Goal: Information Seeking & Learning: Find specific fact

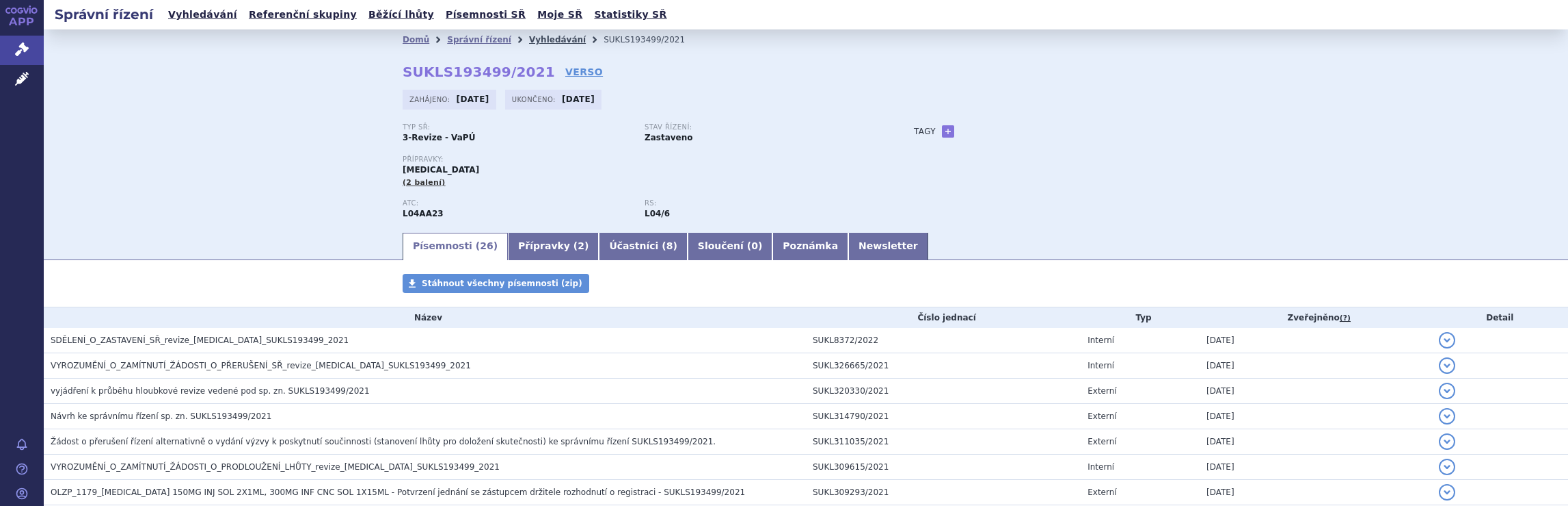
click at [530, 40] on link "Vyhledávání" at bounding box center [557, 39] width 56 height 9
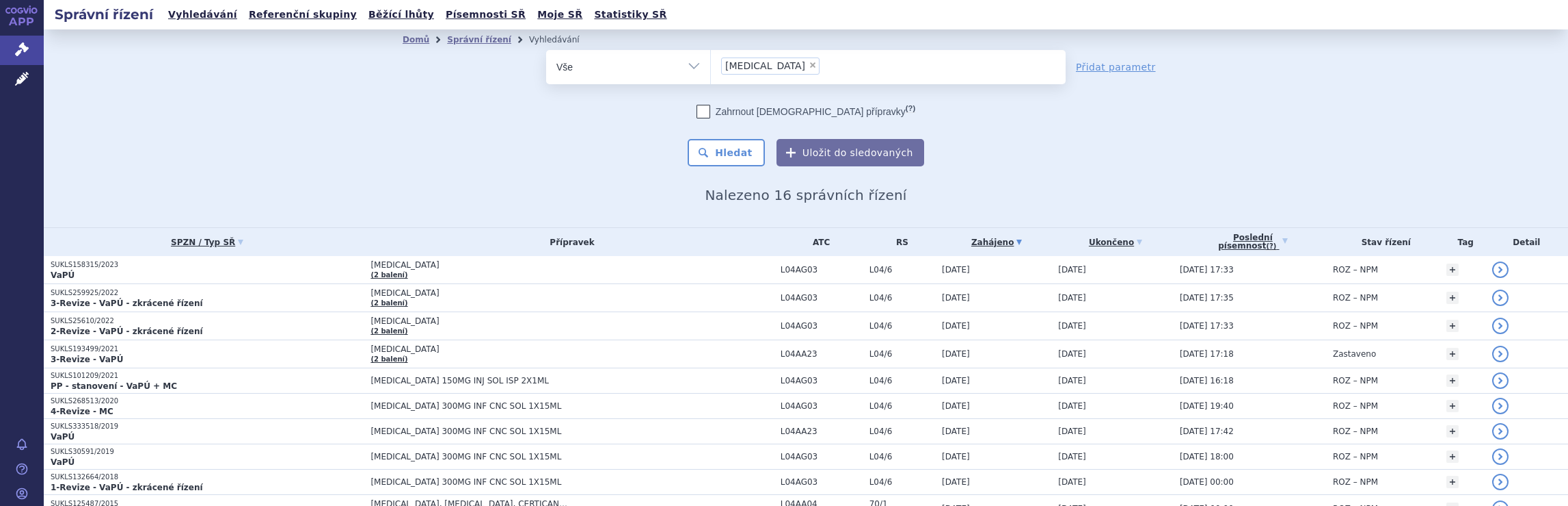
click at [810, 76] on ul "× Tysabri" at bounding box center [888, 65] width 355 height 30
click at [711, 76] on select "Tysabri" at bounding box center [710, 66] width 1 height 35
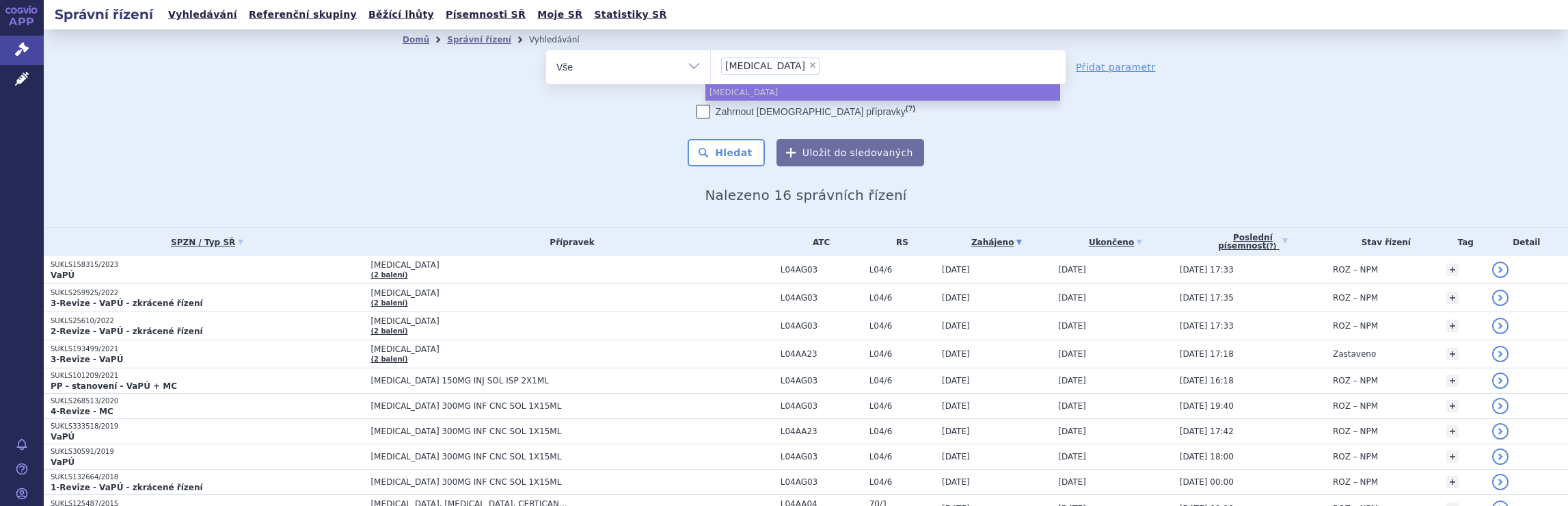
select select
type input "Tysabri"
type input "T"
type input "na"
type input "nat"
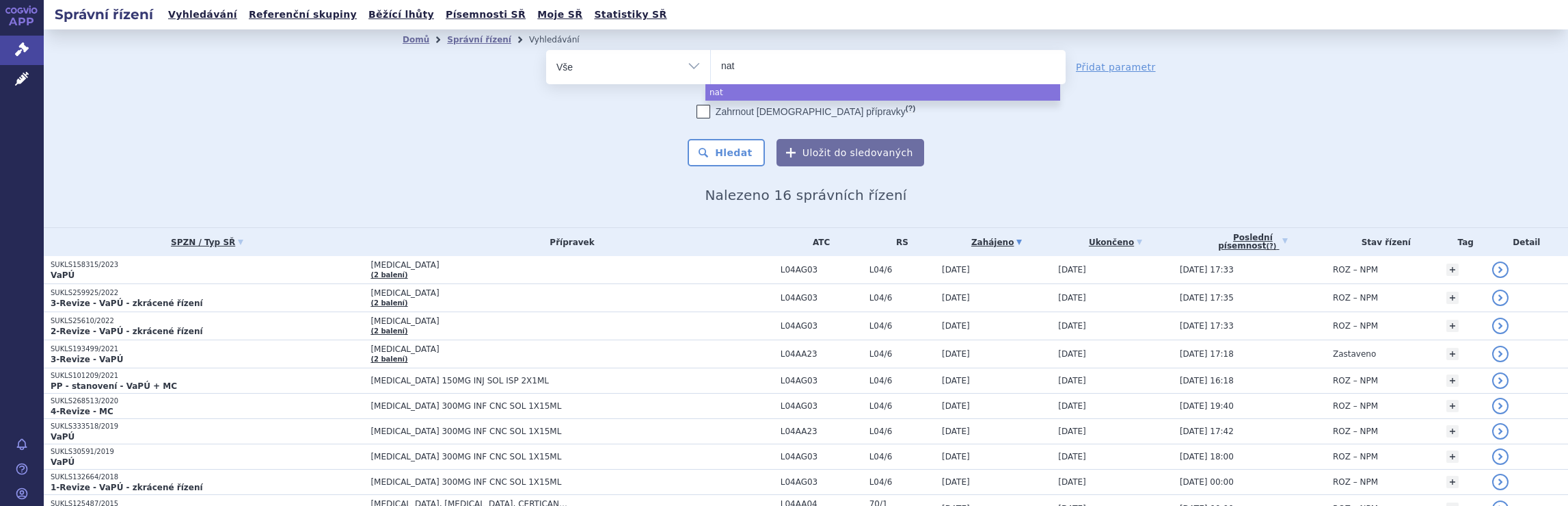
type input "nata"
type input "natal"
type input "natali"
type input "natalizu"
type input "natalizum"
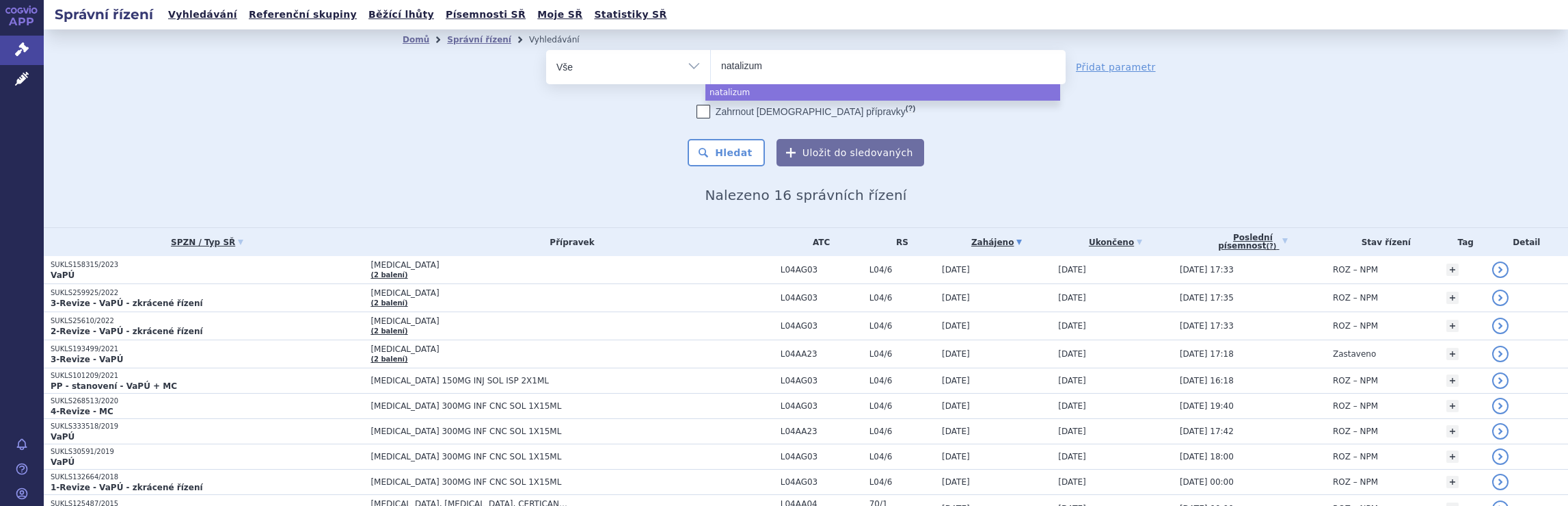
type input "natalizuma"
type input "natalizumab"
select select "natalizumab"
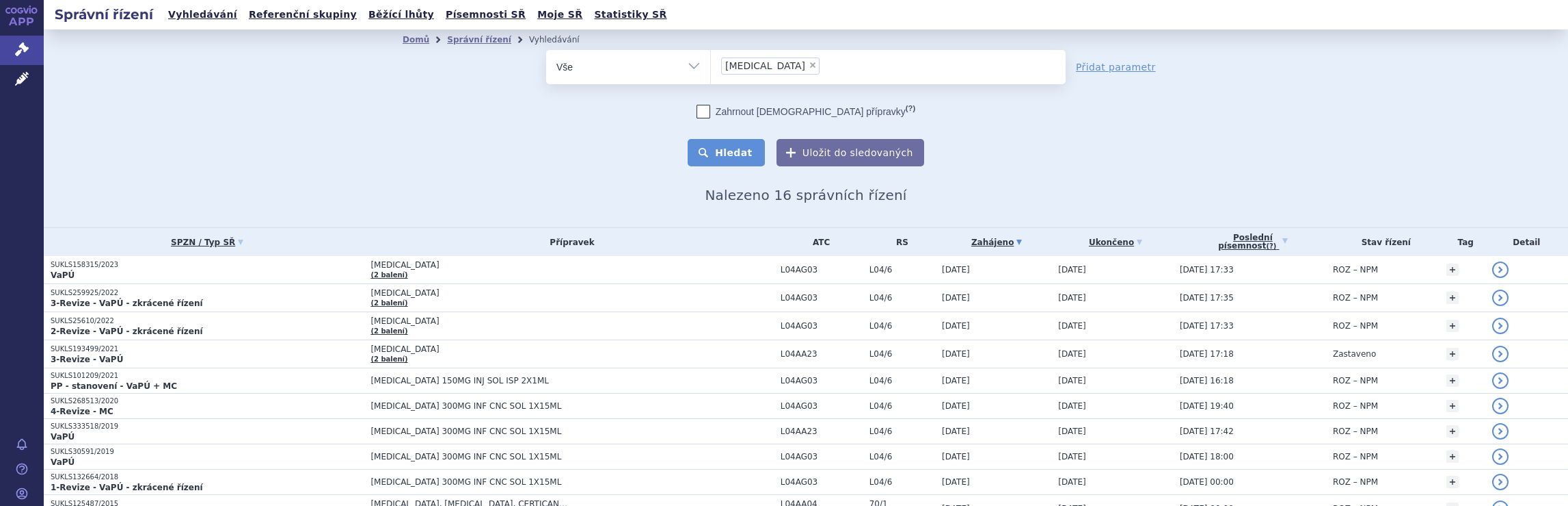
click at [730, 154] on button "Hledat" at bounding box center [726, 153] width 78 height 27
click at [810, 65] on ul "× natalizumab" at bounding box center [888, 65] width 355 height 30
click at [711, 65] on select "natalizumab" at bounding box center [710, 66] width 1 height 35
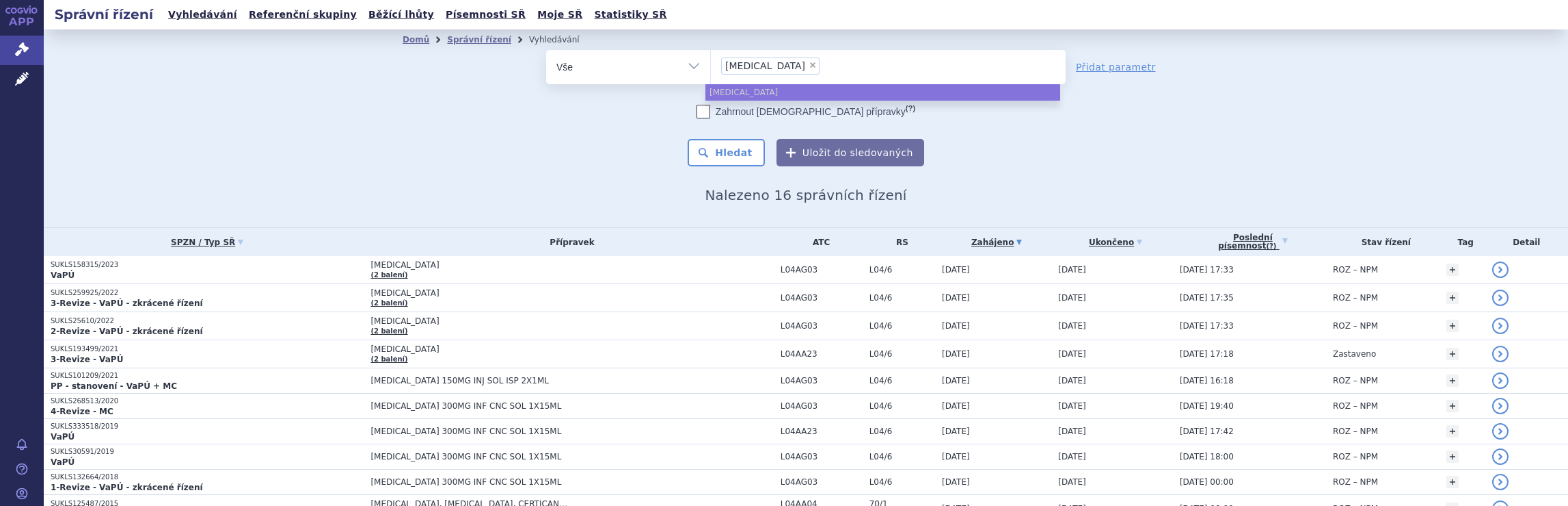
select select
type input "natalizumab"
type input "natalizu"
type input "n"
type input "ty"
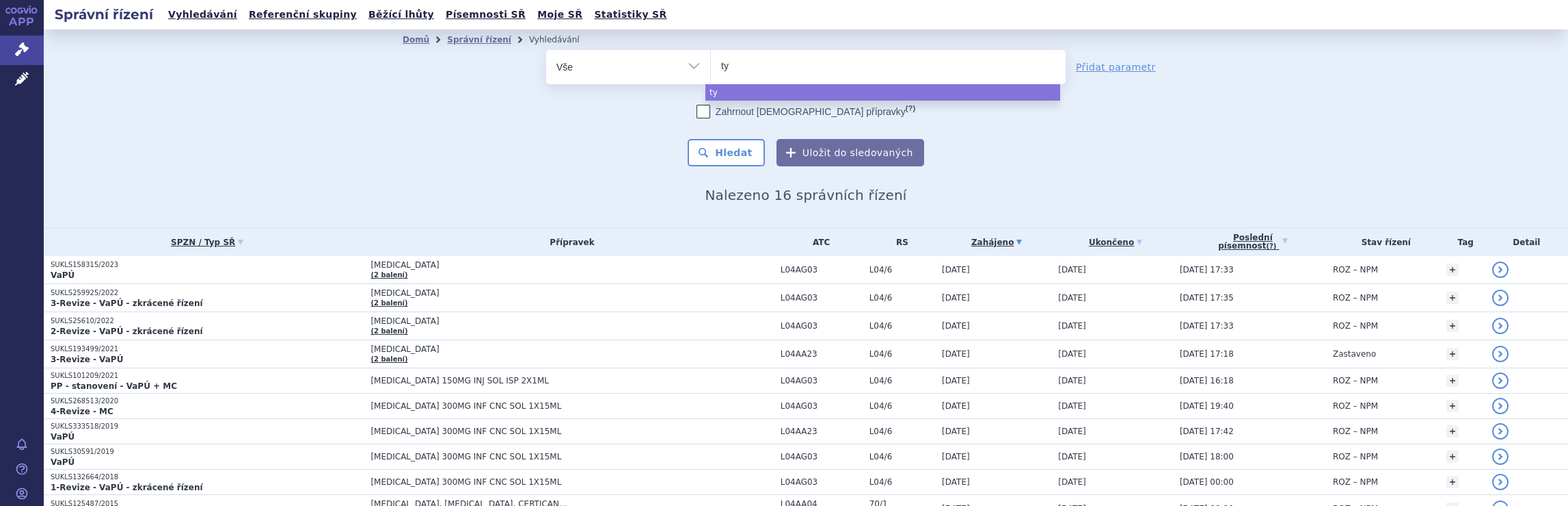
type input "tyr"
type input "ty"
type input "tyru"
type input "tyruk"
type input "tyruko"
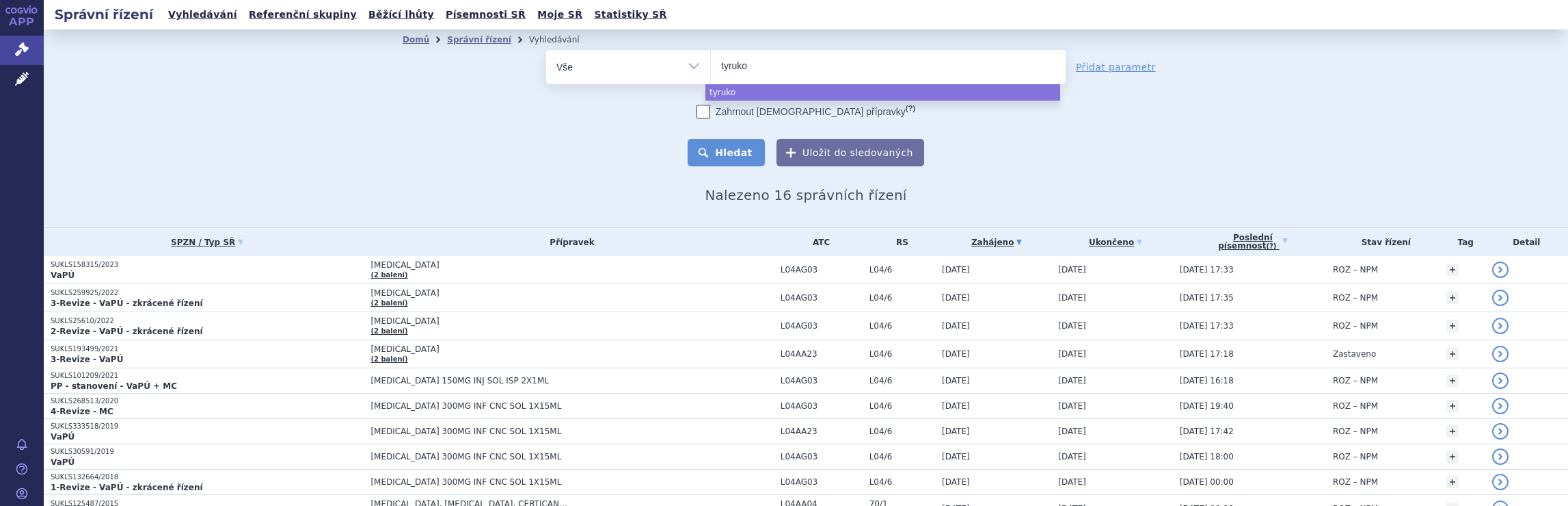
select select "tyruko"
click at [740, 150] on button "Hledat" at bounding box center [726, 153] width 78 height 27
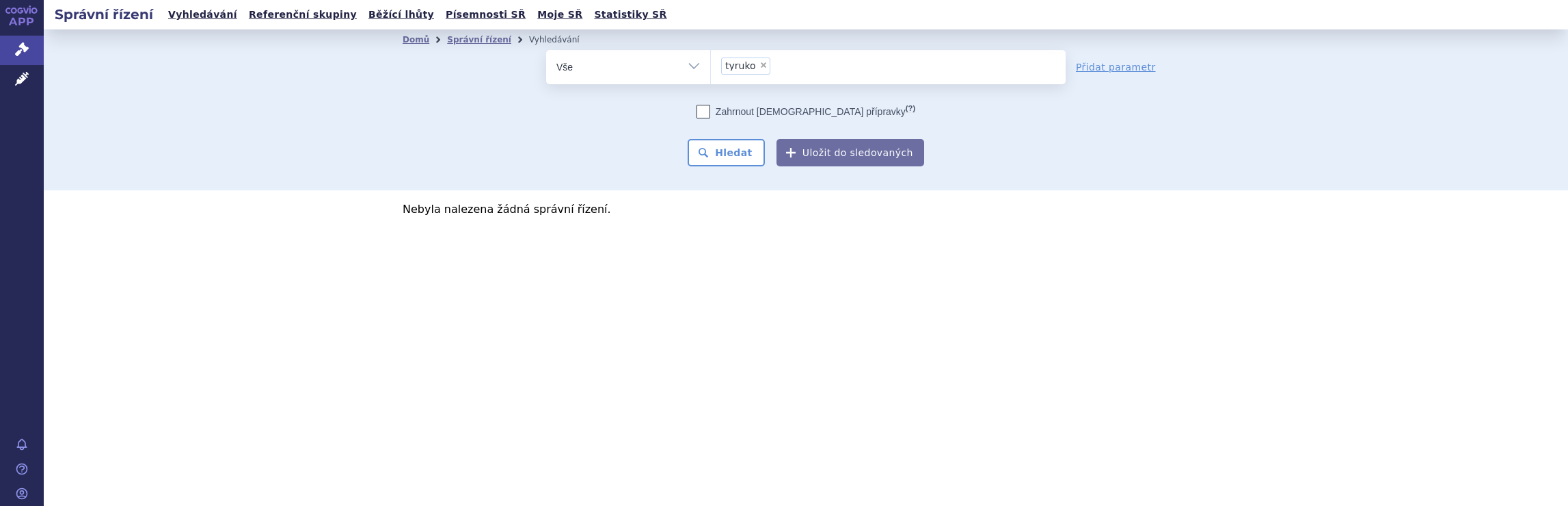
click at [816, 72] on ul "× tyruko" at bounding box center [888, 65] width 355 height 30
click at [711, 72] on select "tyruko" at bounding box center [710, 66] width 1 height 35
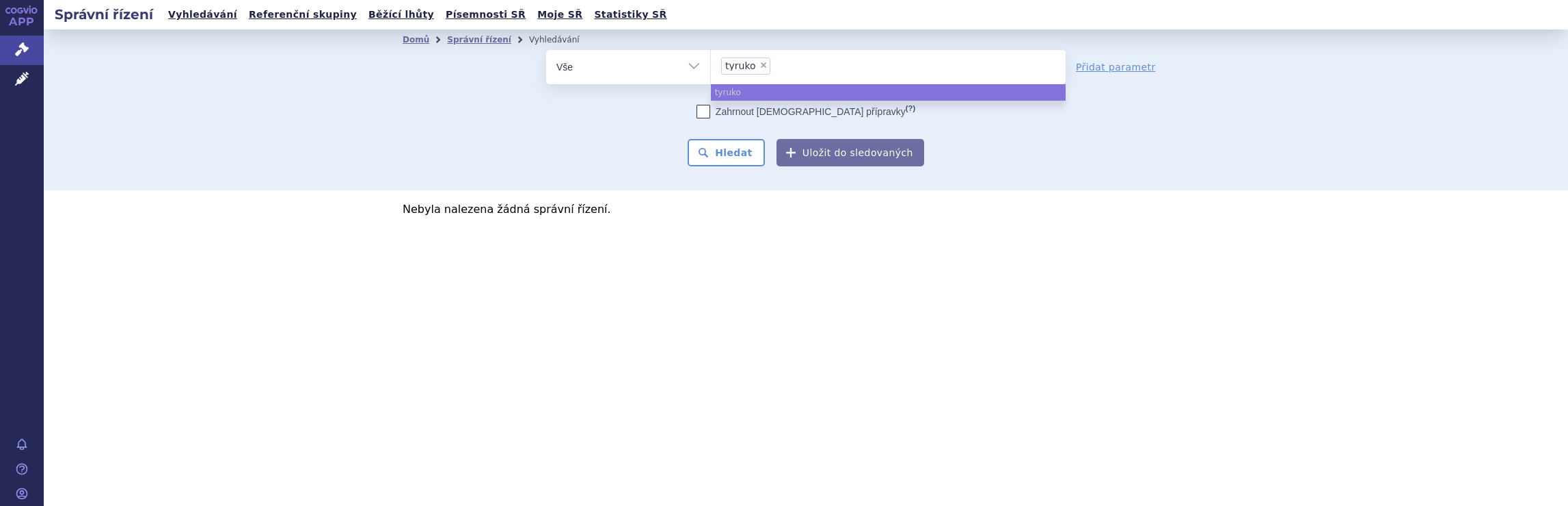
select select
type input "tyruko"
type input "tyru"
type input "t"
type input "di"
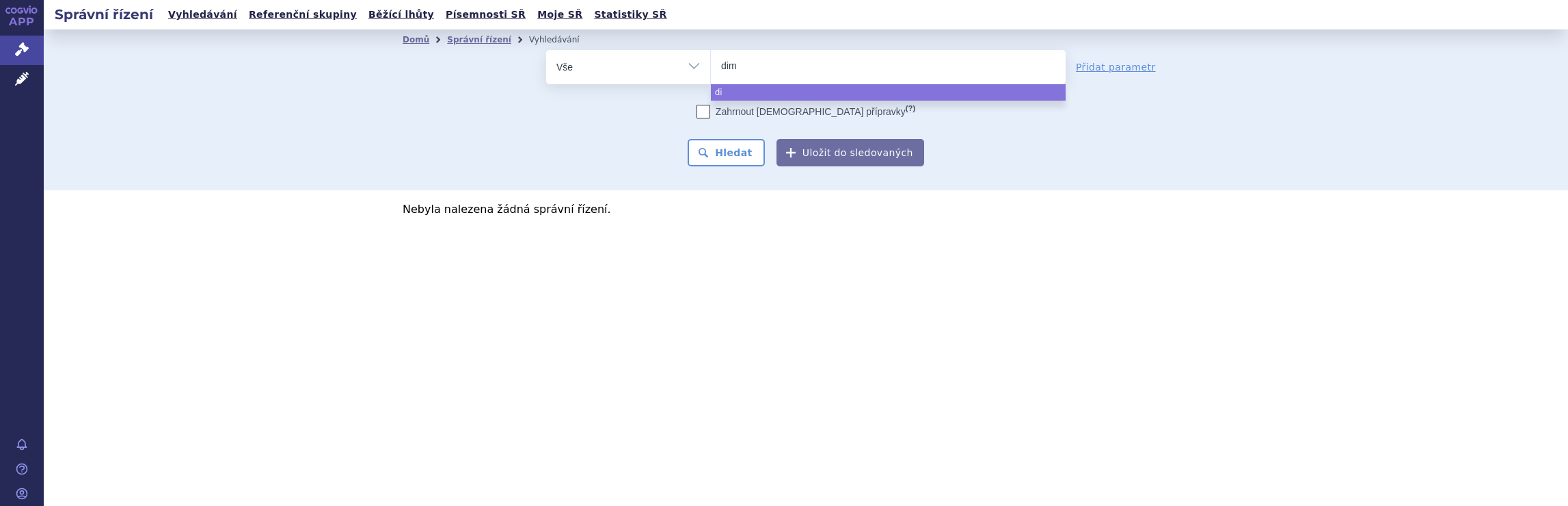
type input "dime"
type input "dimet"
type input "dimeth"
type input "dimethy"
type input "dimethyl"
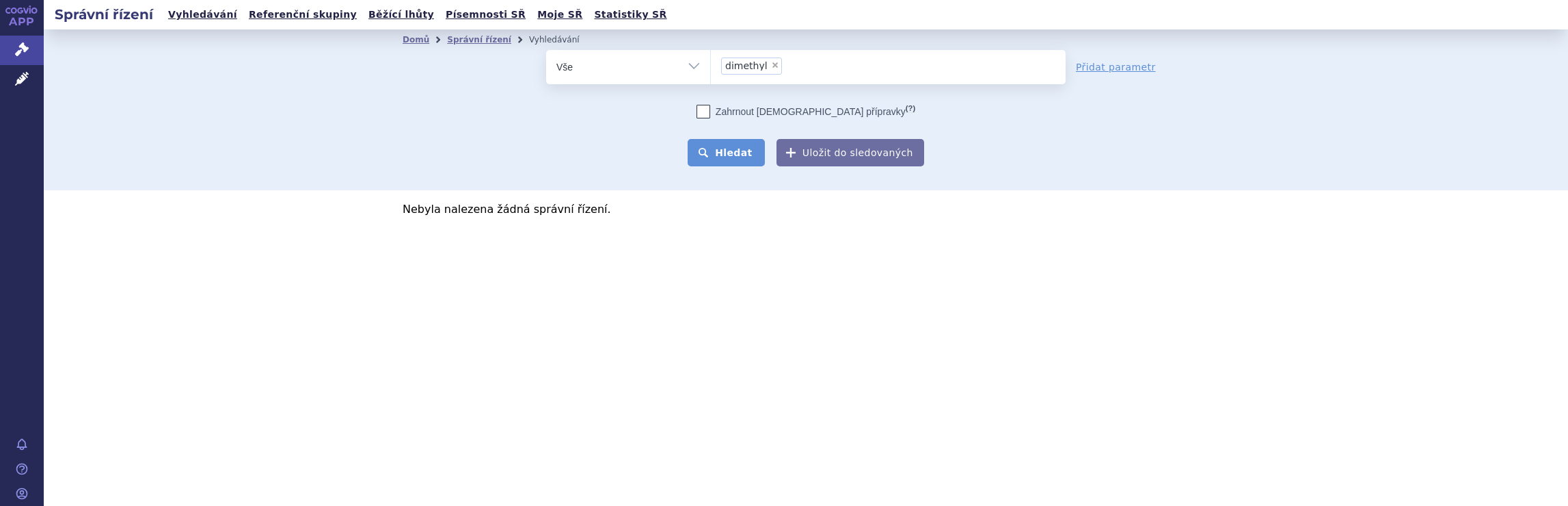
select select "dimethyl"
click at [730, 153] on button "Hledat" at bounding box center [726, 153] width 78 height 27
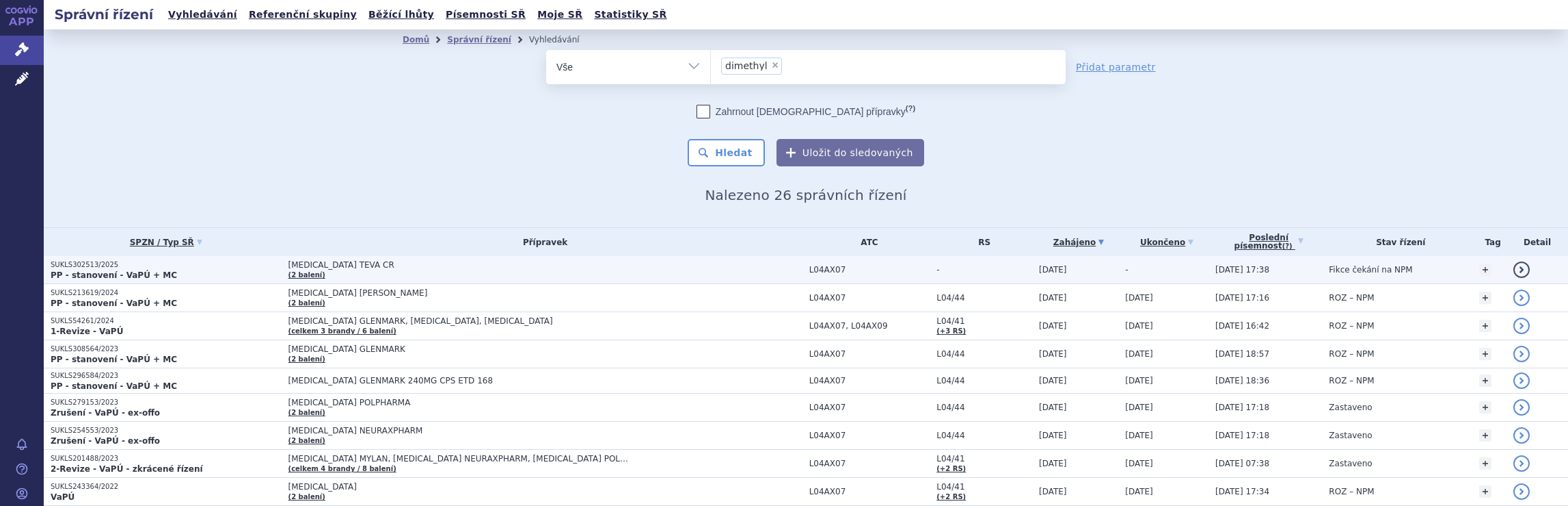
click at [687, 270] on td "[MEDICAL_DATA] TEVA CR (2 balení)" at bounding box center [542, 269] width 521 height 28
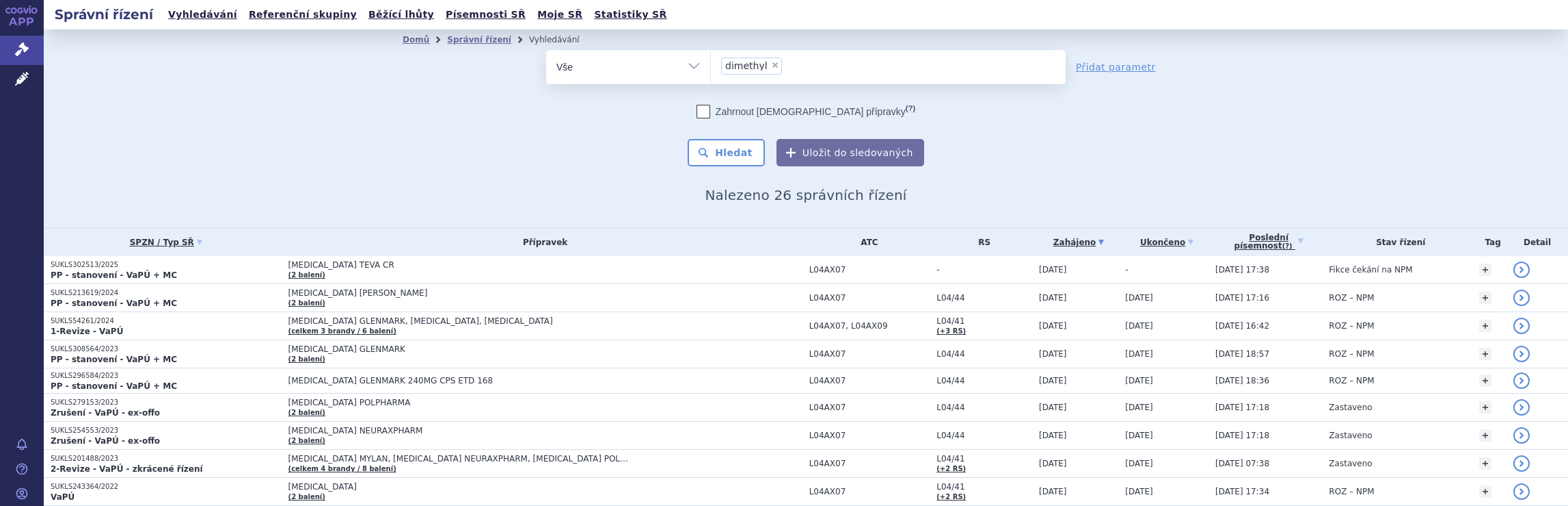
click at [812, 66] on ul "× dimethyl" at bounding box center [888, 65] width 355 height 30
click at [711, 66] on select "dimethyl" at bounding box center [710, 66] width 1 height 35
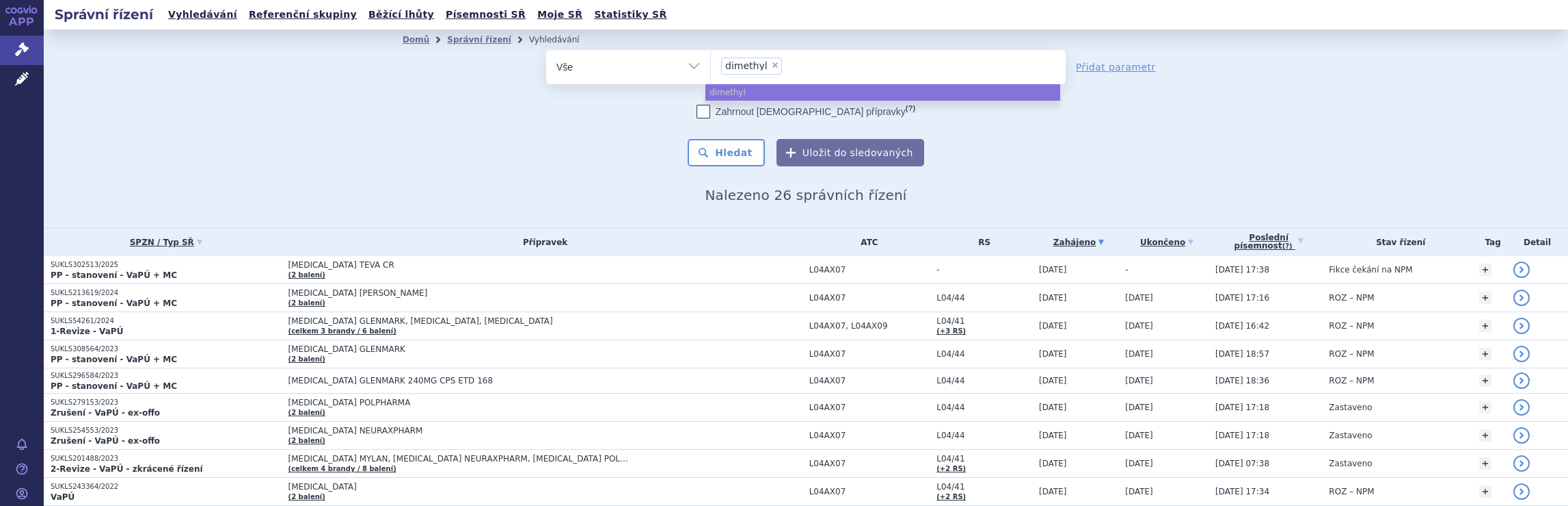
select select
type input "dimethyl"
type input "dimeth"
type input "d"
type input "sky"
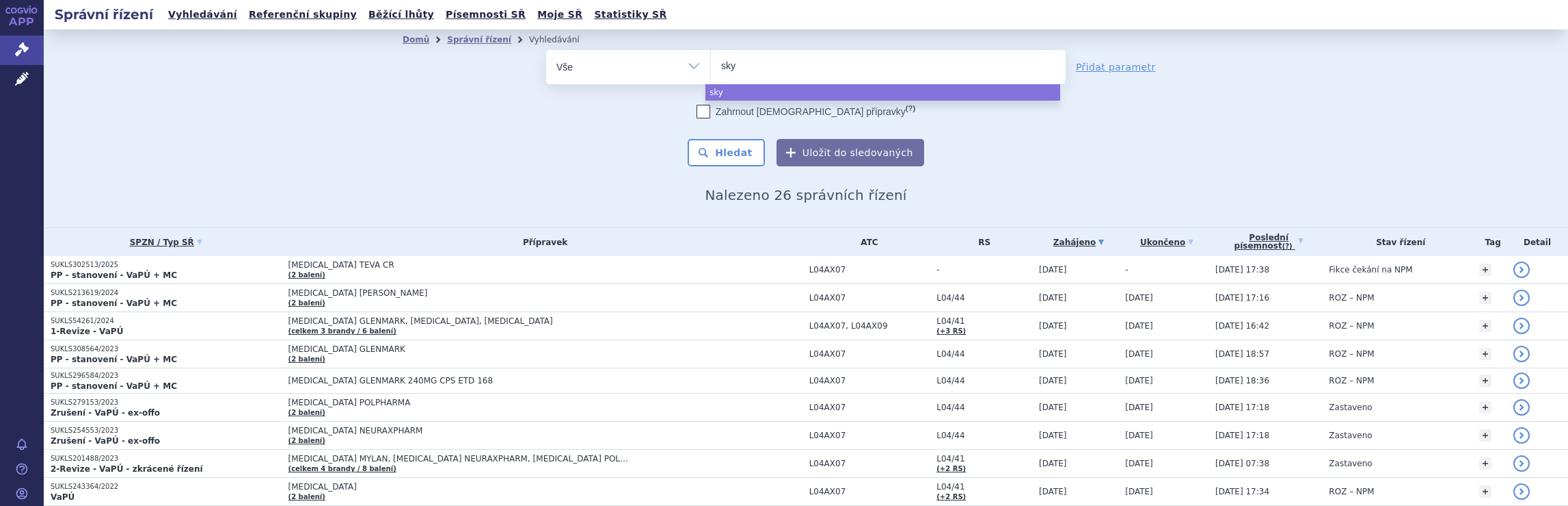
type input "skyc"
type input "skycla"
type input "skyclary"
type input "skyclarys"
select select "skyclarys"
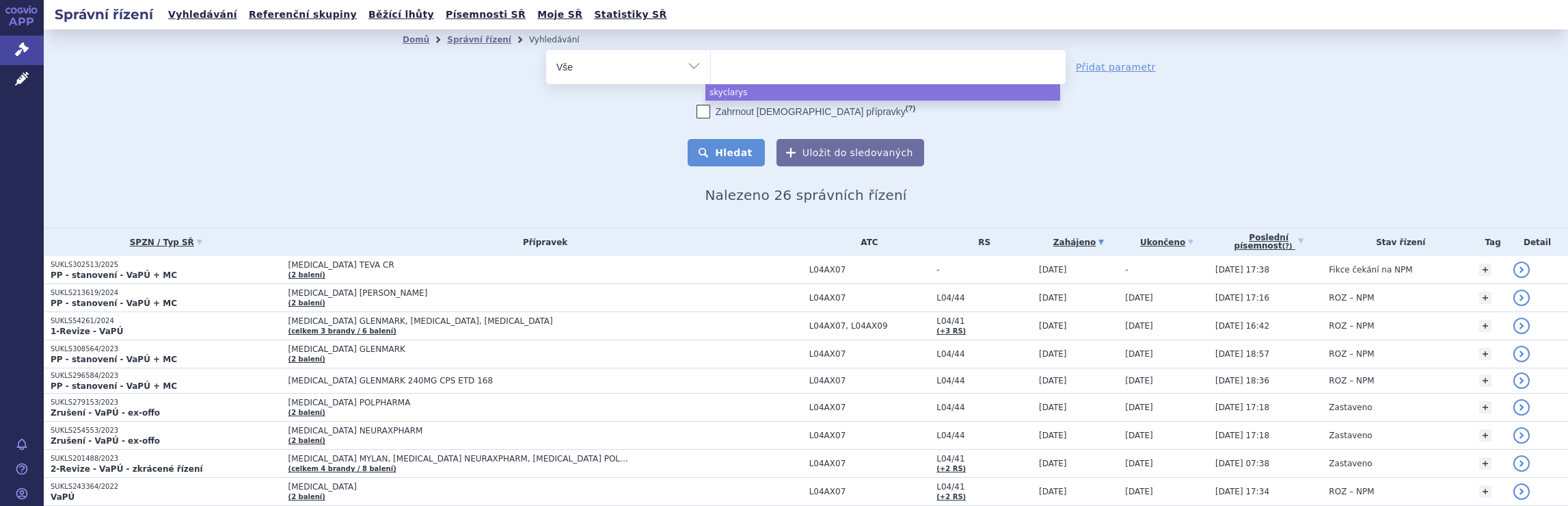
click at [726, 157] on button "Hledat" at bounding box center [726, 153] width 78 height 27
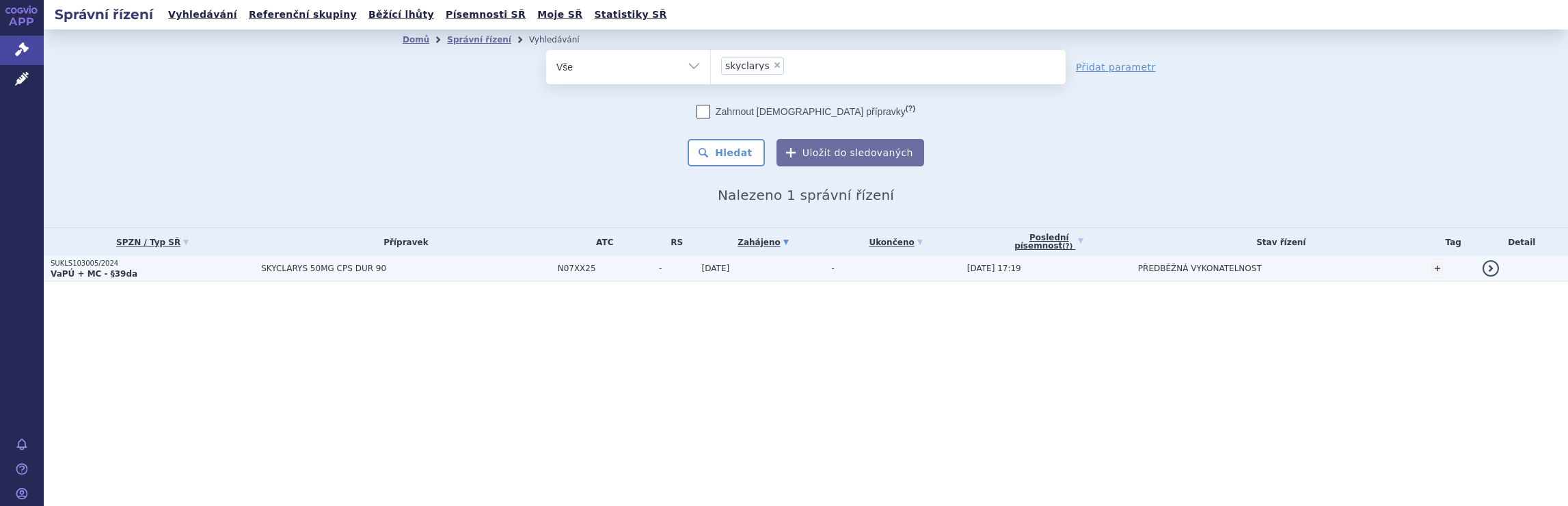
click at [451, 269] on span "SKYCLARYS 50MG CPS DUR 90" at bounding box center [405, 267] width 289 height 9
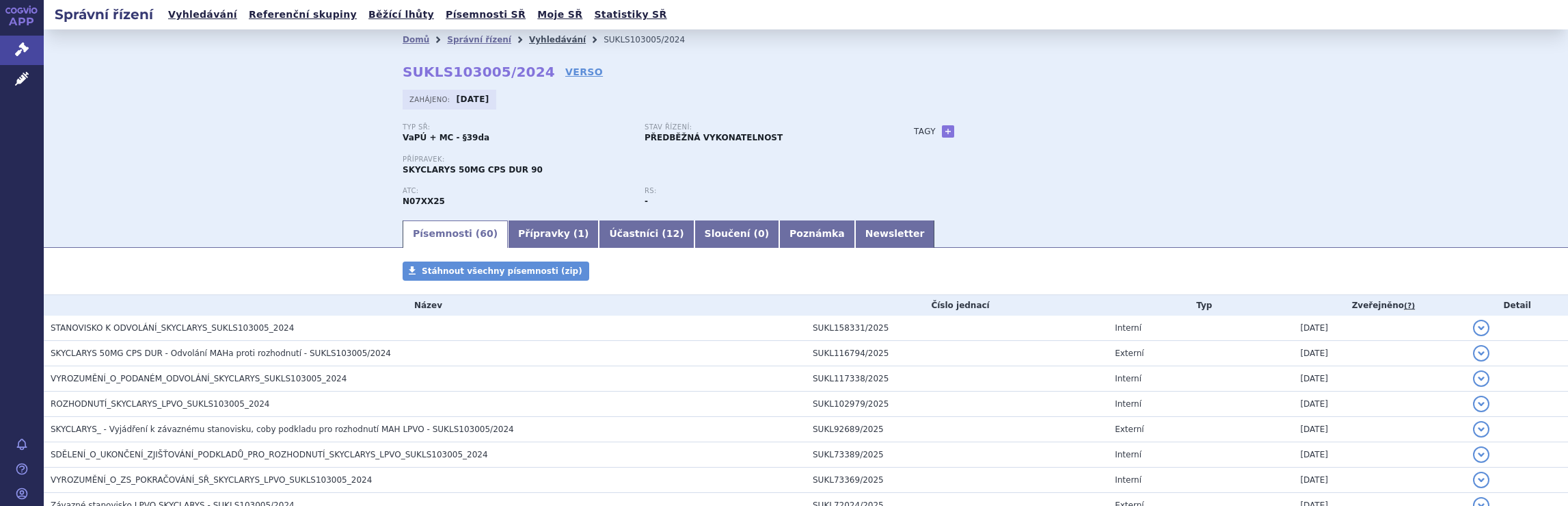
click at [538, 40] on link "Vyhledávání" at bounding box center [557, 39] width 56 height 9
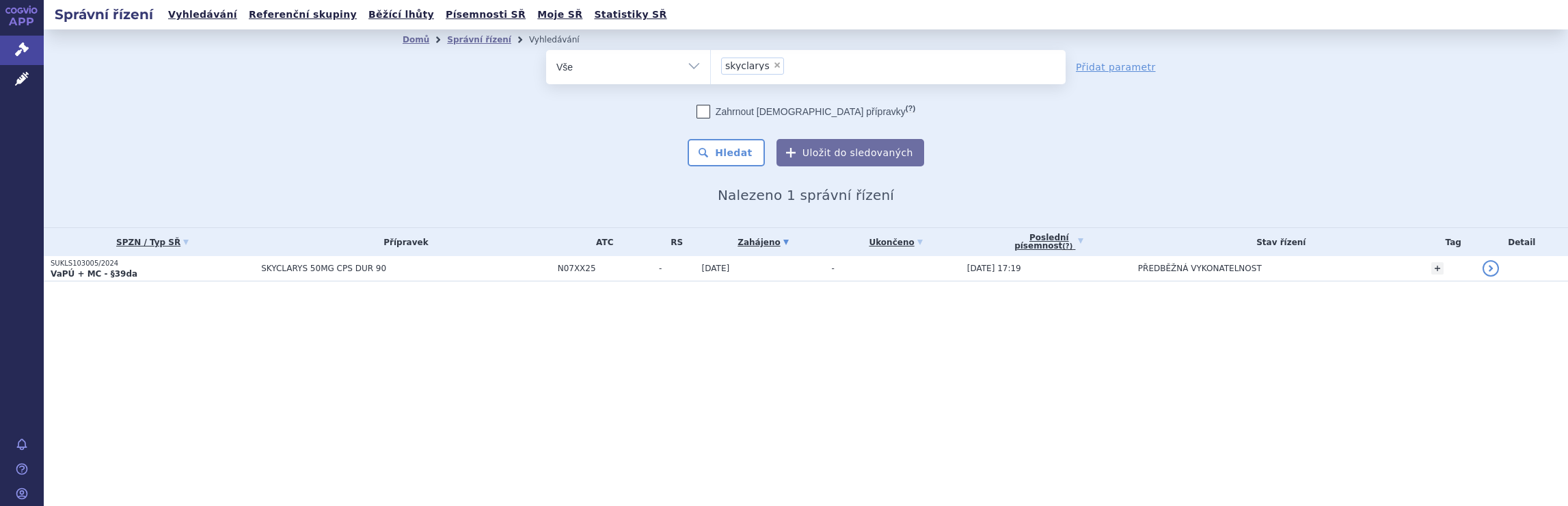
click at [825, 71] on ul "× skyclarys" at bounding box center [888, 65] width 355 height 30
click at [711, 71] on select "skyclarys" at bounding box center [710, 66] width 1 height 35
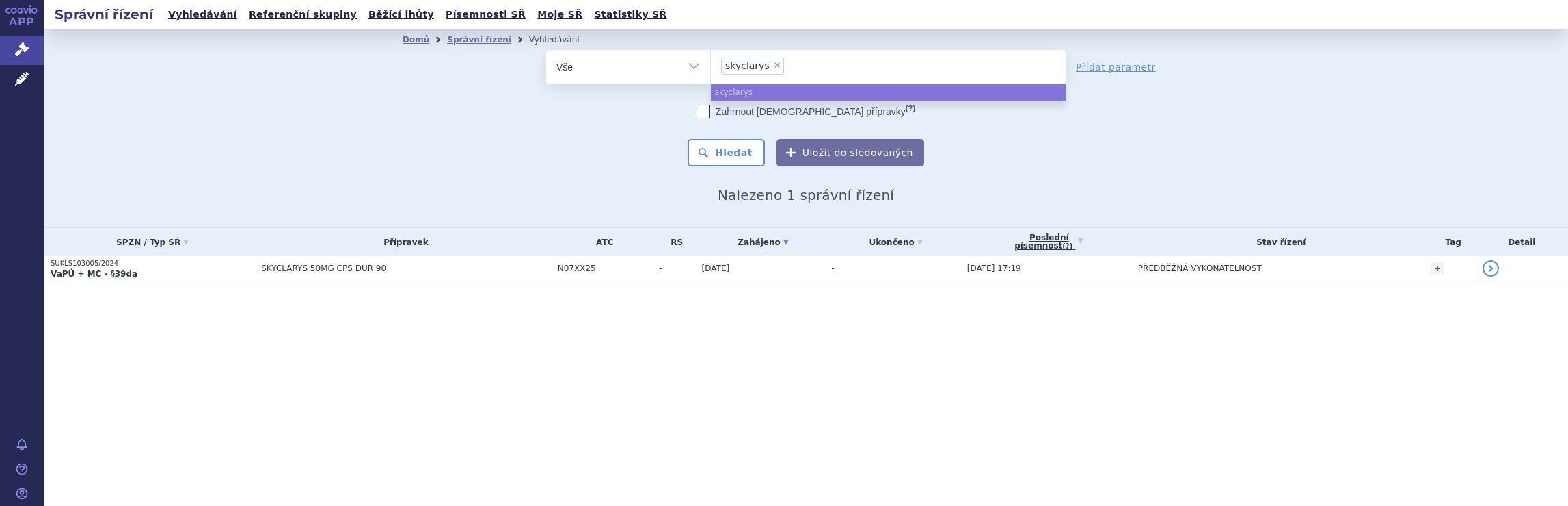
select select
type input "skyclarys"
type input "skyclar"
type input "s"
type input "sp"
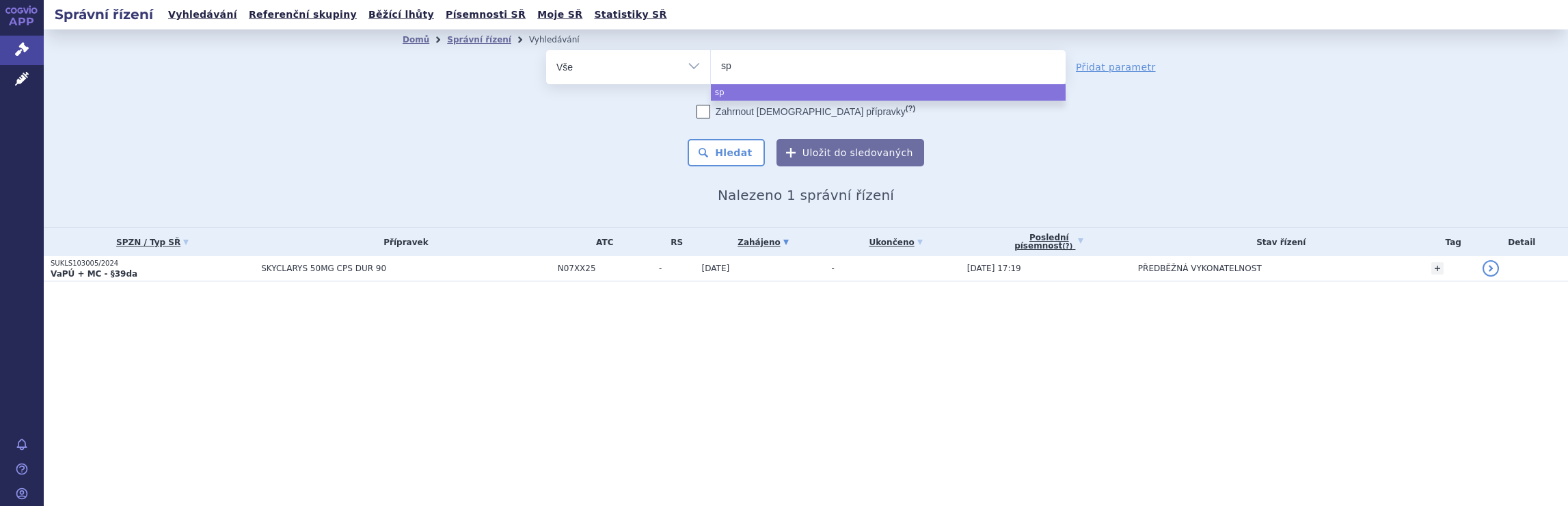
type input "spi"
type input "spin"
type input "spinra"
type input "spinraz"
type input "[MEDICAL_DATA]"
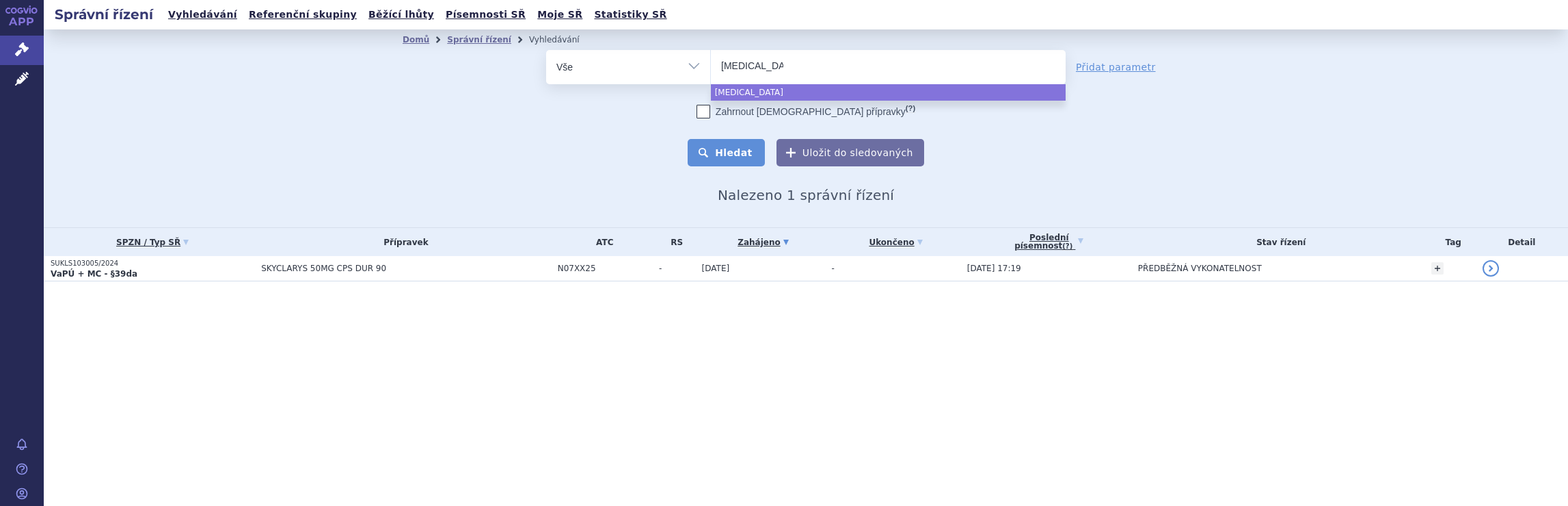
select select "[MEDICAL_DATA]"
click at [734, 153] on button "Hledat" at bounding box center [726, 153] width 78 height 27
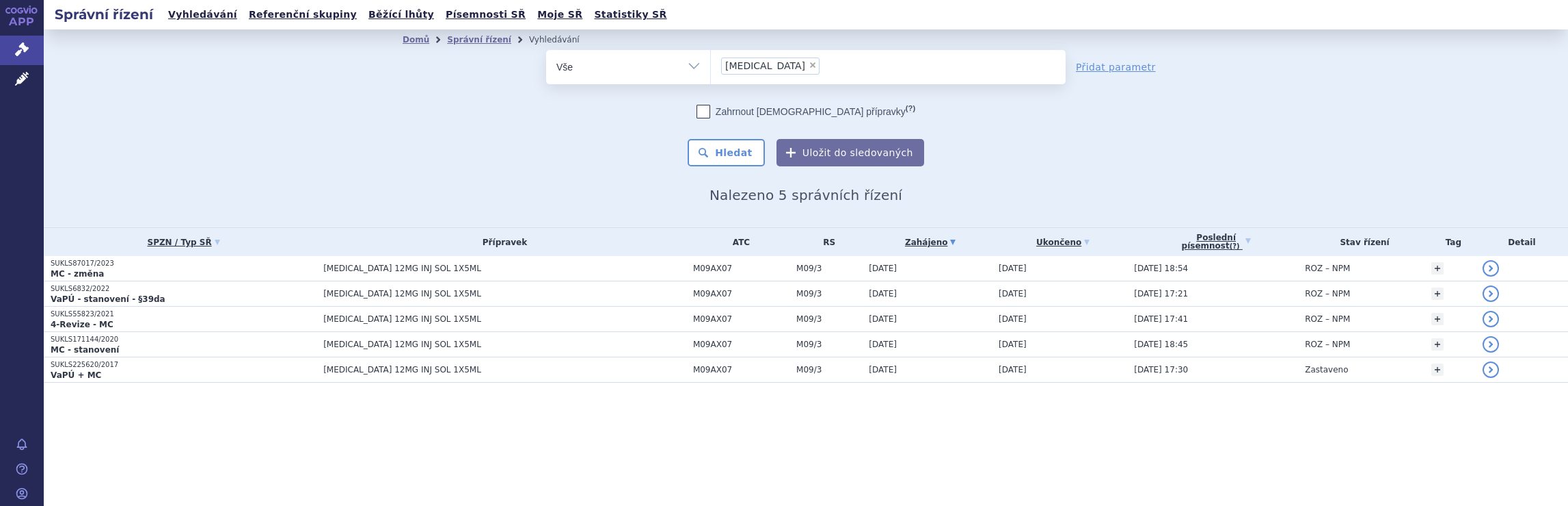
click at [810, 60] on ul "× spinraza" at bounding box center [888, 65] width 355 height 30
click at [711, 60] on select "spinraza" at bounding box center [710, 66] width 1 height 35
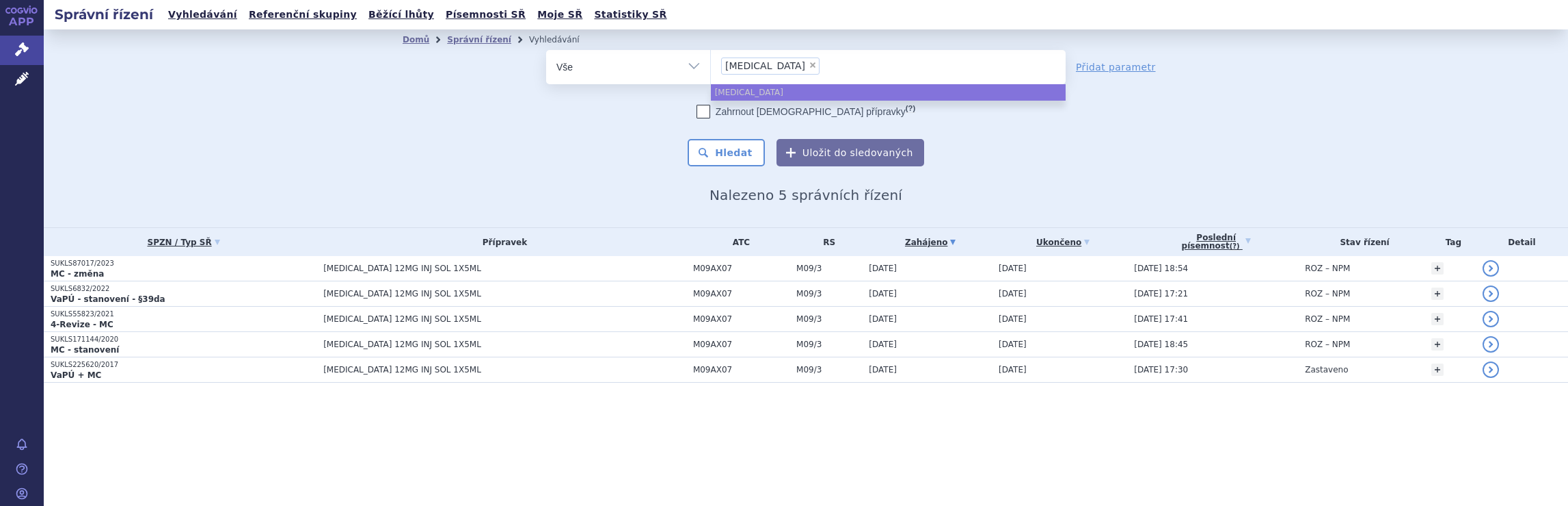
select select
type input "spinraza"
type input "sp"
type input "s"
type input "av"
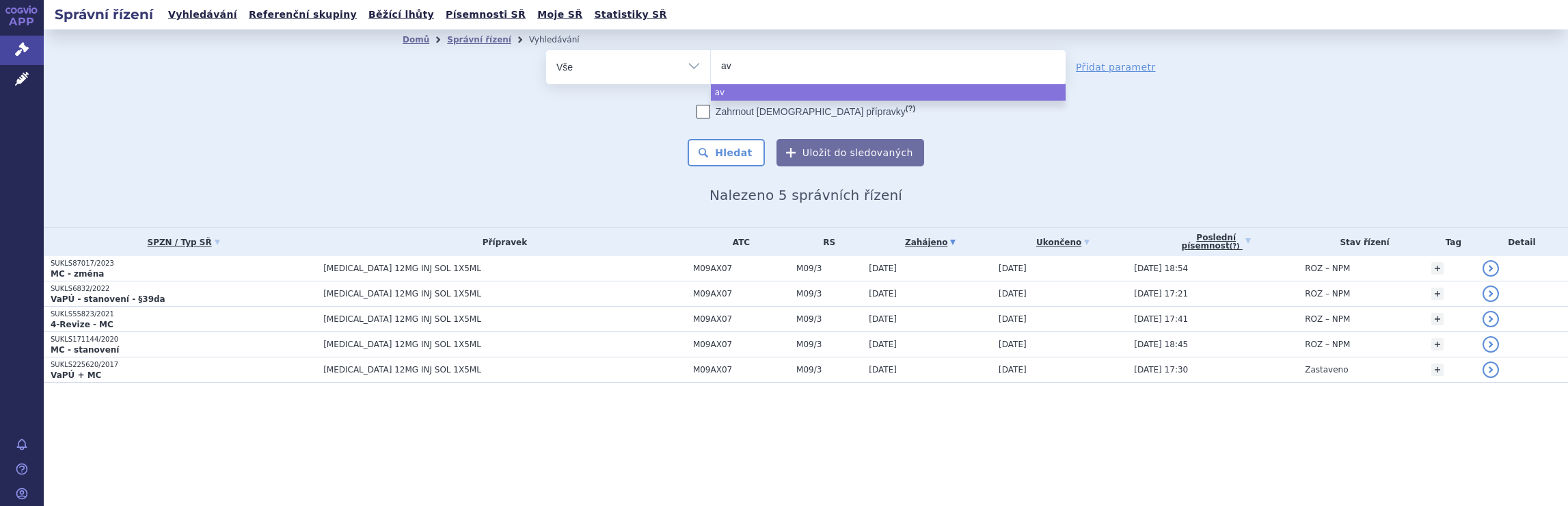
type input "avo"
type input "avon"
type input "avone"
type input "avonex"
select select "avonex"
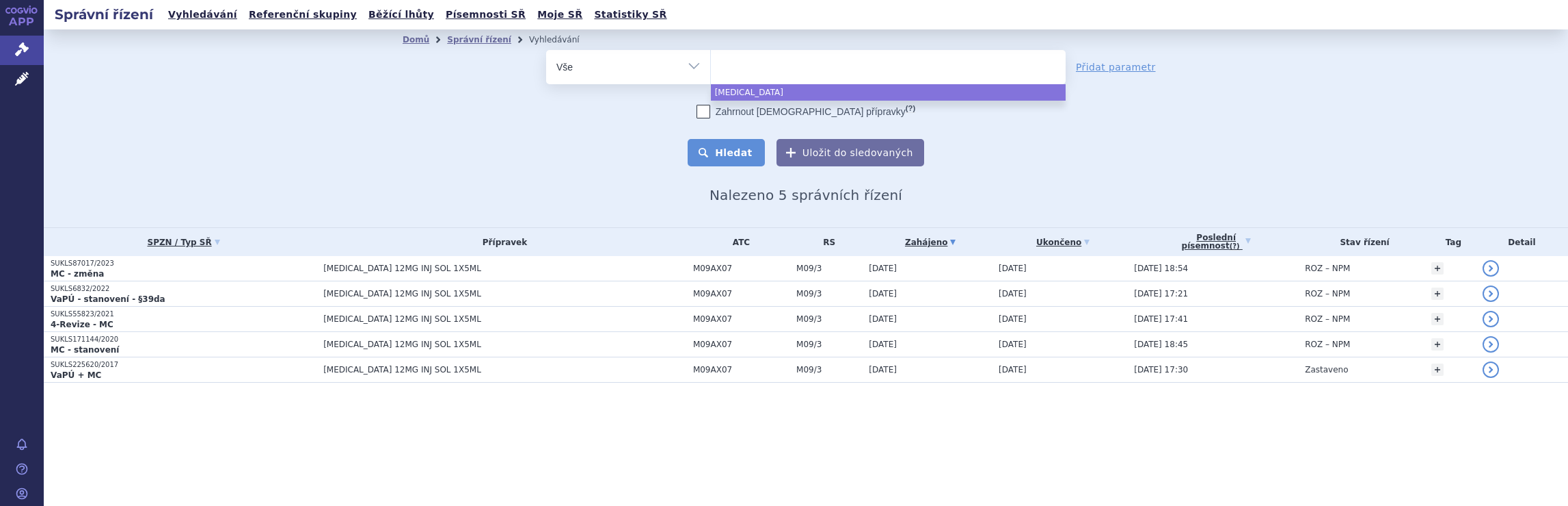
click at [736, 151] on button "Hledat" at bounding box center [726, 153] width 78 height 27
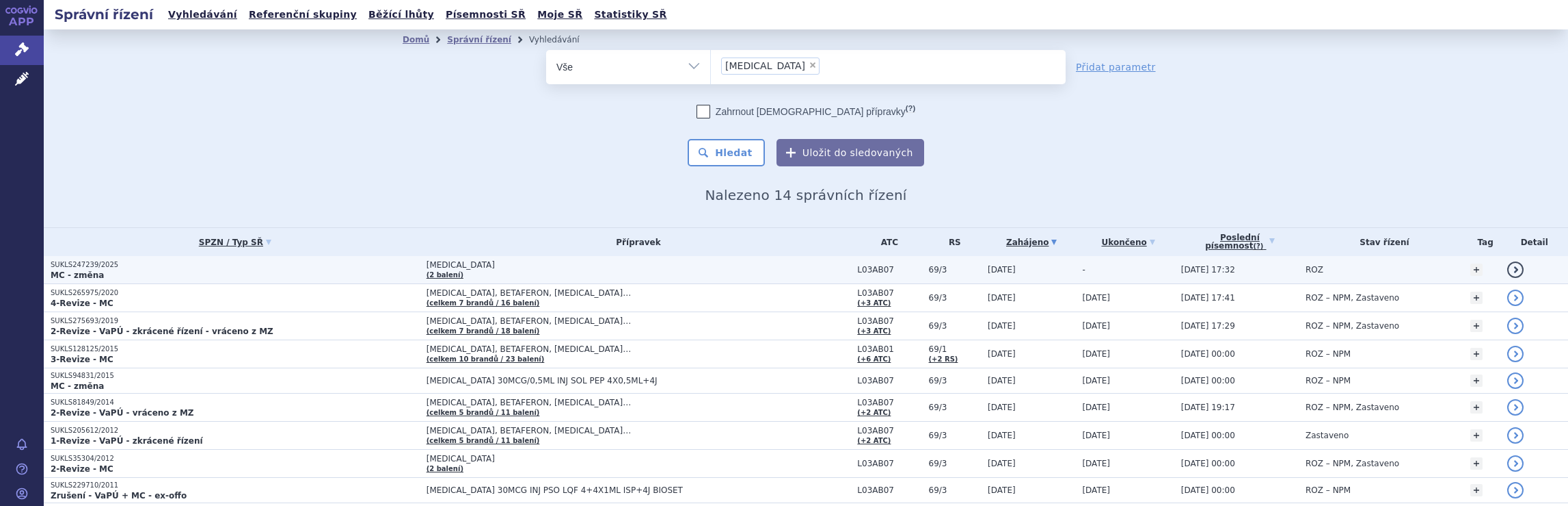
click at [690, 266] on span "[MEDICAL_DATA]" at bounding box center [597, 264] width 342 height 9
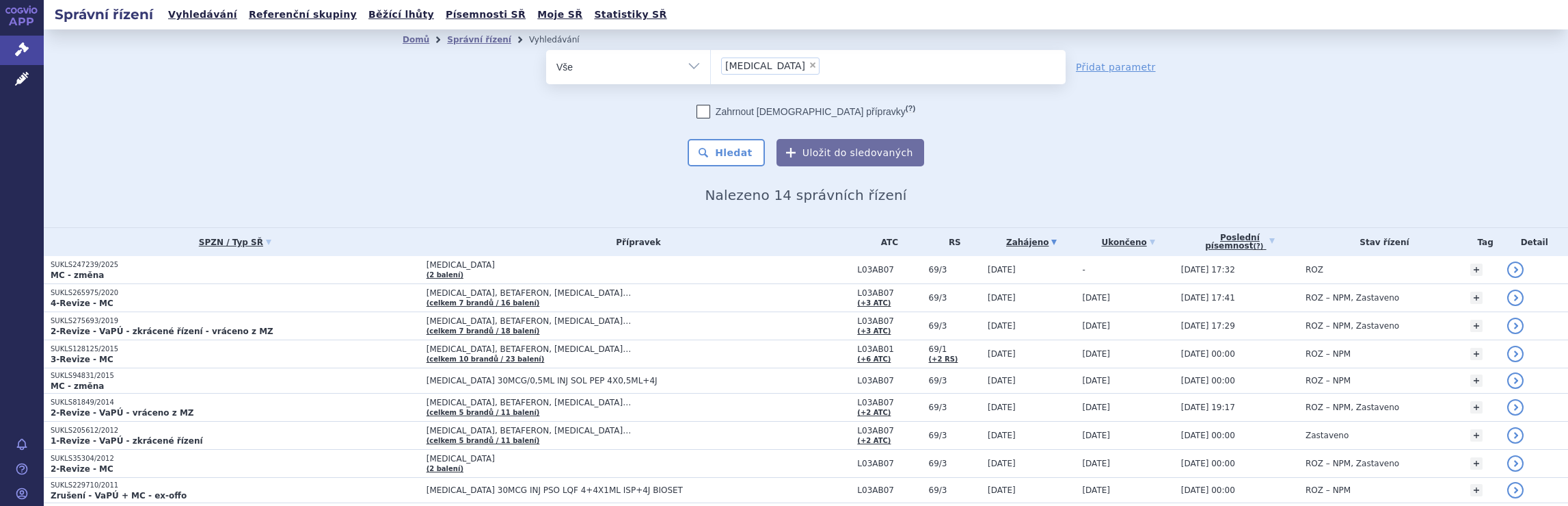
click at [811, 69] on ul "× avonex" at bounding box center [888, 65] width 355 height 30
click at [711, 69] on select "avonex" at bounding box center [710, 66] width 1 height 35
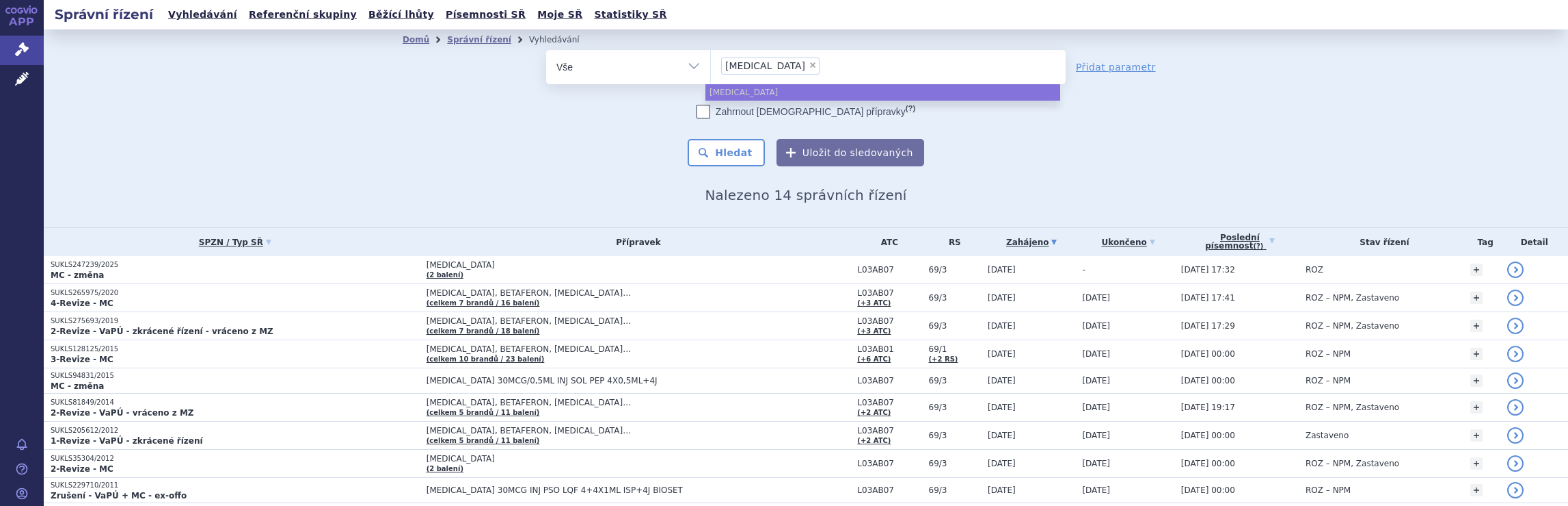
select select
type input "avonex"
type input "a"
type input "pl"
type input "ple"
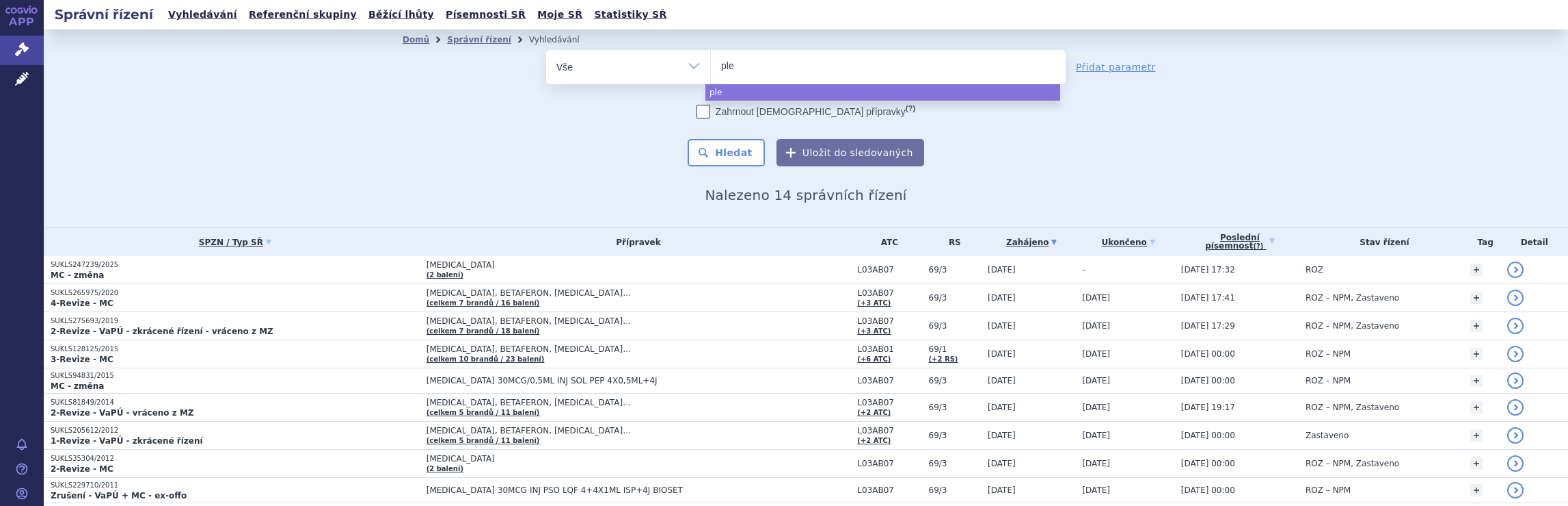
type input "pleg"
type input "plegr"
type input "plegri"
type input "plegrid"
type input "plegridy"
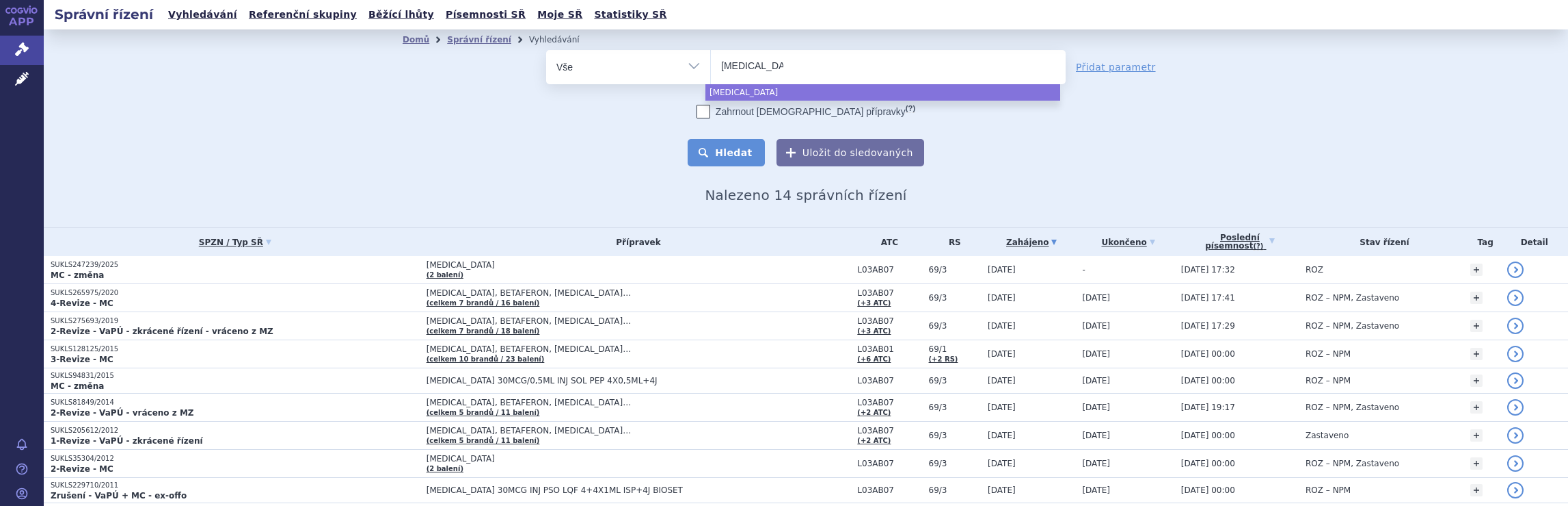
select select "plegridy"
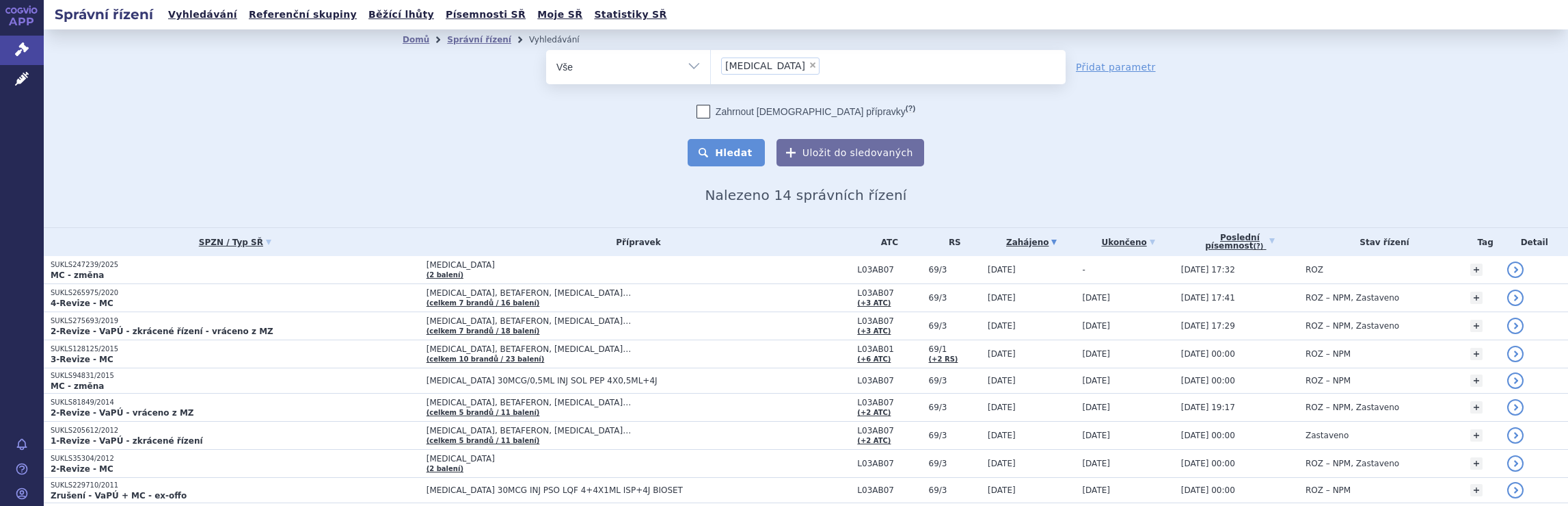
click at [733, 157] on button "Hledat" at bounding box center [726, 153] width 78 height 27
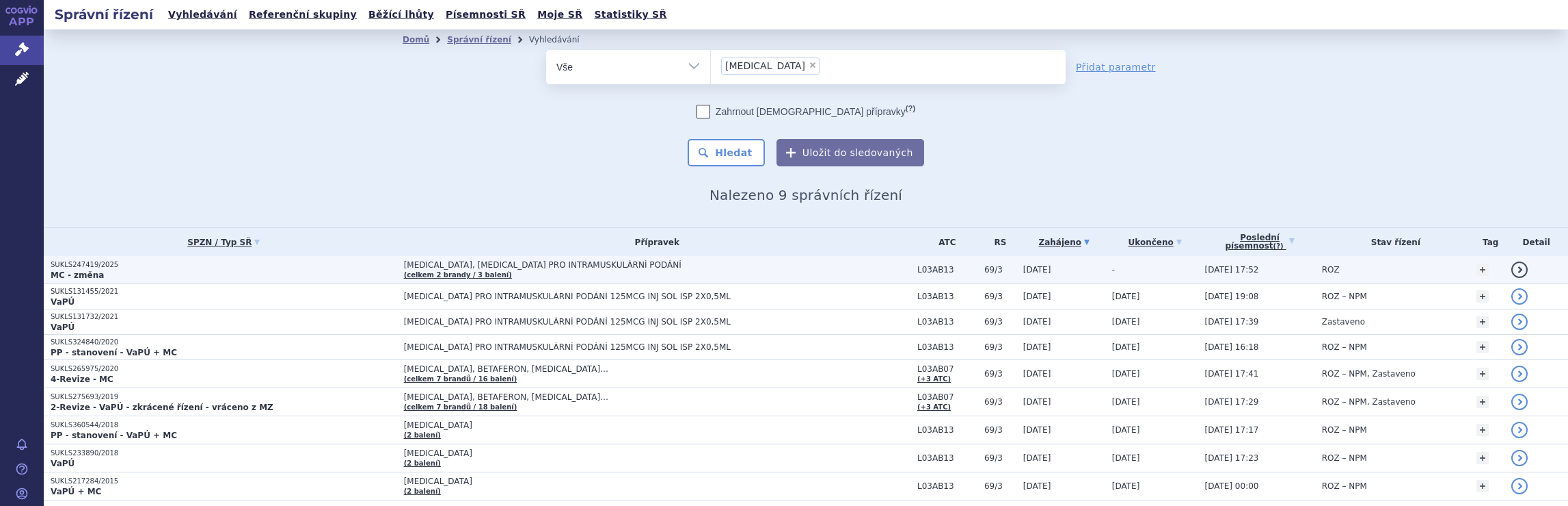
click at [742, 269] on td "PLEGRIDY, PLEGRIDY PRO INTRAMUSKULÁRNÍ PODÁNÍ (celkem 2 brandy / 3 balení)" at bounding box center [653, 269] width 513 height 28
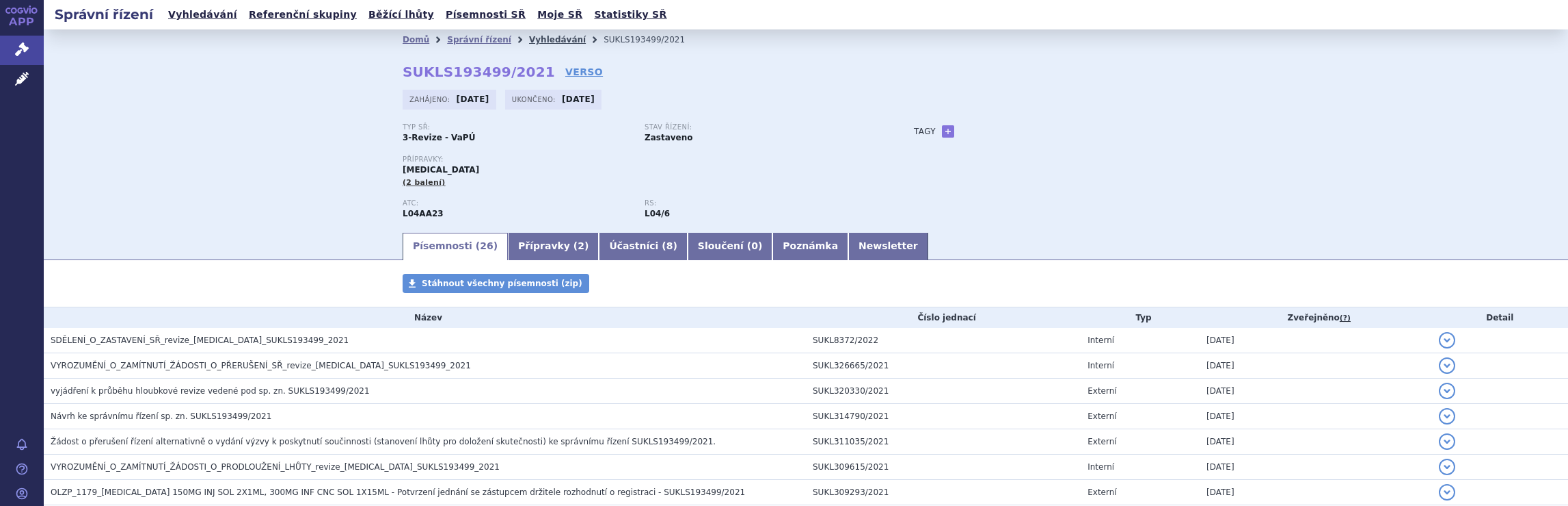
click at [538, 39] on link "Vyhledávání" at bounding box center [557, 39] width 56 height 9
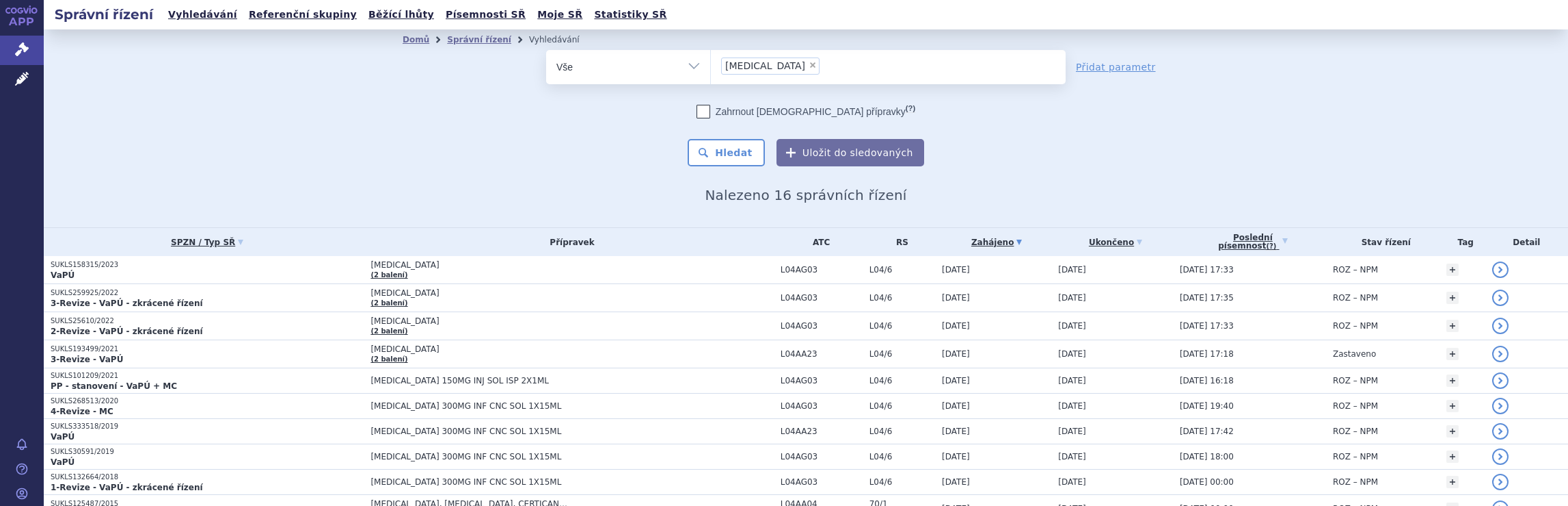
click at [851, 69] on ul "× Tysabri" at bounding box center [888, 65] width 355 height 30
click at [711, 69] on select "Tysabri" at bounding box center [710, 66] width 1 height 35
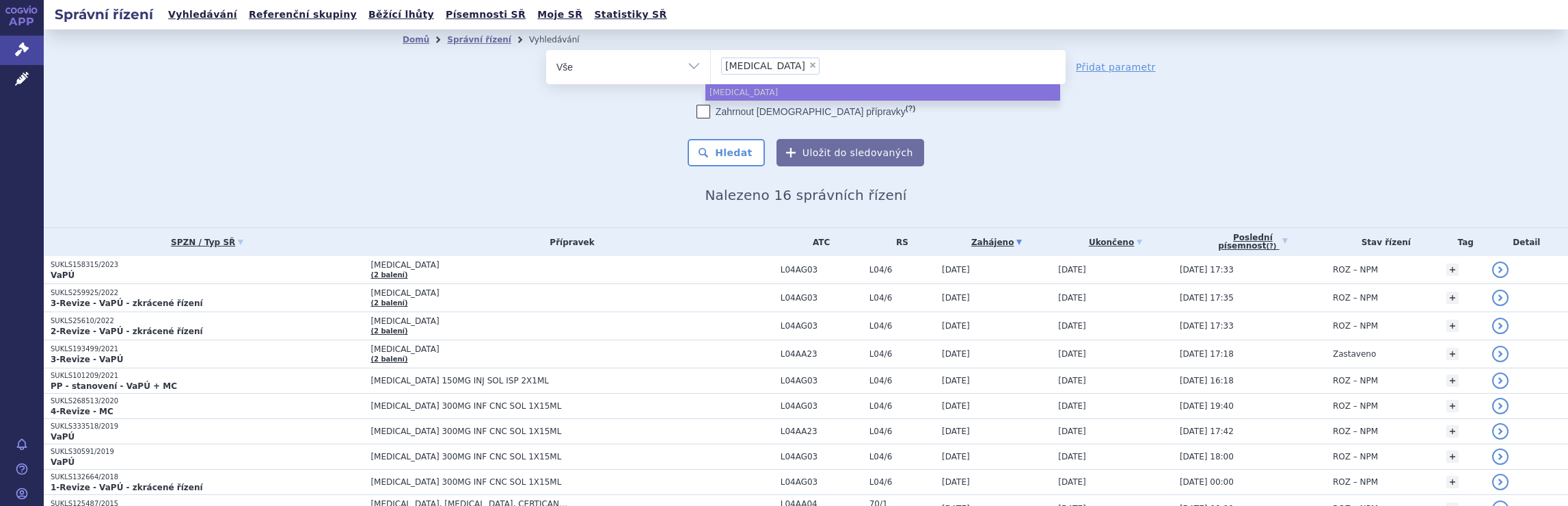
select select
type input "Tysabri"
type input "Ty"
type input "T"
type input "gl"
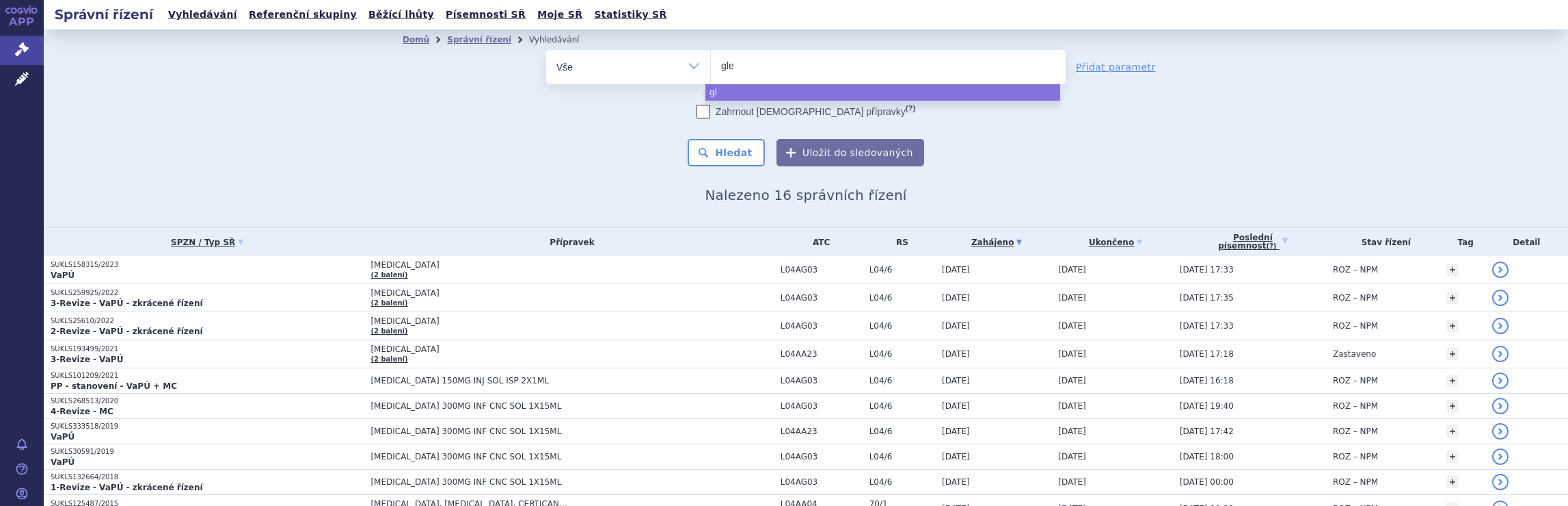
type input "glen"
type input "glenm"
type input "glenma"
type input "glenmar"
type input "glenmark"
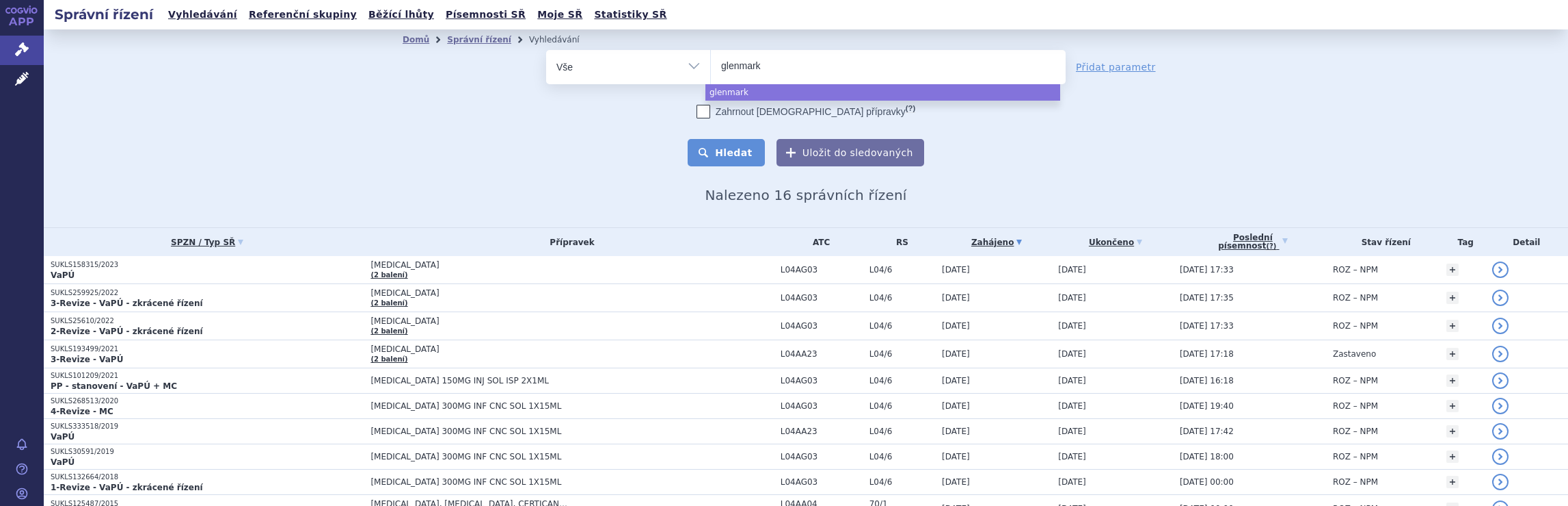
select select "glenmark"
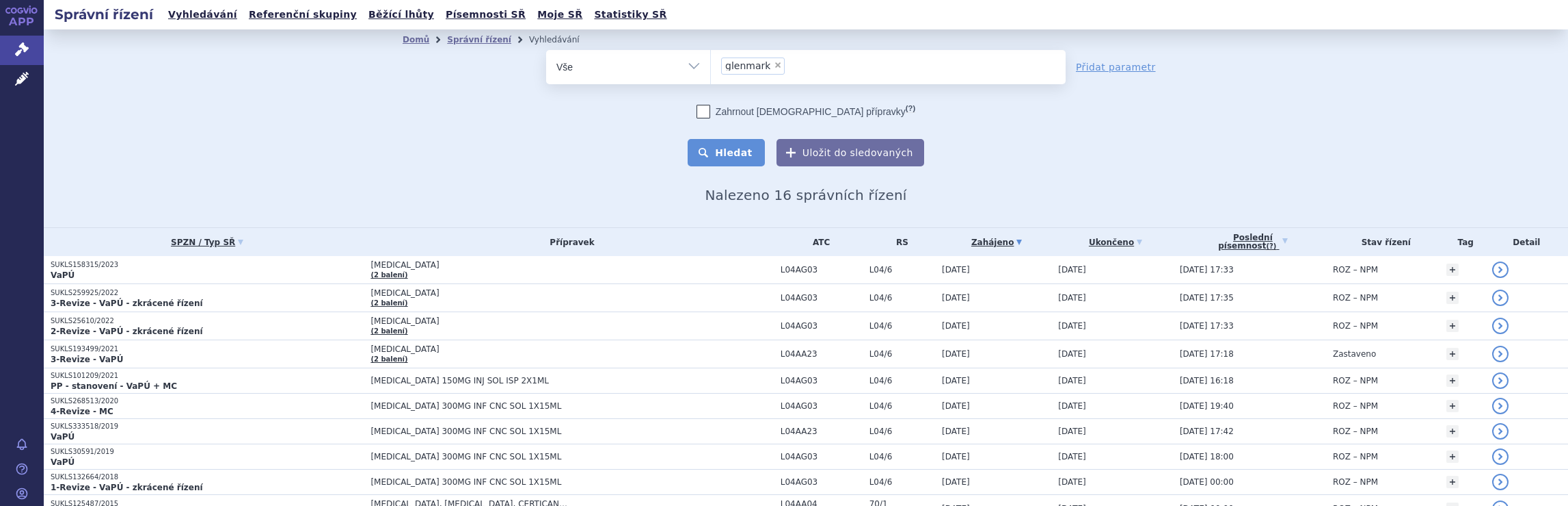
click at [734, 151] on button "Hledat" at bounding box center [726, 153] width 78 height 27
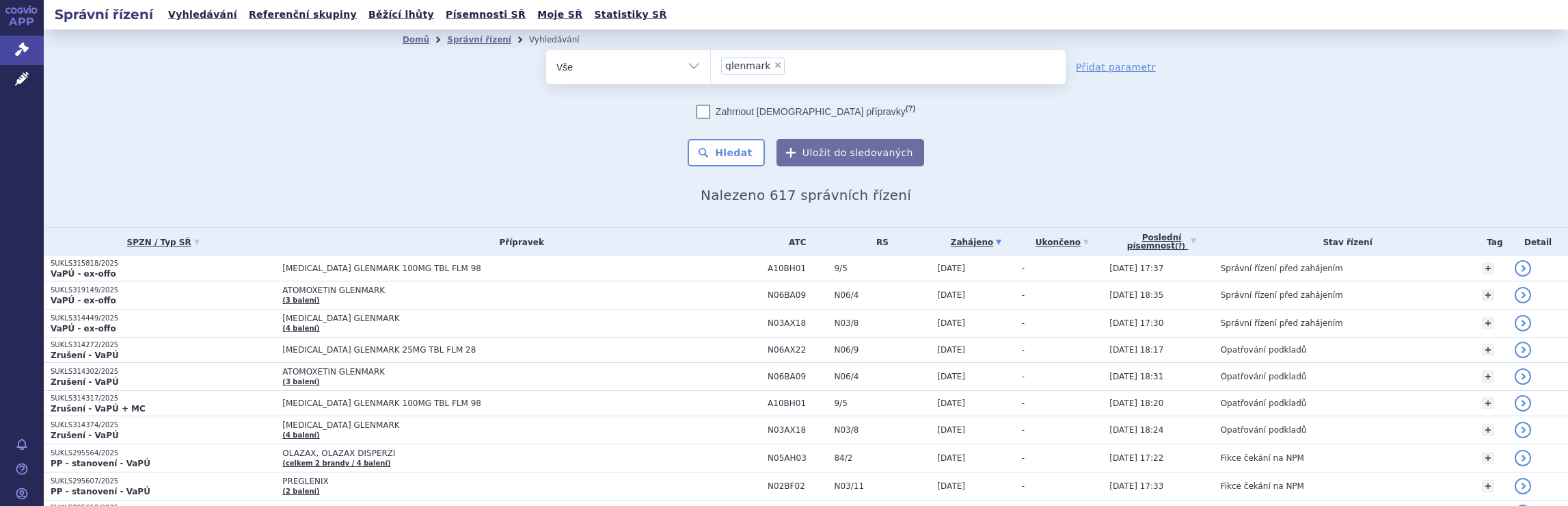
scroll to position [2530, 0]
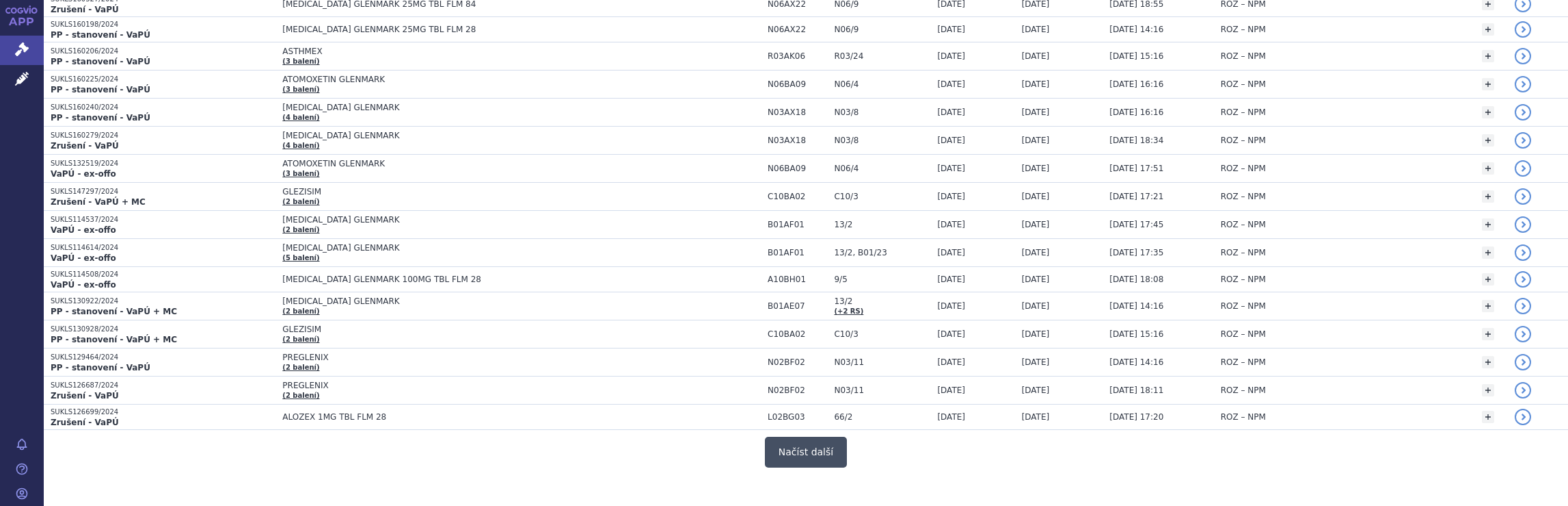
click at [804, 437] on button "Načíst další" at bounding box center [805, 452] width 82 height 31
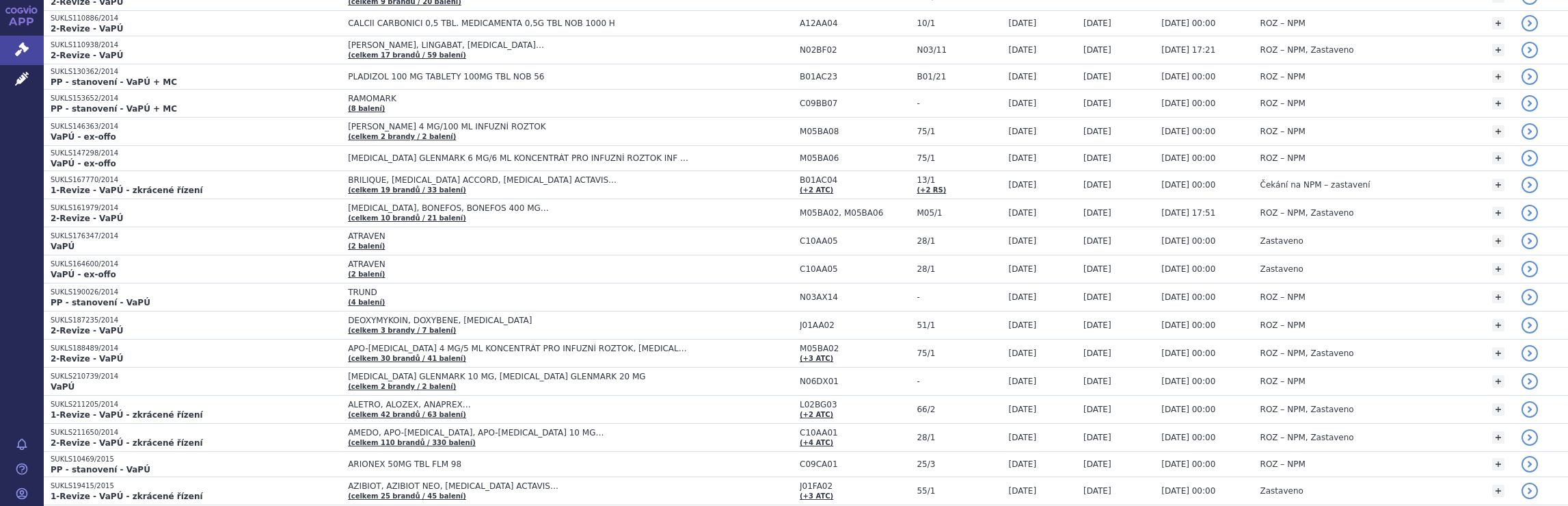
scroll to position [5273, 0]
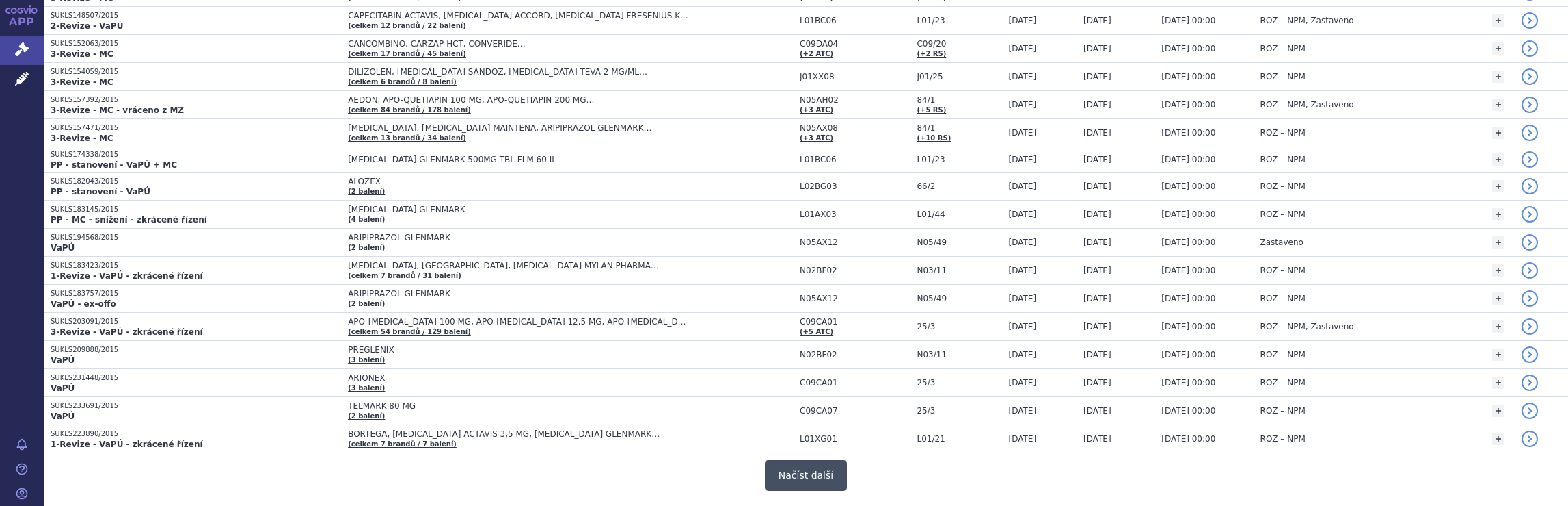
click at [784, 460] on button "Načíst další" at bounding box center [805, 475] width 82 height 31
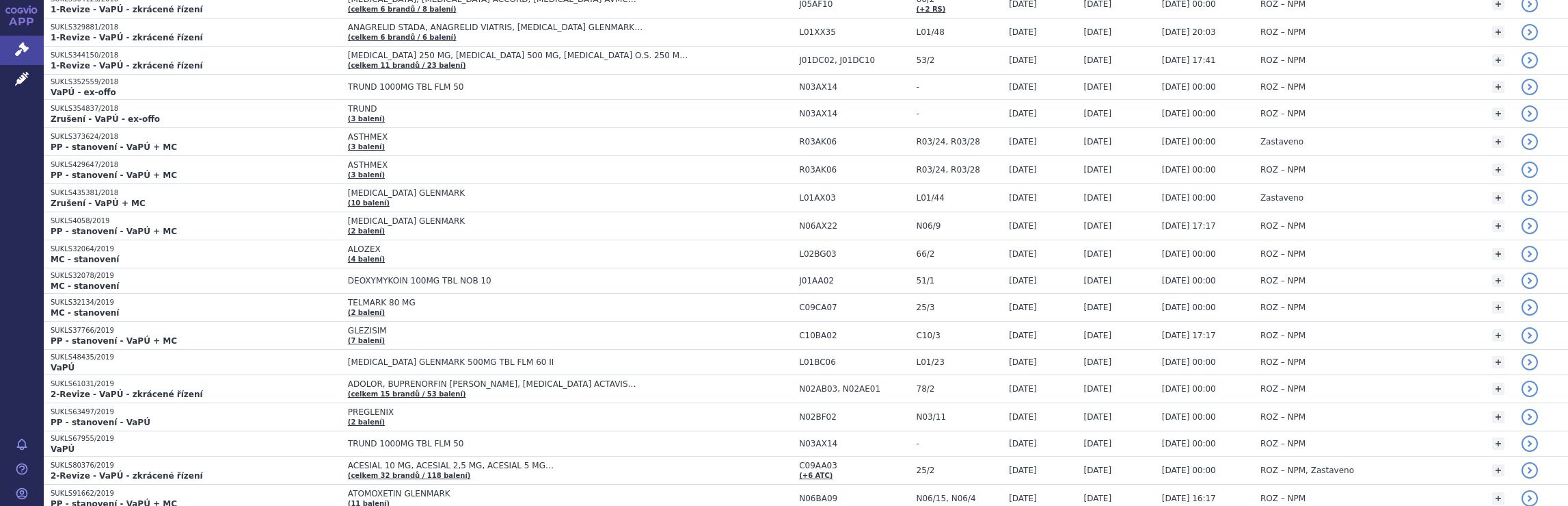
scroll to position [7988, 0]
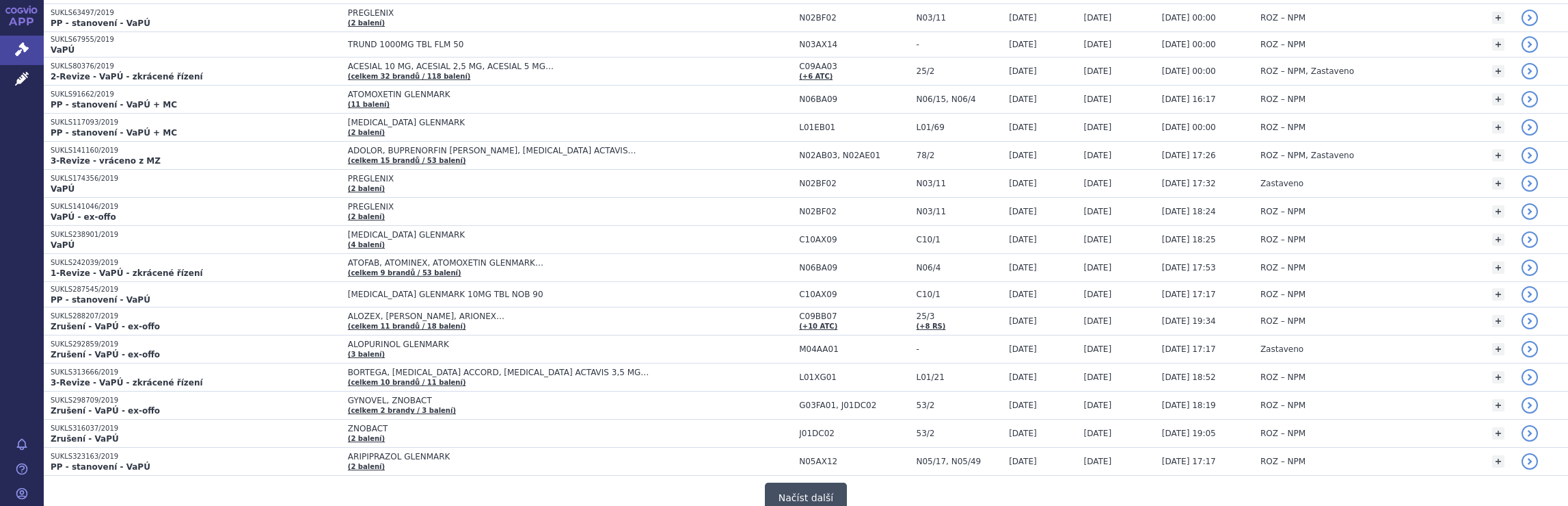
click at [821, 482] on button "Načíst další" at bounding box center [805, 498] width 82 height 31
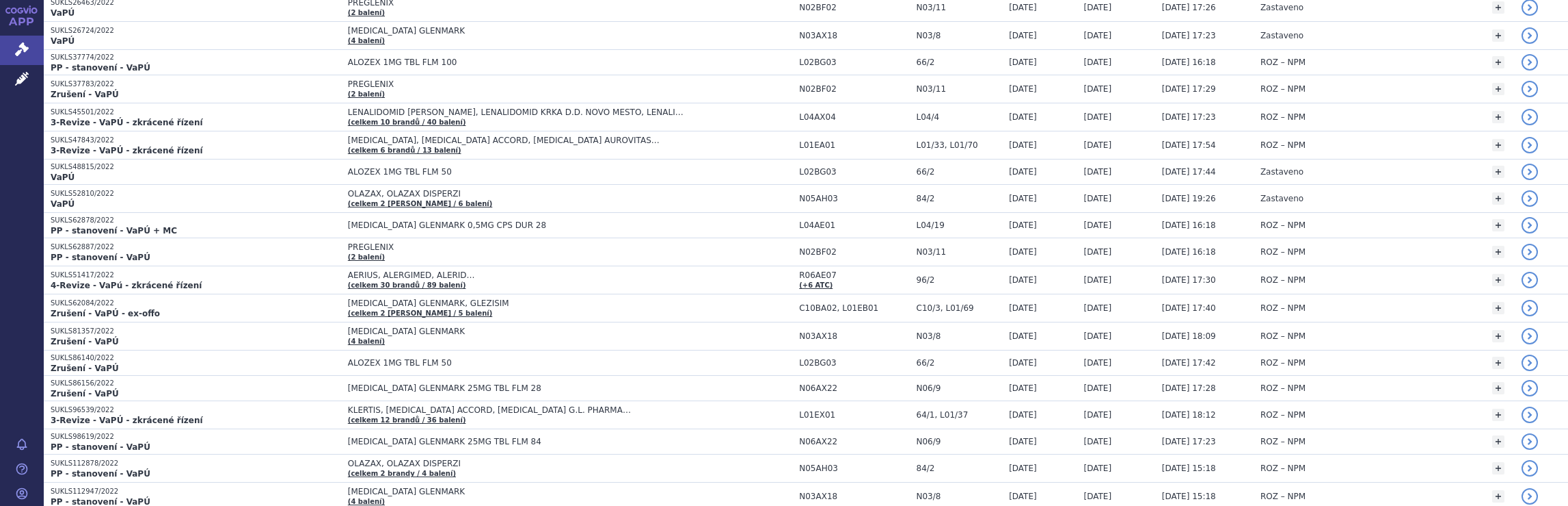
scroll to position [10697, 0]
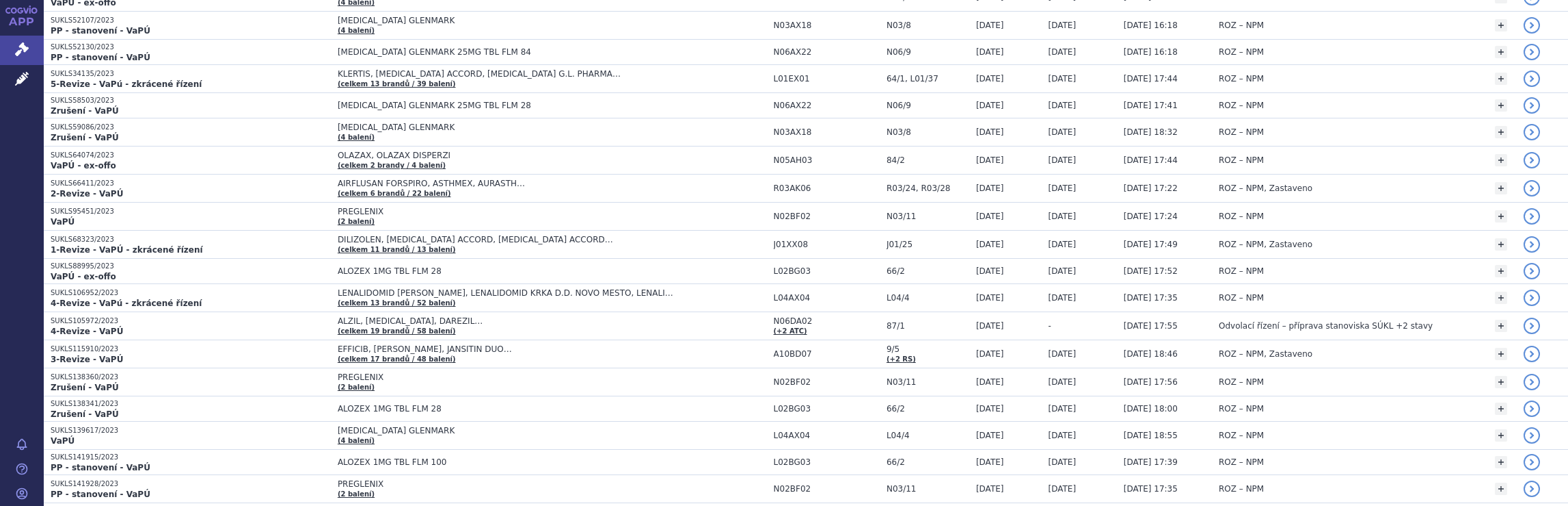
scroll to position [13388, 0]
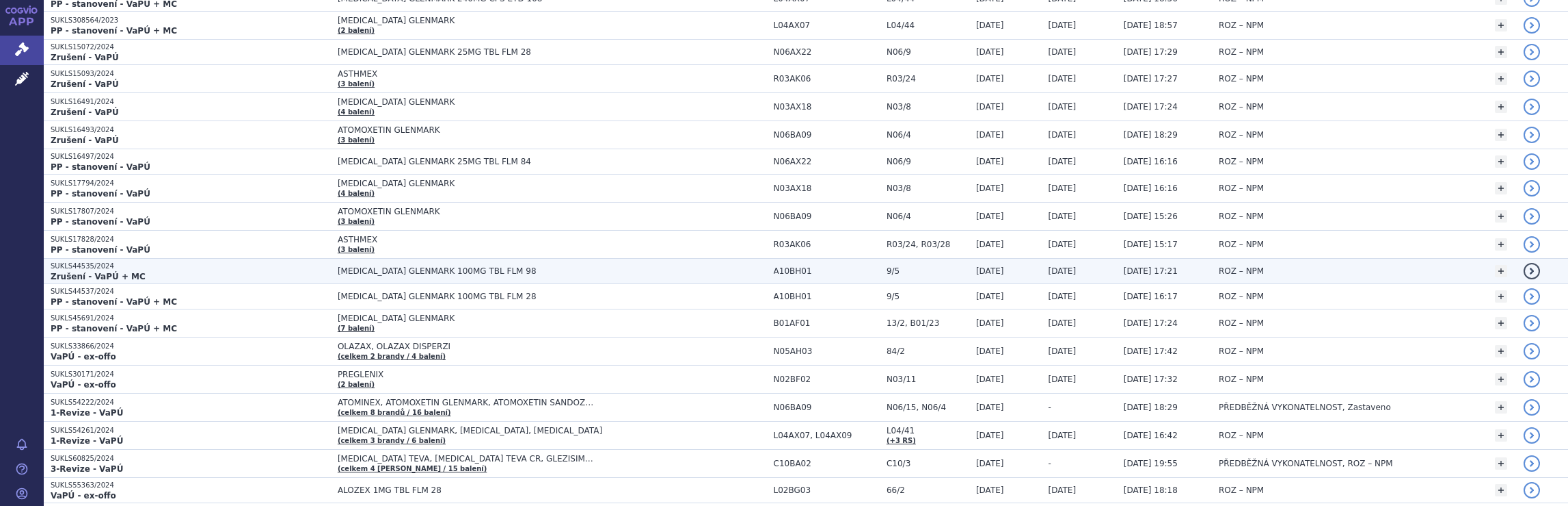
scroll to position [13662, 0]
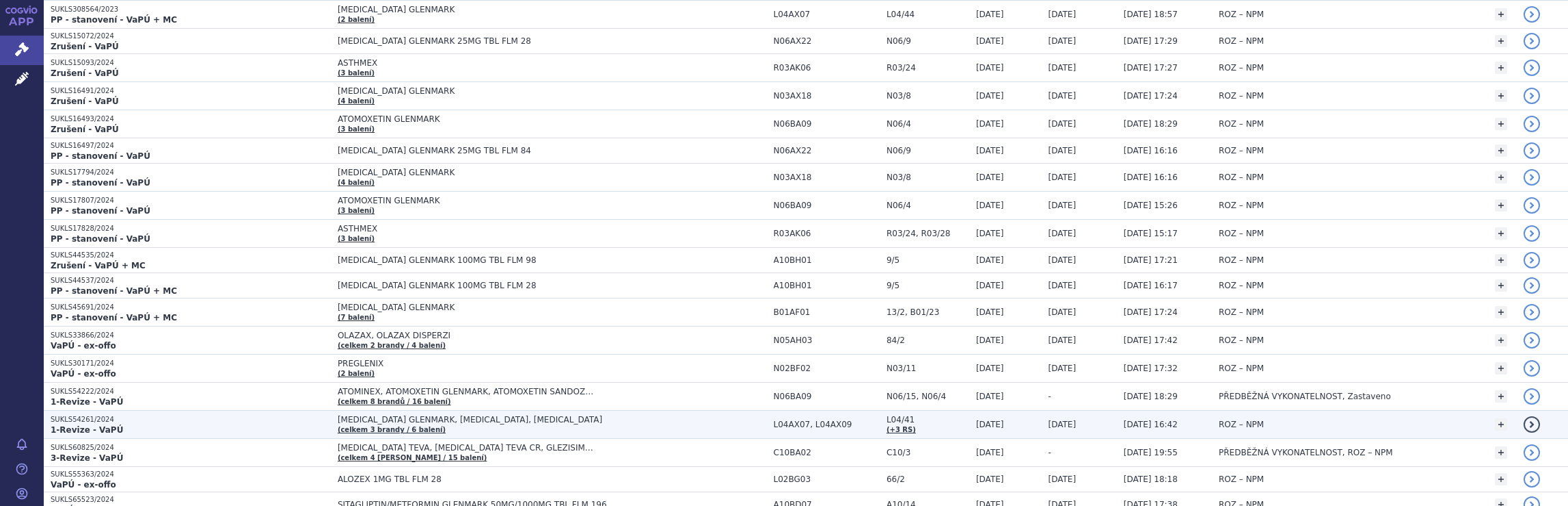
click at [492, 415] on span "DIMETHYL FUMARATE GLENMARK, TECFIDERA, VUMERITY" at bounding box center [509, 419] width 342 height 9
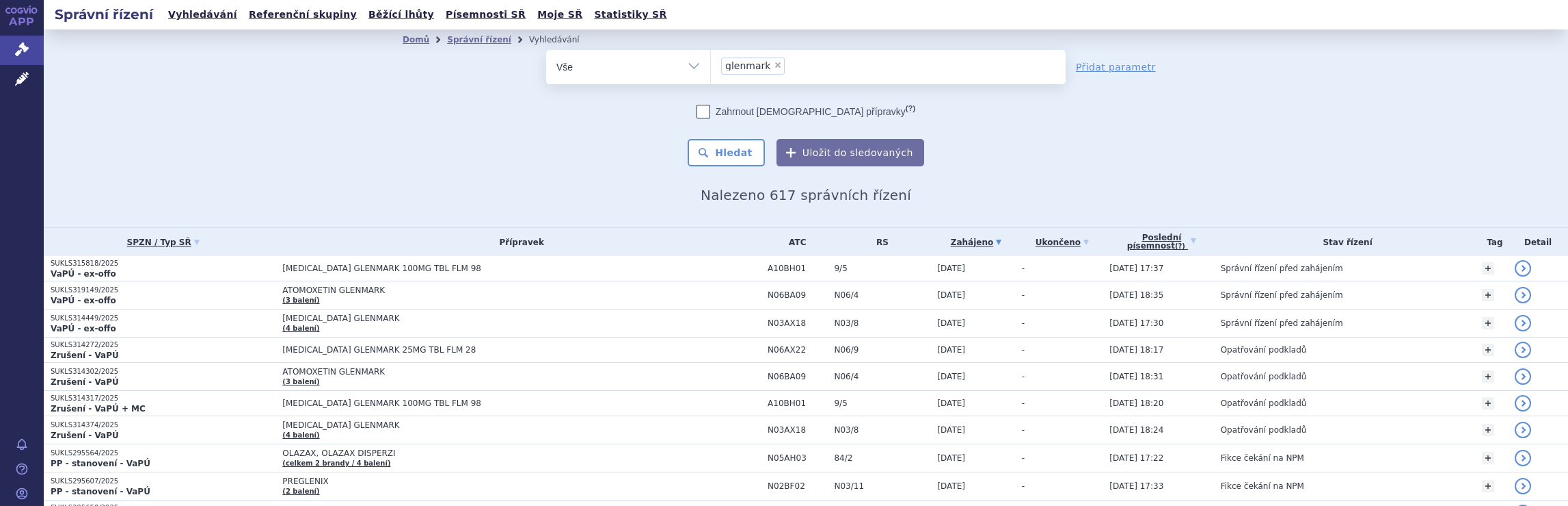
click at [800, 71] on ul "× glenmark" at bounding box center [888, 65] width 355 height 30
click at [711, 71] on select "glenmark" at bounding box center [710, 66] width 1 height 35
select select
type input "glenmark"
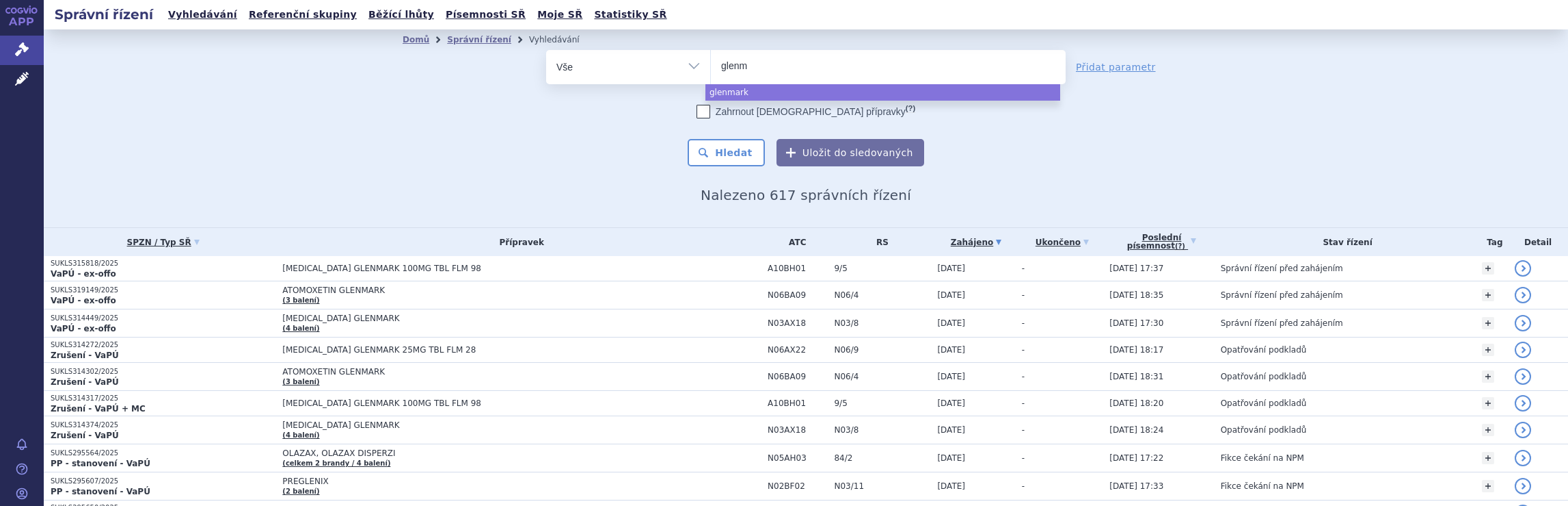
type input "[PERSON_NAME]"
type input "g"
type input "ged"
type input "gede"
type input "gedeo"
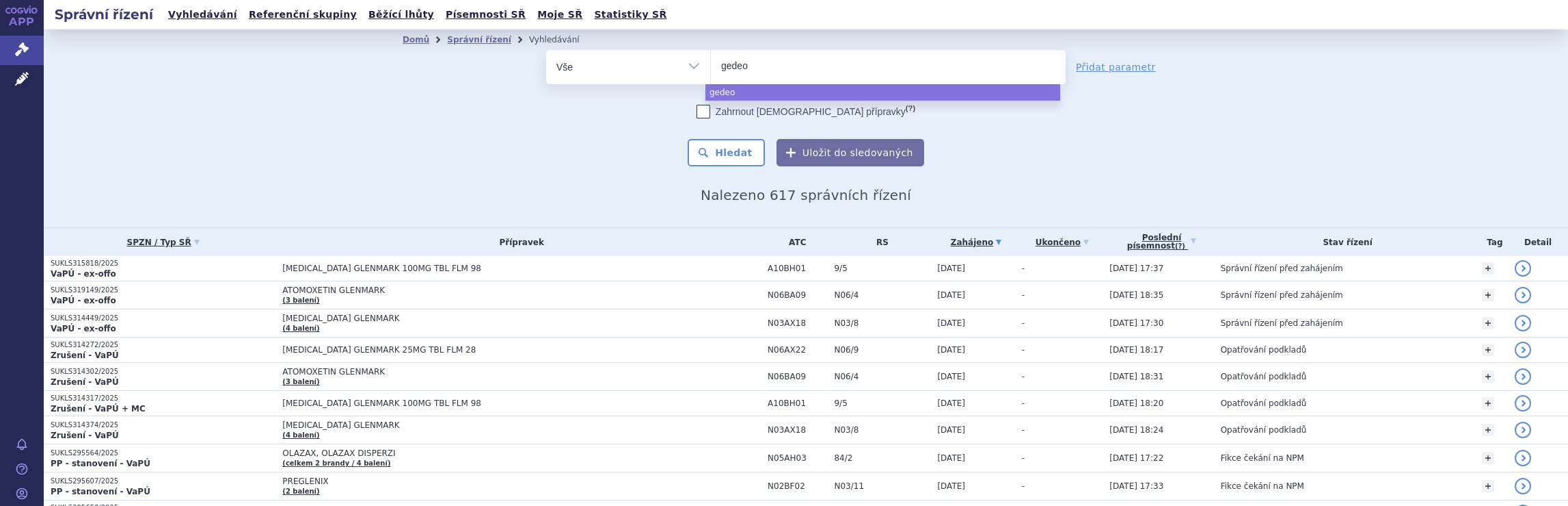
type input "gedeon"
type input "gedeon r"
type input "gedeon ri"
type input "gedeon ric"
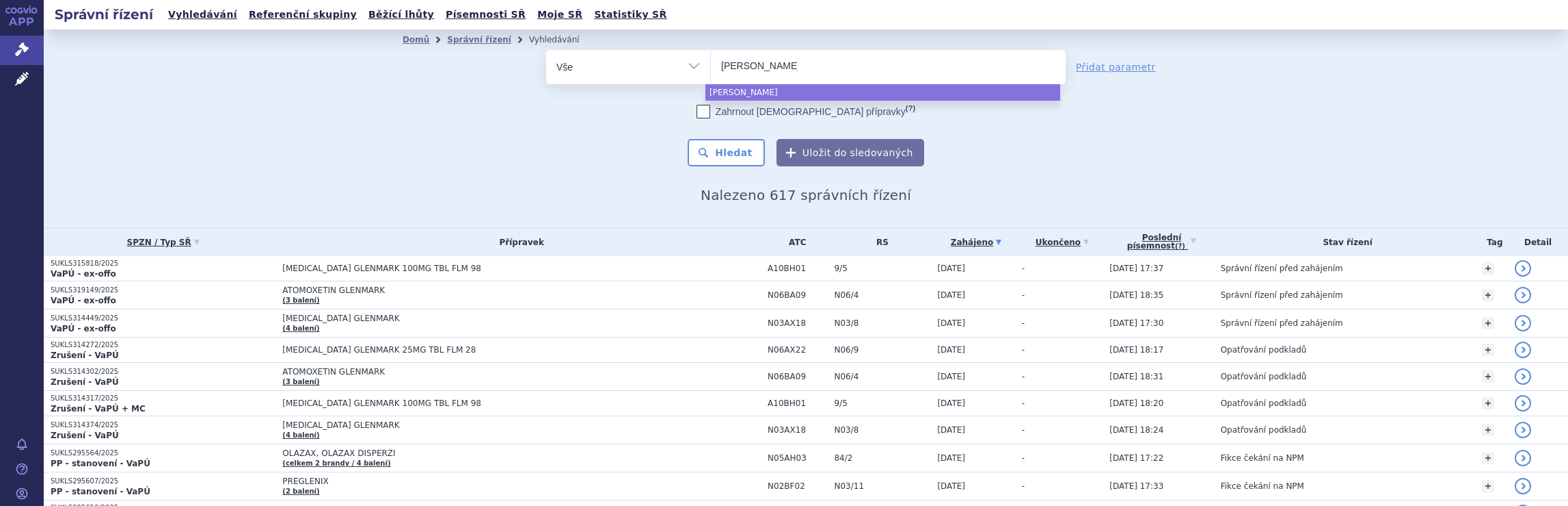
type input "gedeon rich"
type input "gedeon richte"
type input "gedeon richter"
select select "gedeon richter"
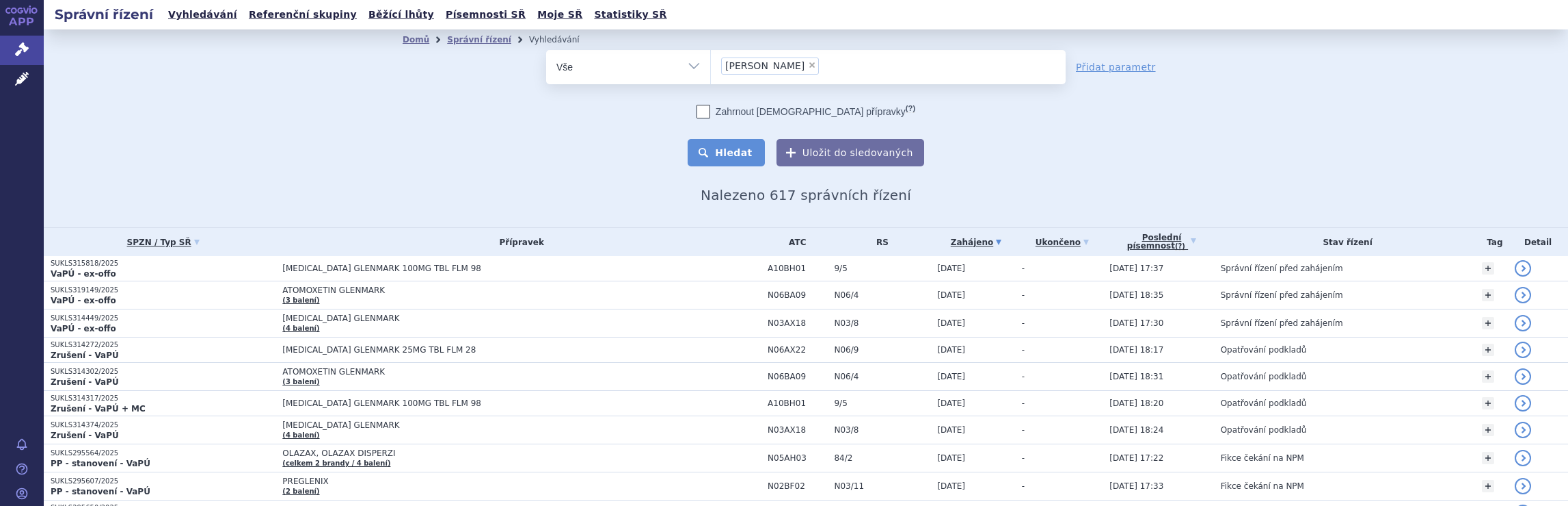
click at [733, 157] on button "Hledat" at bounding box center [726, 153] width 78 height 27
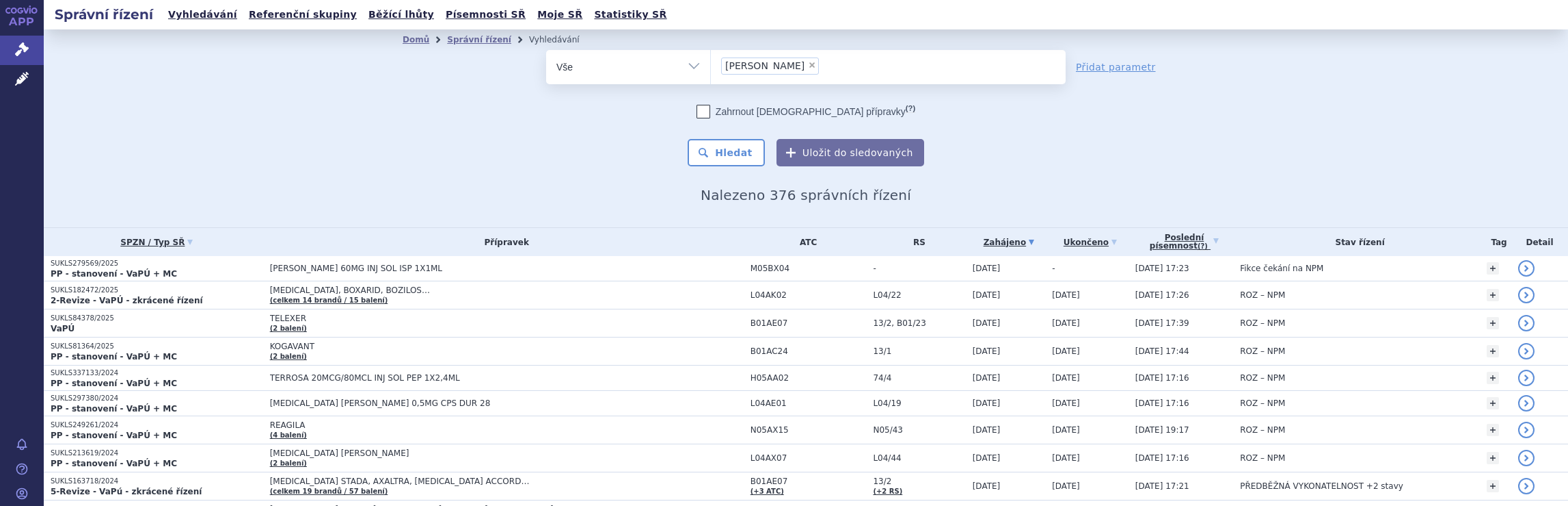
click at [817, 68] on ul "× gedeon richter" at bounding box center [888, 65] width 355 height 30
click at [711, 68] on select "[PERSON_NAME]" at bounding box center [710, 66] width 1 height 35
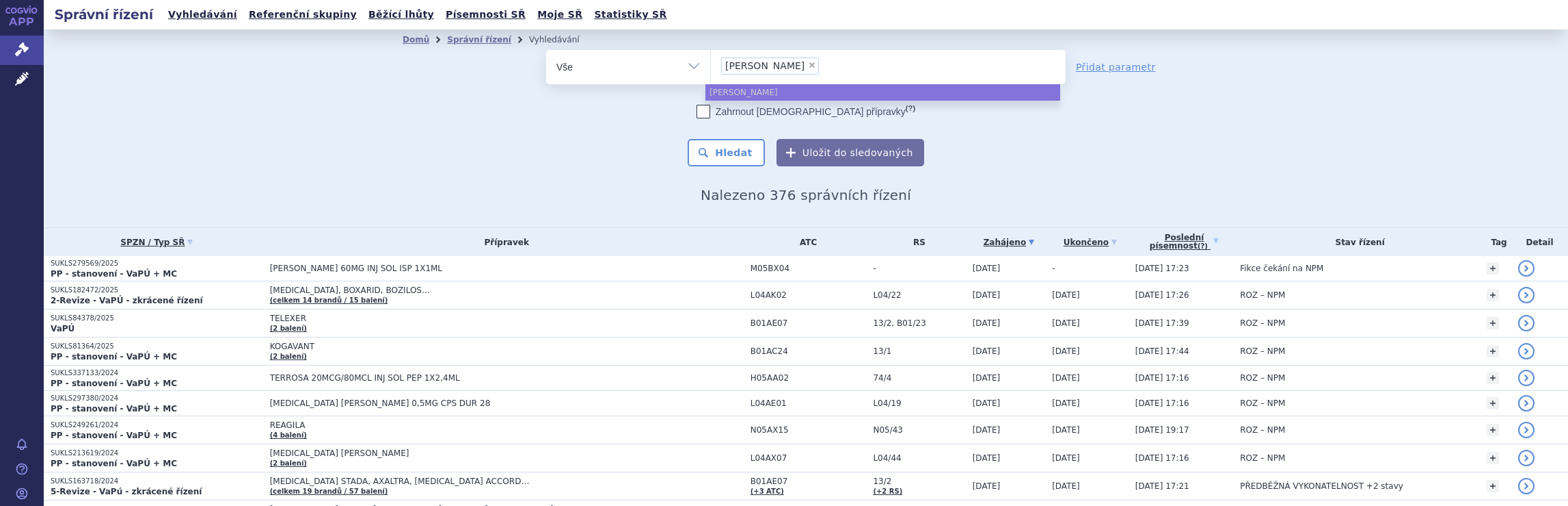
select select
type input "[PERSON_NAME]"
type input "[PERSON_NAME] ri"
type input "gedeo"
type input "g"
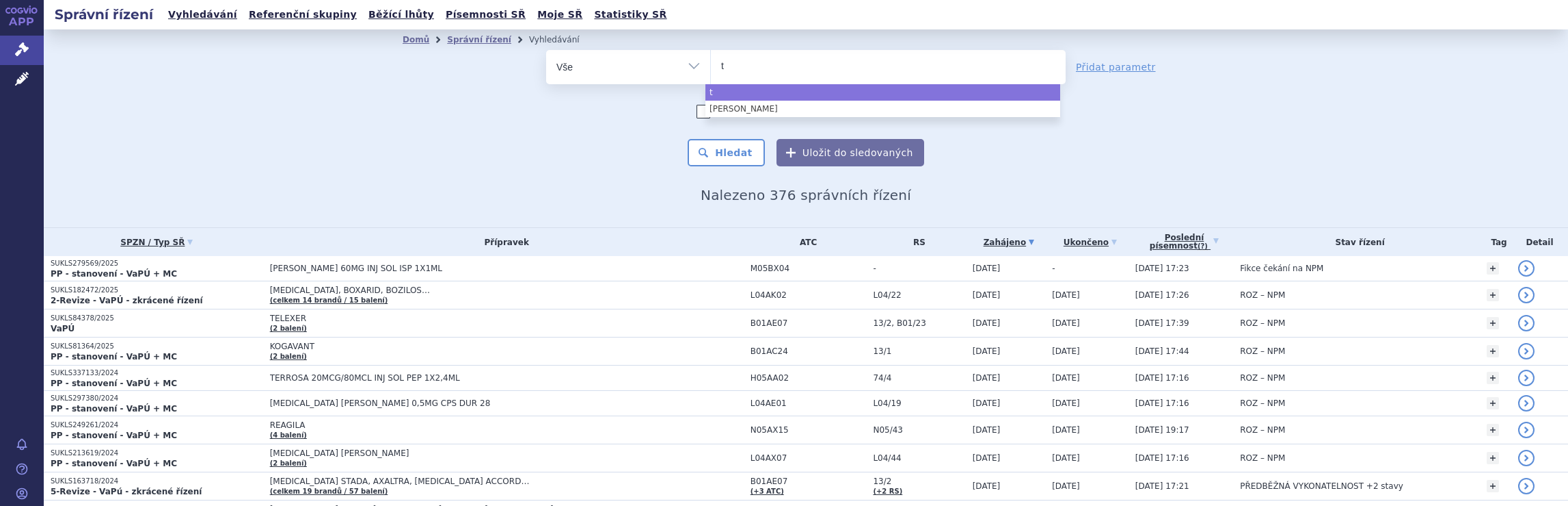
type input "te"
type input "teva"
select select "teva"
click at [742, 151] on button "Hledat" at bounding box center [726, 153] width 78 height 27
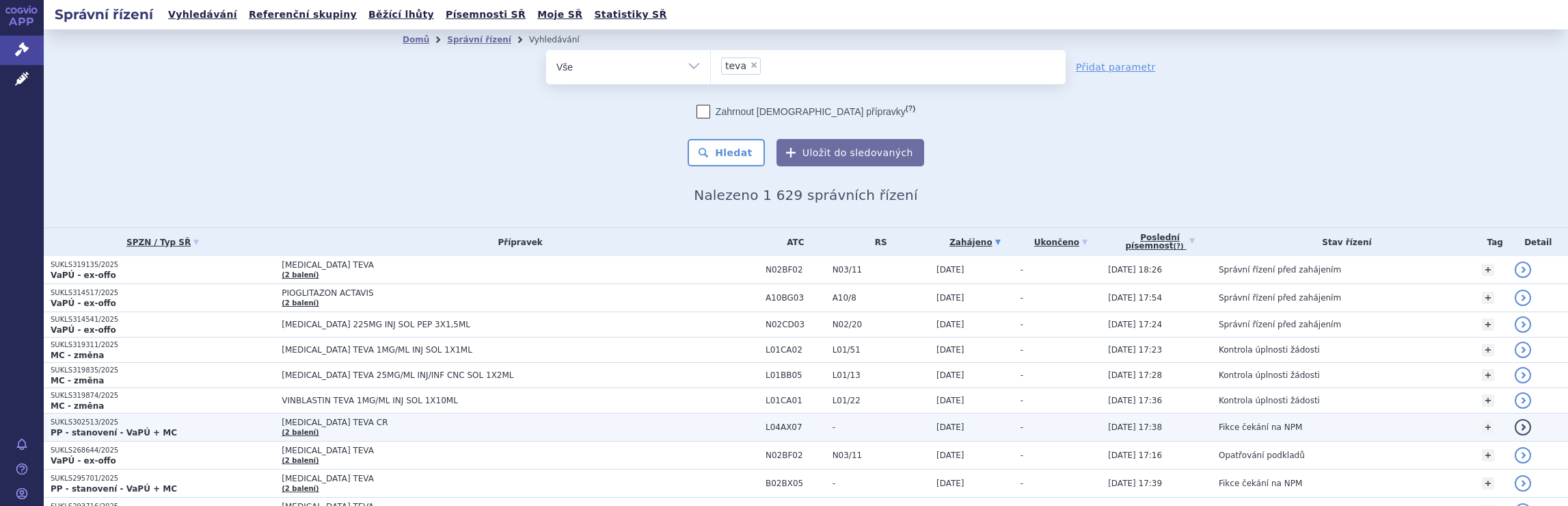
click at [543, 423] on span "[MEDICAL_DATA] TEVA CR" at bounding box center [452, 422] width 342 height 9
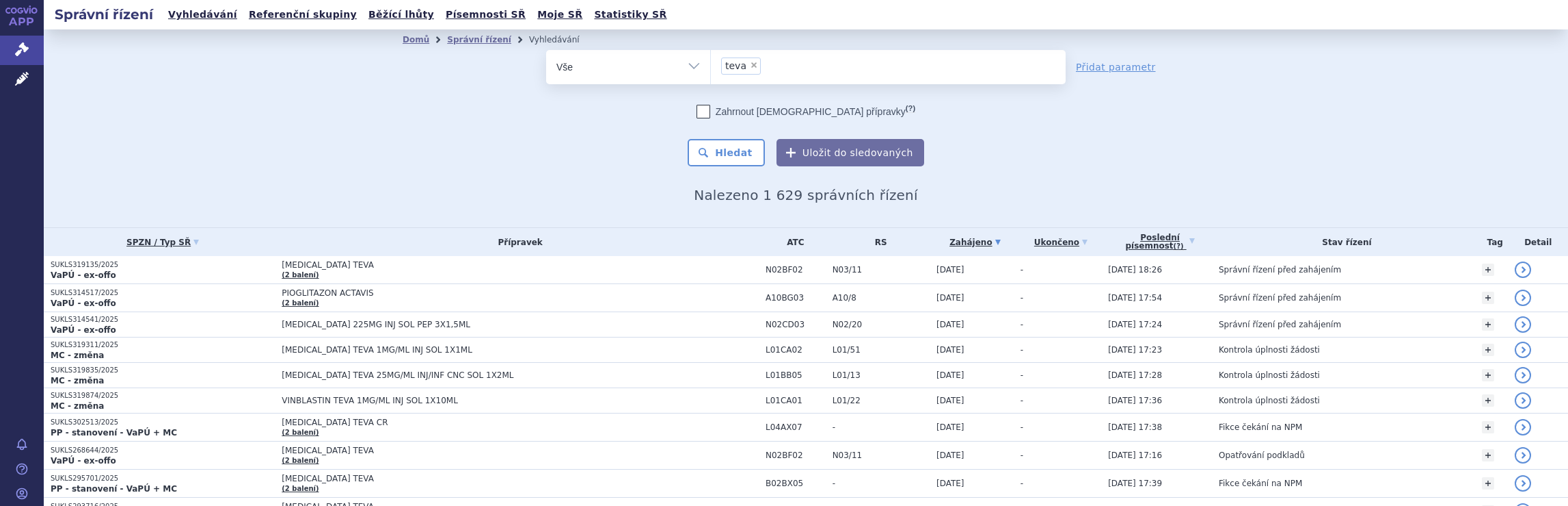
click at [832, 78] on ul "× teva" at bounding box center [888, 65] width 355 height 30
click at [711, 78] on select "teva" at bounding box center [710, 66] width 1 height 35
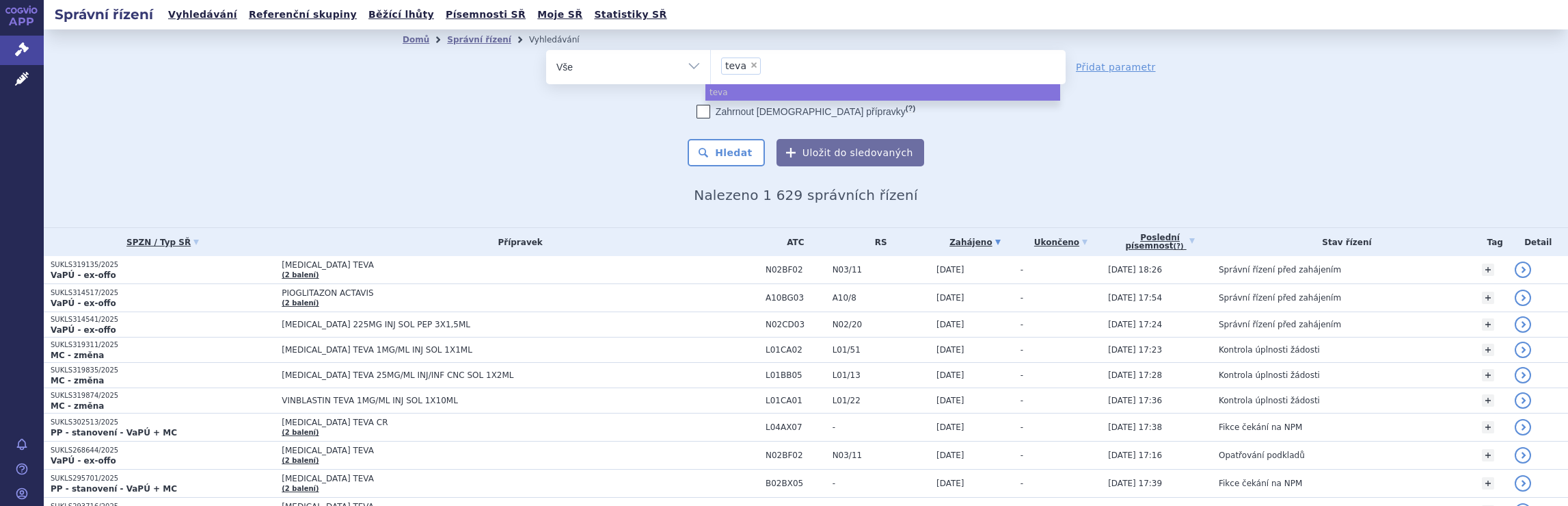
select select
type input "teva"
type input "te"
type input "t"
type input "ne"
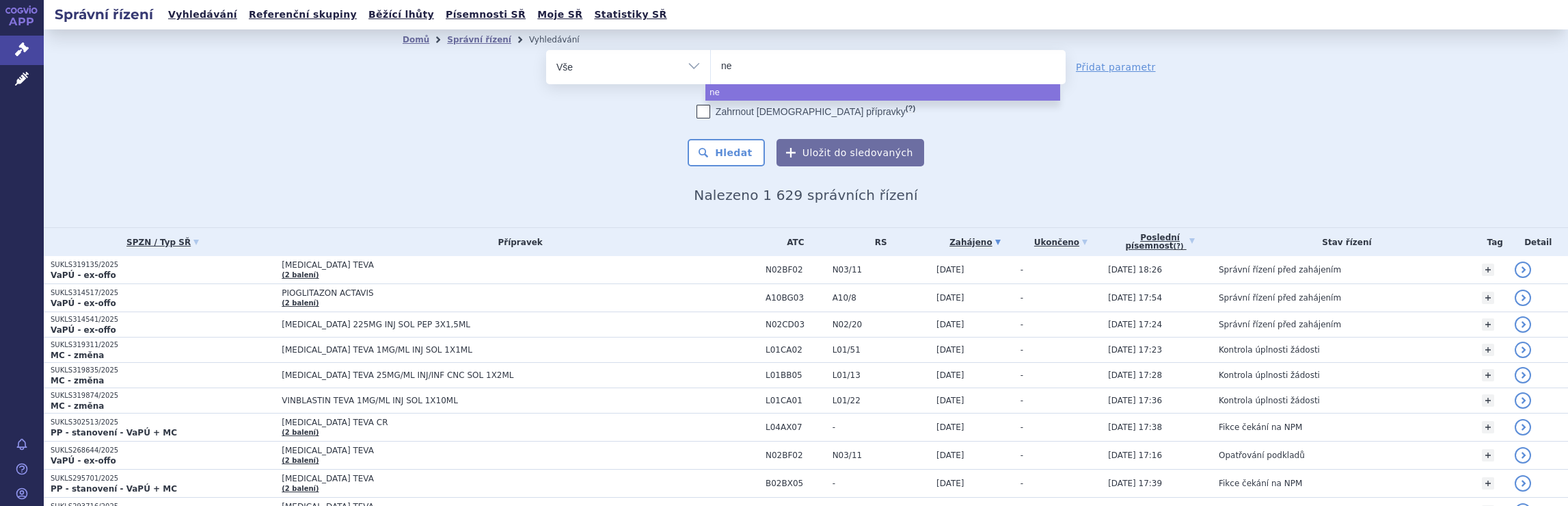
type input "neu"
type input "neura"
type input "neurax"
type input "neuraxp"
type input "neuraxpha"
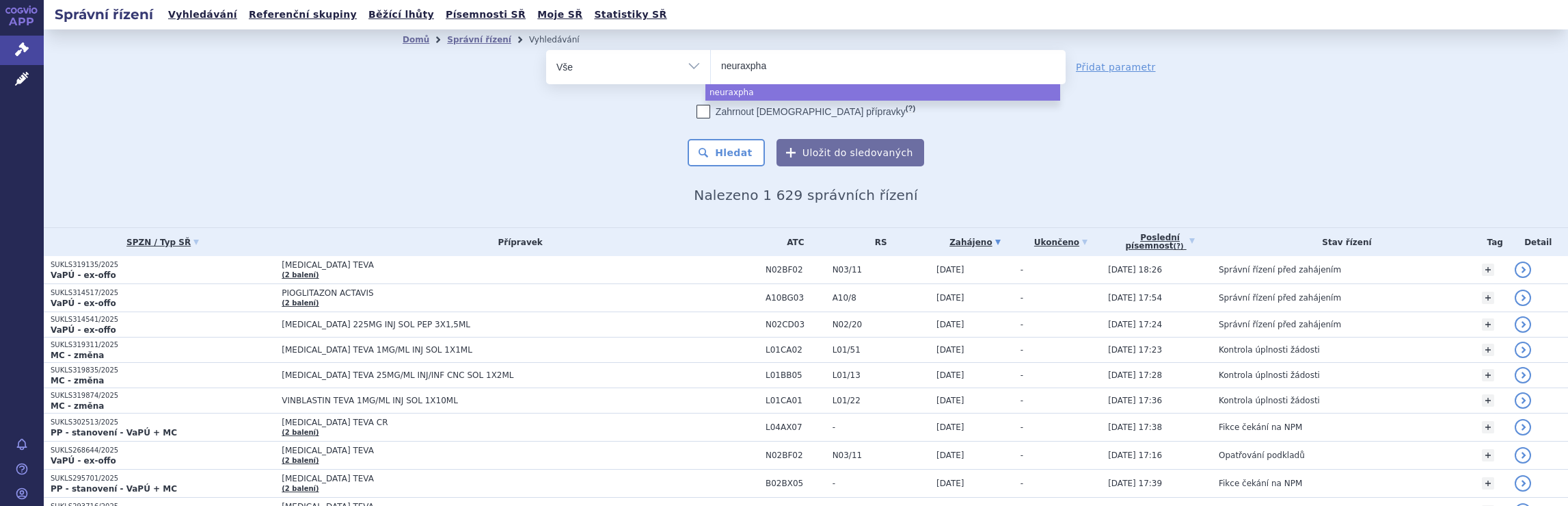
type input "neuraxphar"
type input "neuraxpharm"
select select "neuraxpharm"
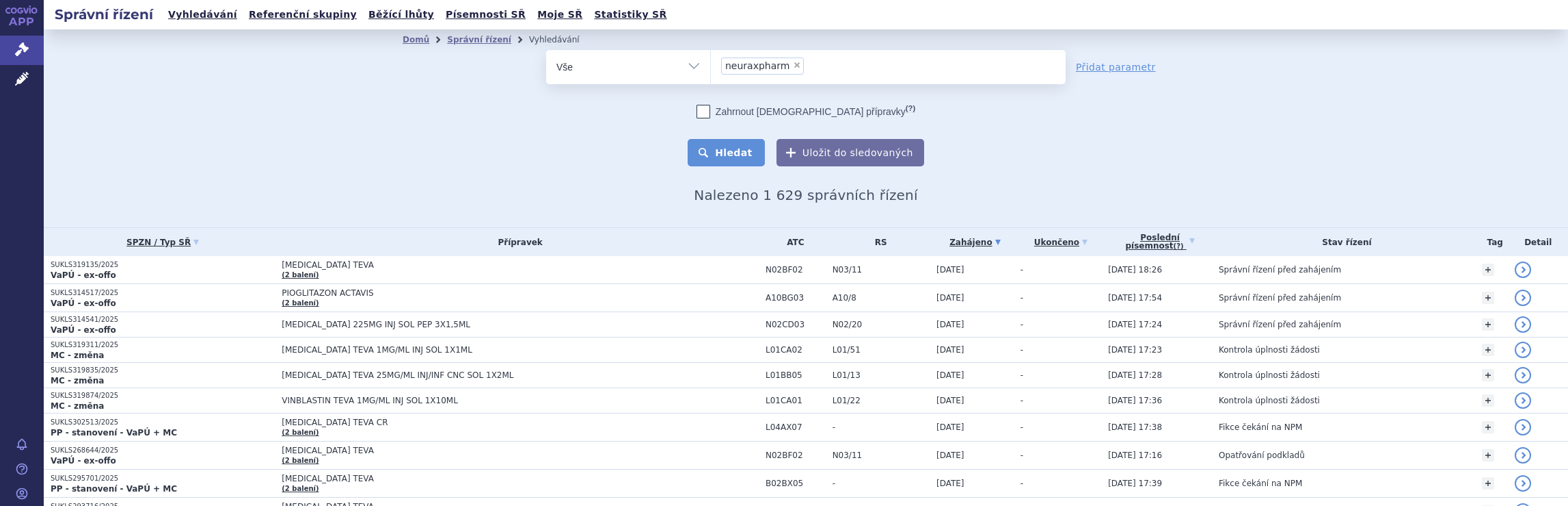
click at [734, 154] on button "Hledat" at bounding box center [726, 153] width 78 height 27
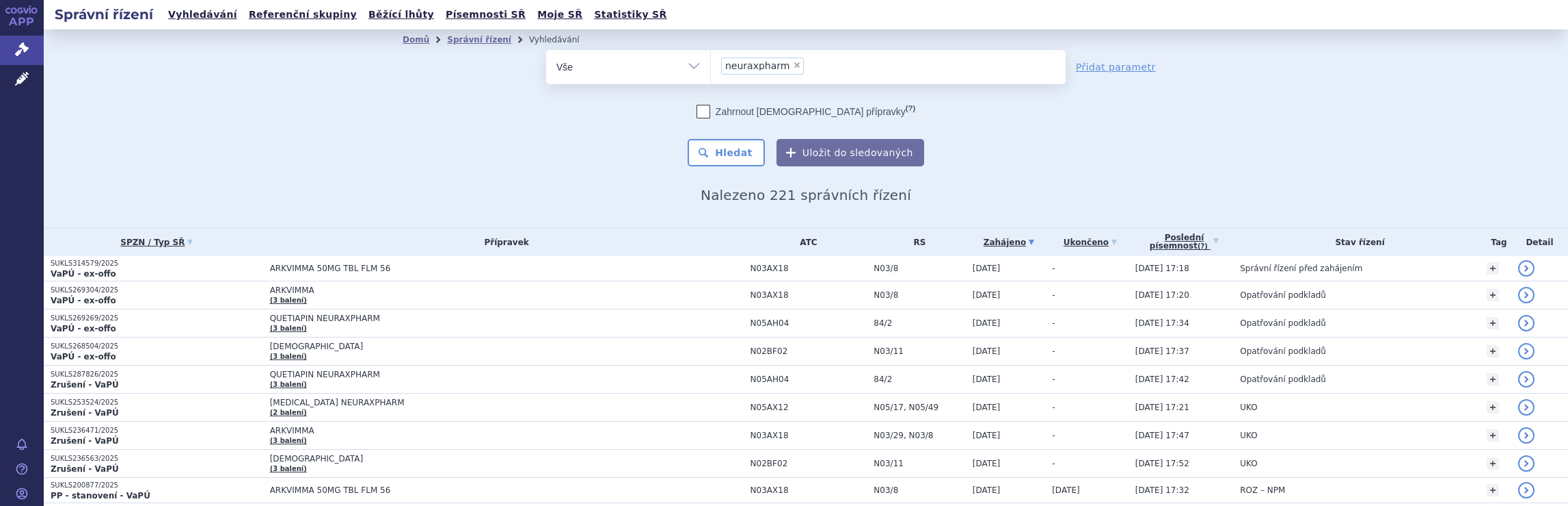
scroll to position [758, 0]
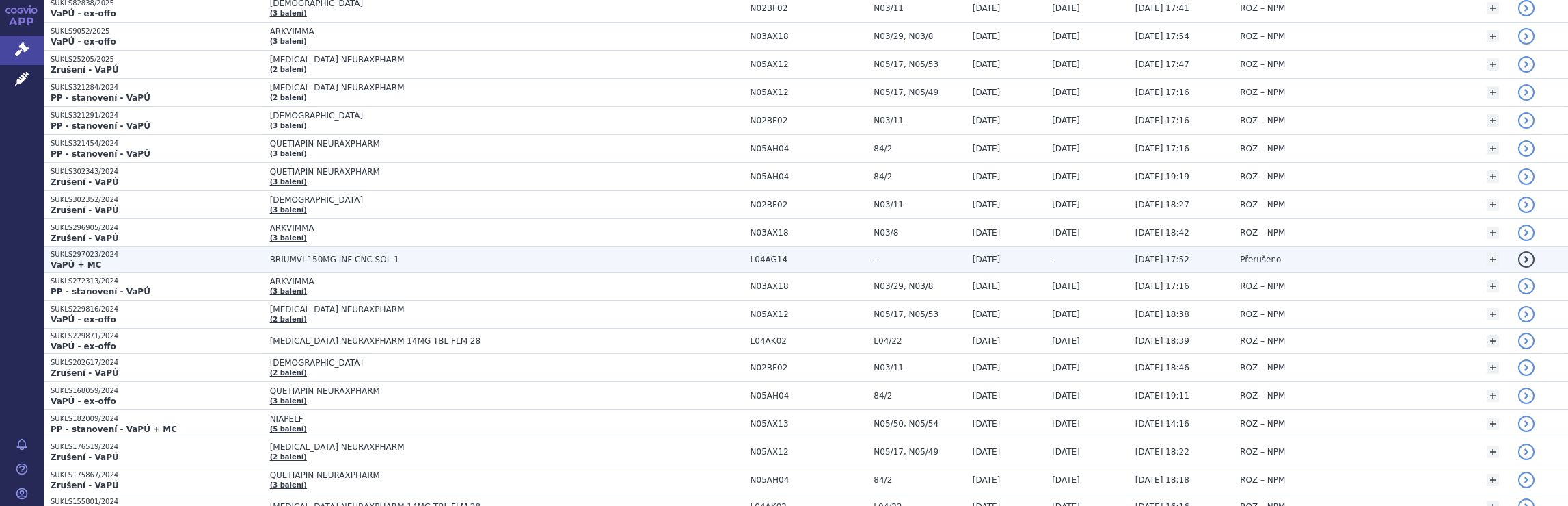
click at [557, 255] on span "BRIUMVI 150MG INF CNC SOL 1" at bounding box center [441, 259] width 342 height 9
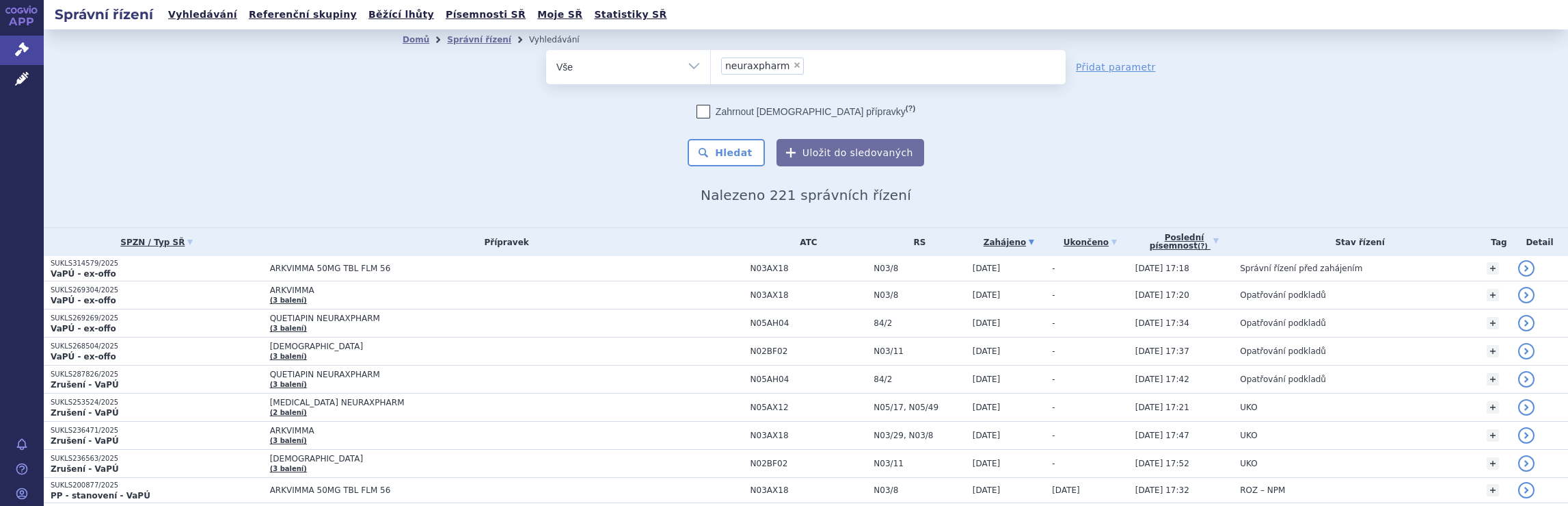
click at [832, 65] on ul "× neuraxpharm" at bounding box center [888, 65] width 355 height 30
click at [711, 65] on select "neuraxpharm" at bounding box center [710, 66] width 1 height 35
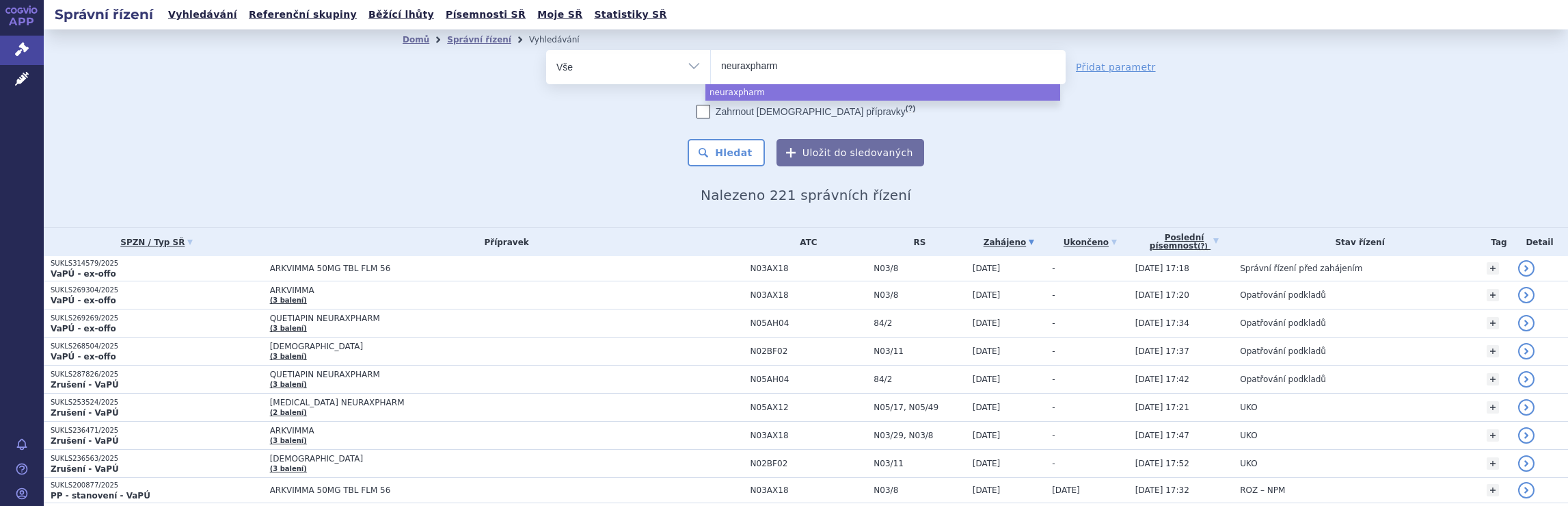
select select
type input "neura"
type input "n"
type input "ro"
type input "roc"
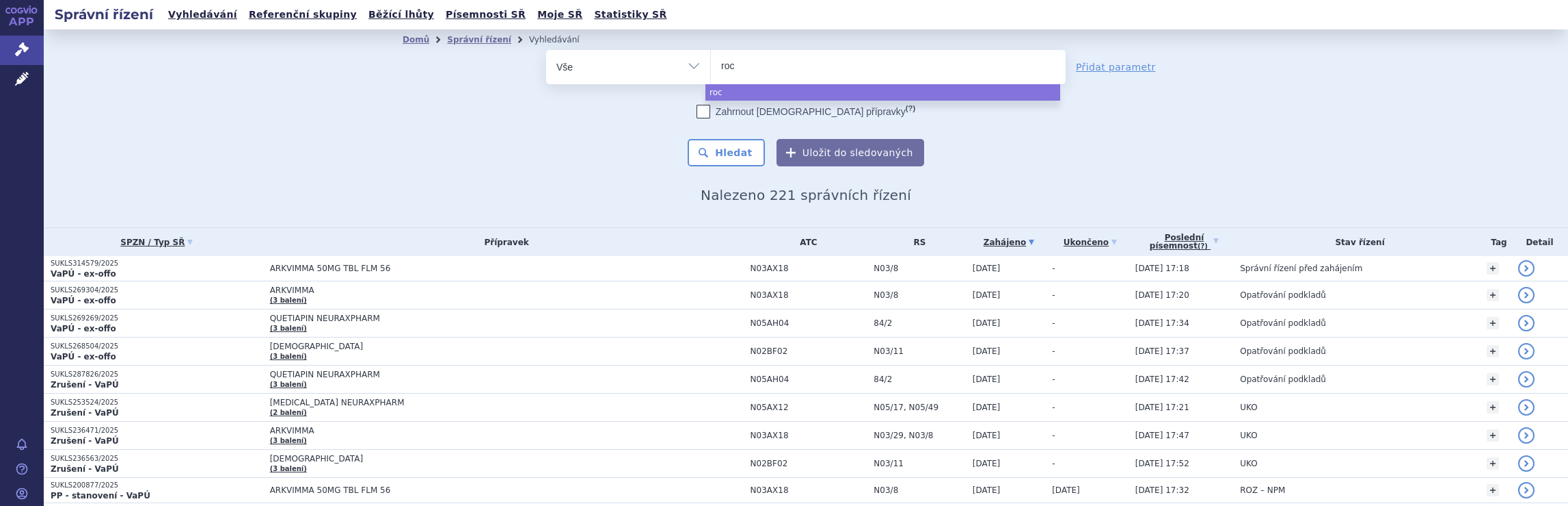
type input "roch"
type input "roche"
select select "roche"
click at [733, 155] on button "Hledat" at bounding box center [726, 153] width 78 height 27
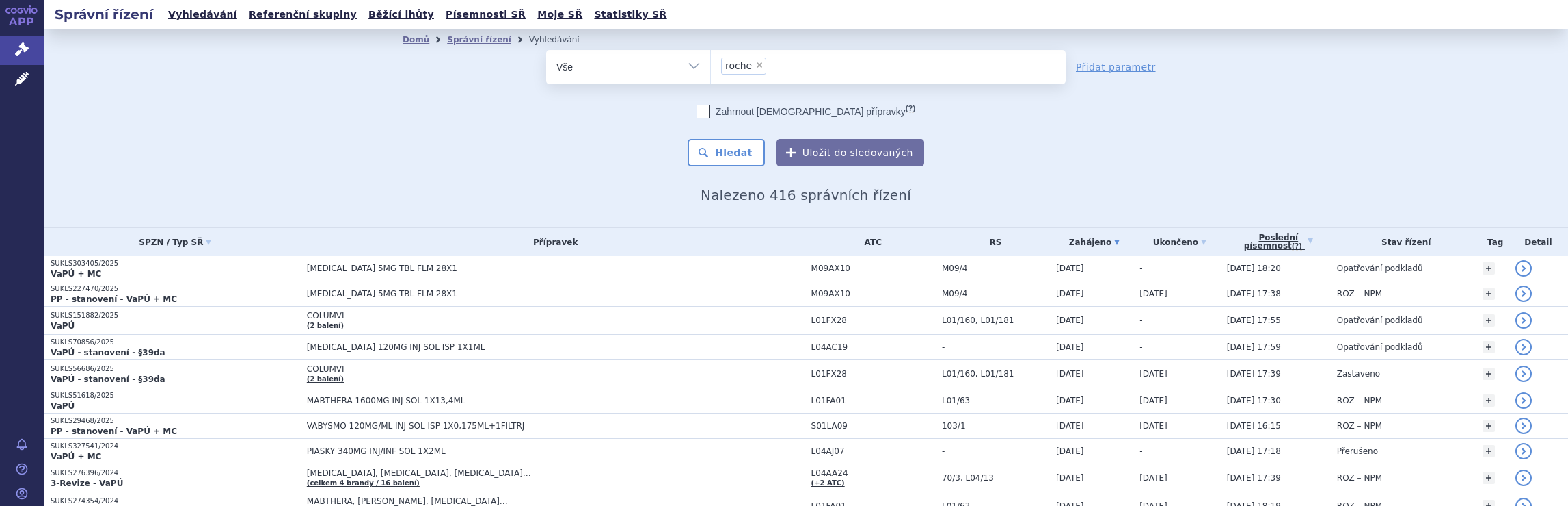
click at [716, 265] on span "EVRYSDI 5MG TBL FLM 28X1" at bounding box center [555, 267] width 498 height 9
click at [791, 75] on ul "× roche" at bounding box center [888, 65] width 355 height 30
click at [711, 75] on select "roche" at bounding box center [710, 66] width 1 height 35
select select
type input "roche"
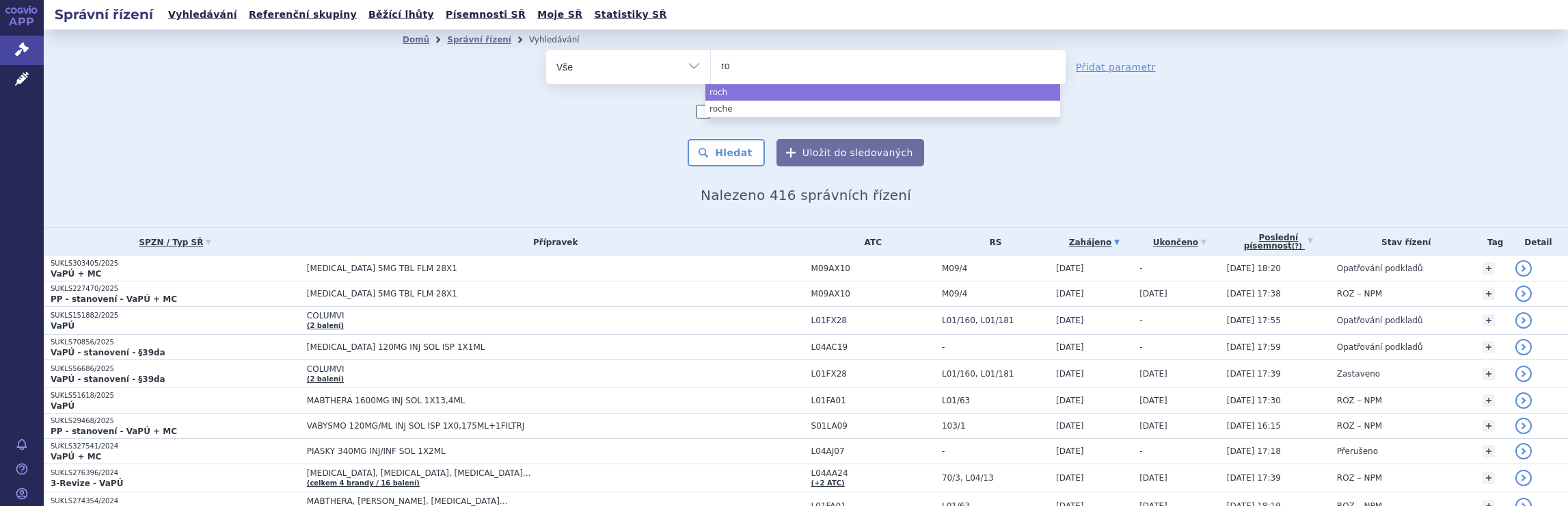
type input "r"
type input "no"
type input "nov"
type input "nova"
type input "novar"
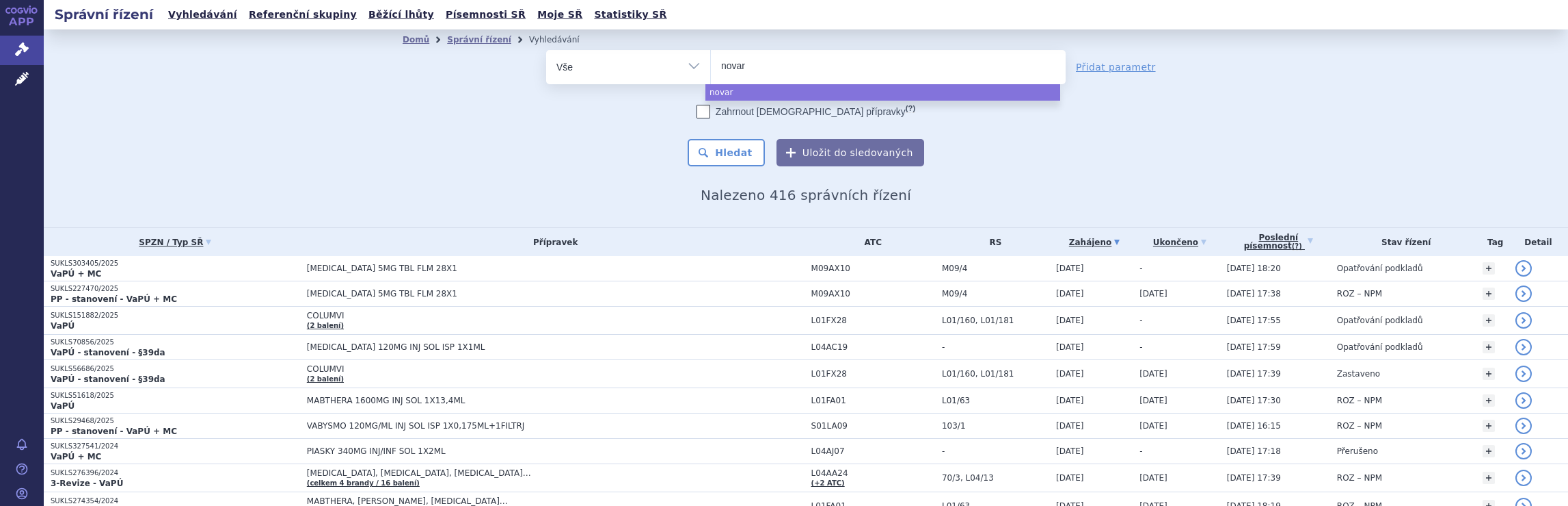
type input "novart"
type input "novarts"
type input "novart"
type input "novartis"
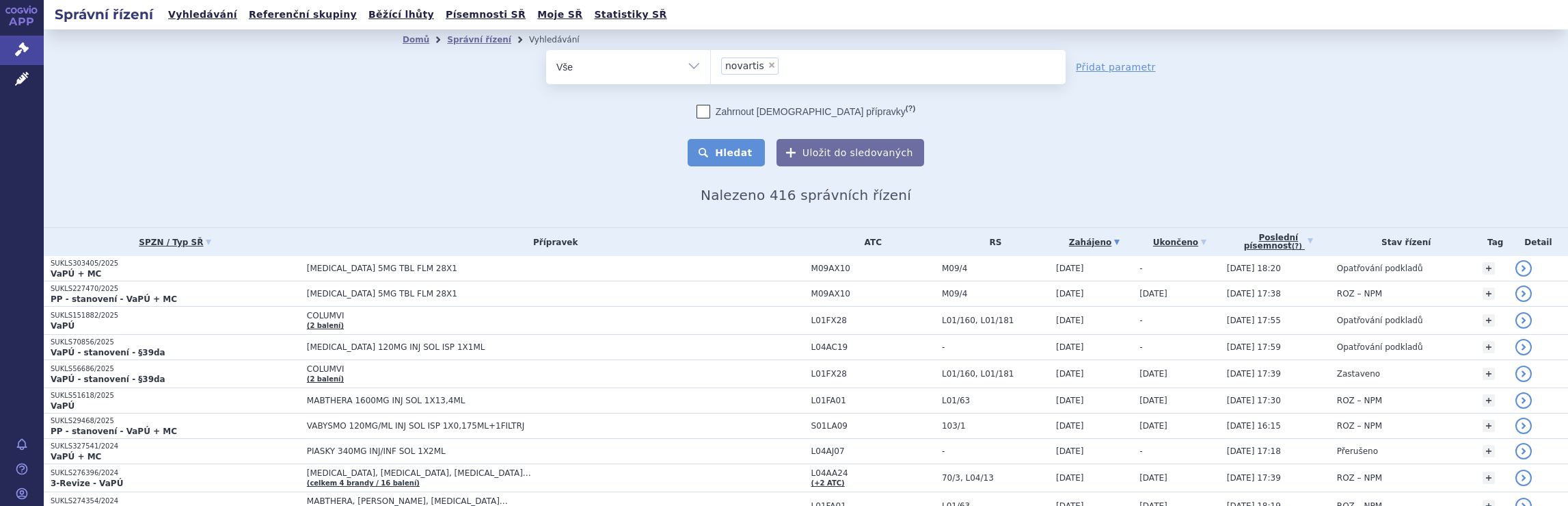
select select "novartis"
click at [720, 153] on button "Hledat" at bounding box center [726, 153] width 78 height 27
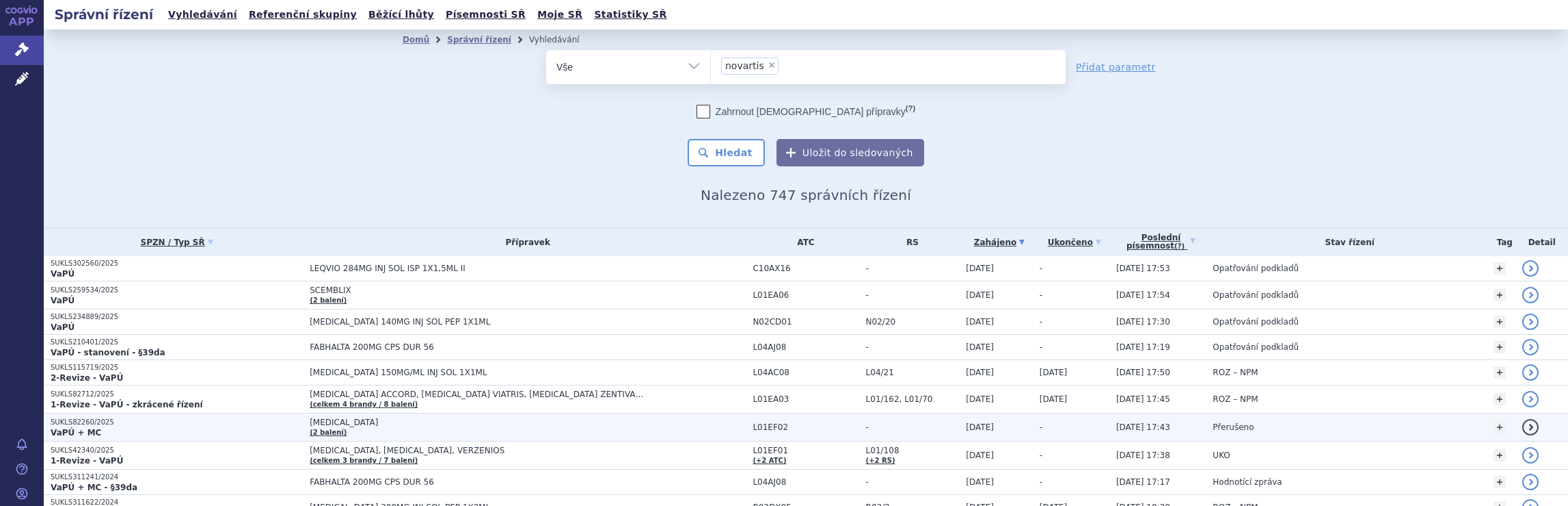
scroll to position [68, 0]
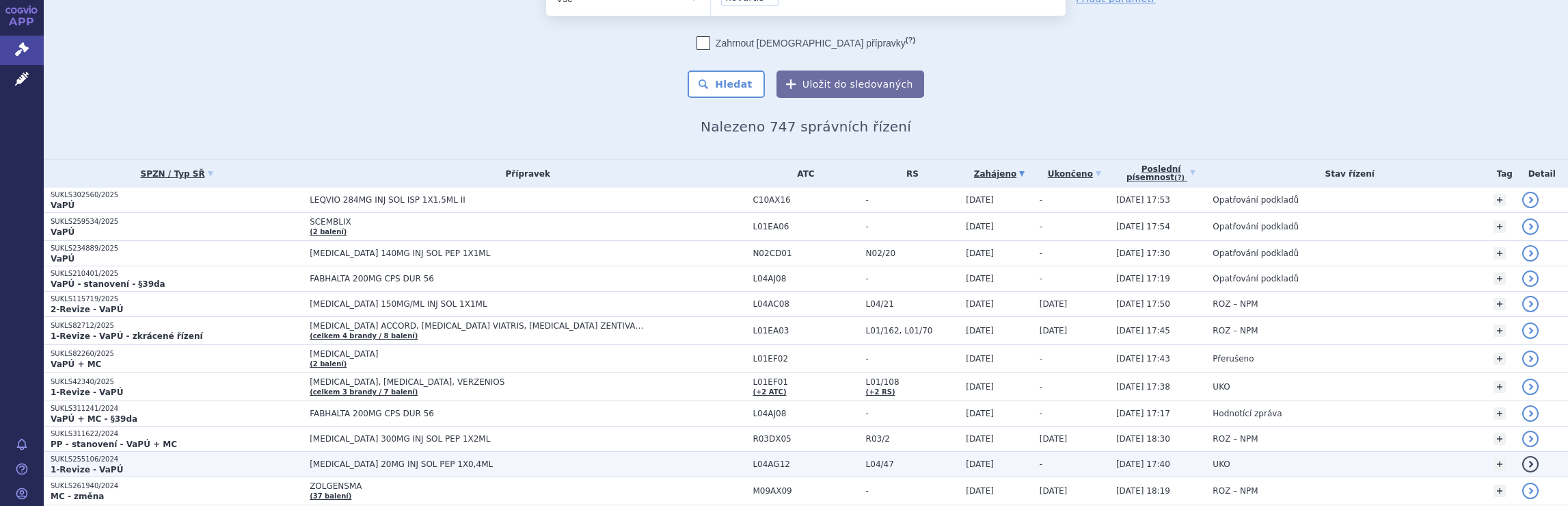
click at [599, 460] on span "[MEDICAL_DATA] 20MG INJ SOL PEP 1X0,4ML" at bounding box center [481, 463] width 342 height 9
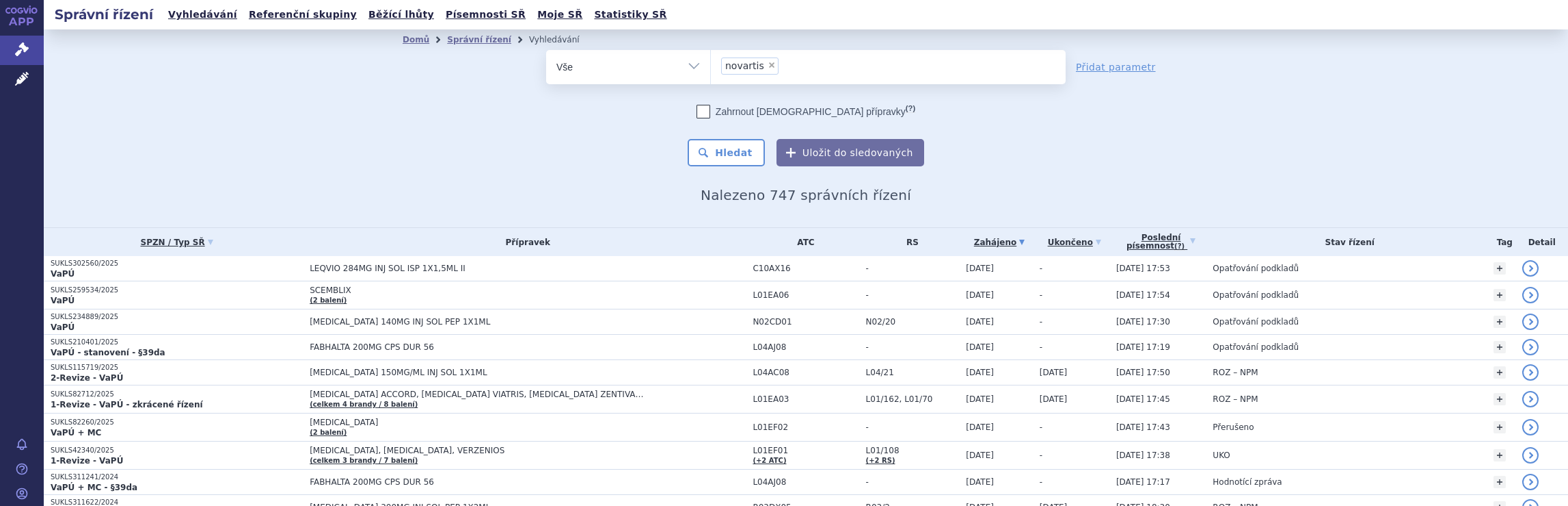
click at [790, 61] on ul "× novartis" at bounding box center [888, 65] width 355 height 30
click at [711, 61] on select "novartis" at bounding box center [710, 66] width 1 height 35
select select
type input "novartis"
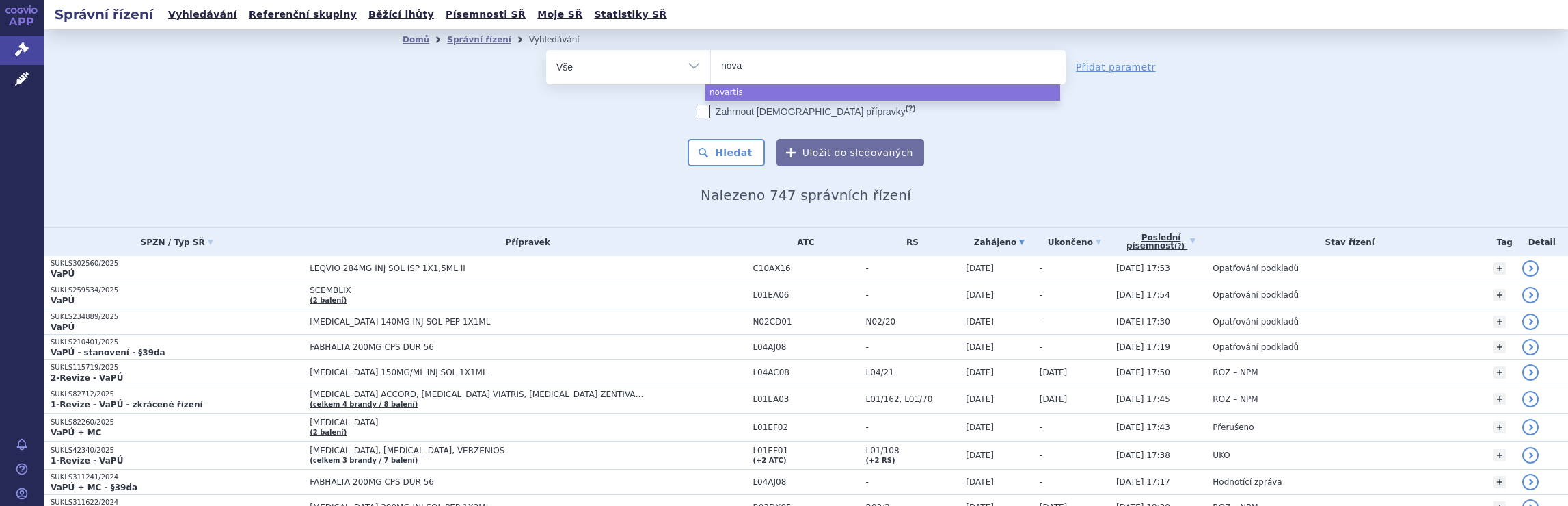
type input "nov"
type input "n"
type input "po"
type input "pon"
type input "ponv"
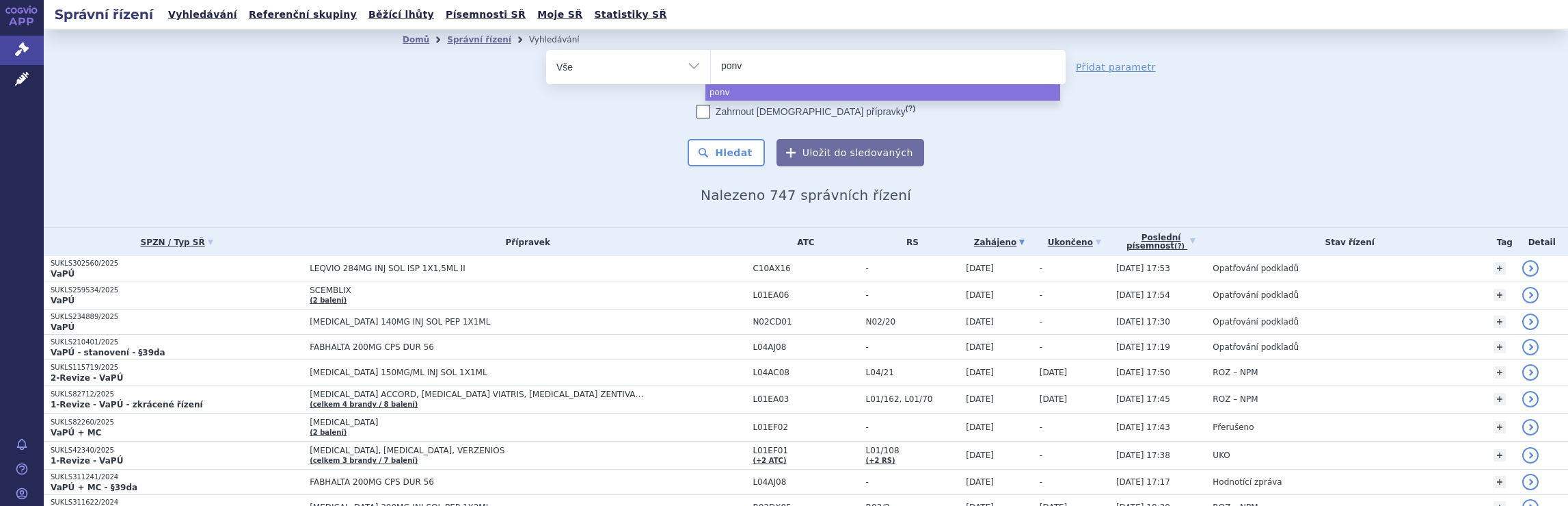
type input "ponvo"
type input "ponv"
type input "pon"
type input "p"
type input "je"
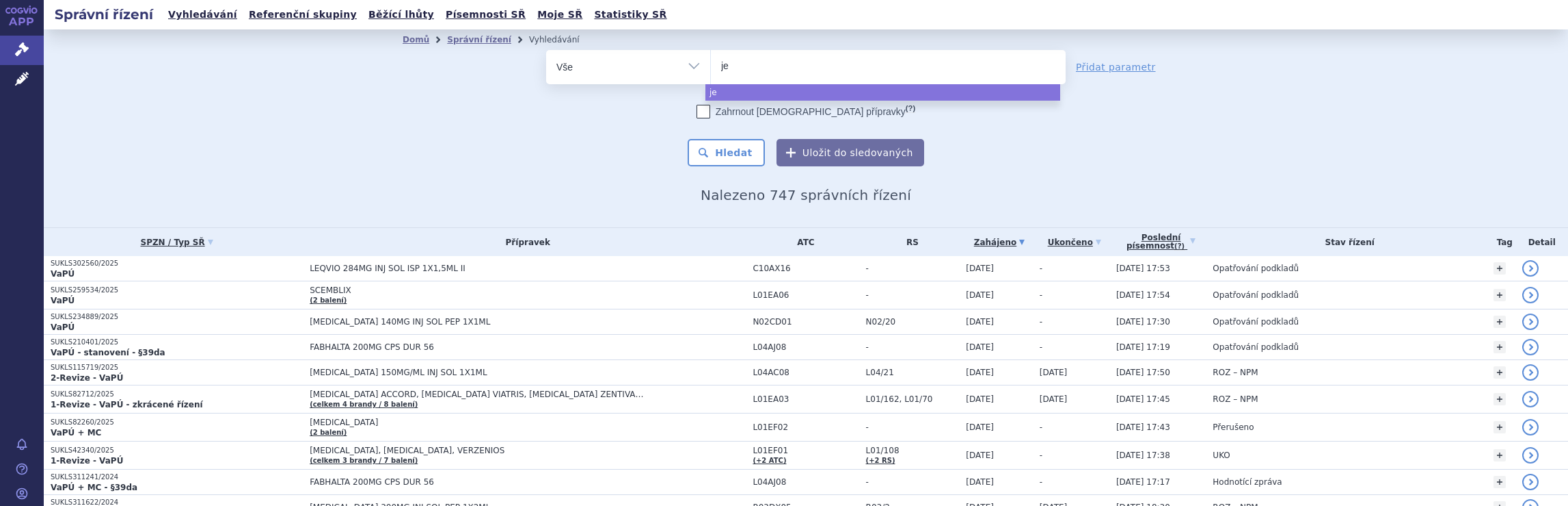
type input "jen"
type input "jenss"
type input "jensse"
type input "jenssen"
select select "jenssen"
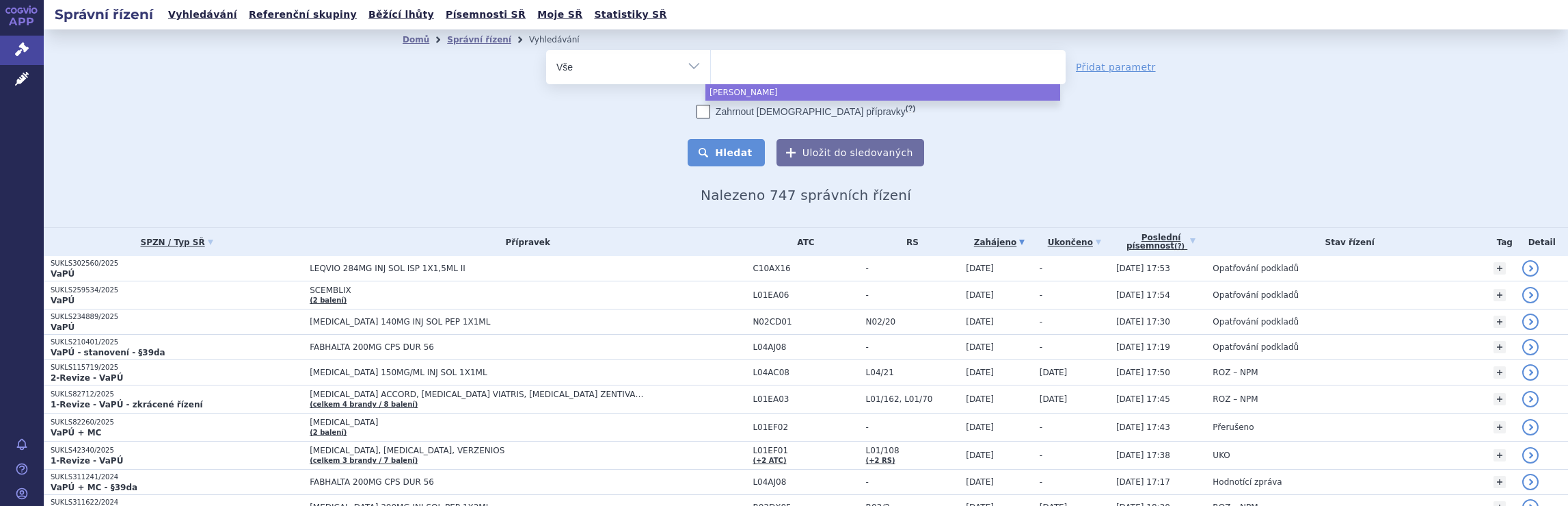
click at [730, 153] on button "Hledat" at bounding box center [726, 153] width 78 height 27
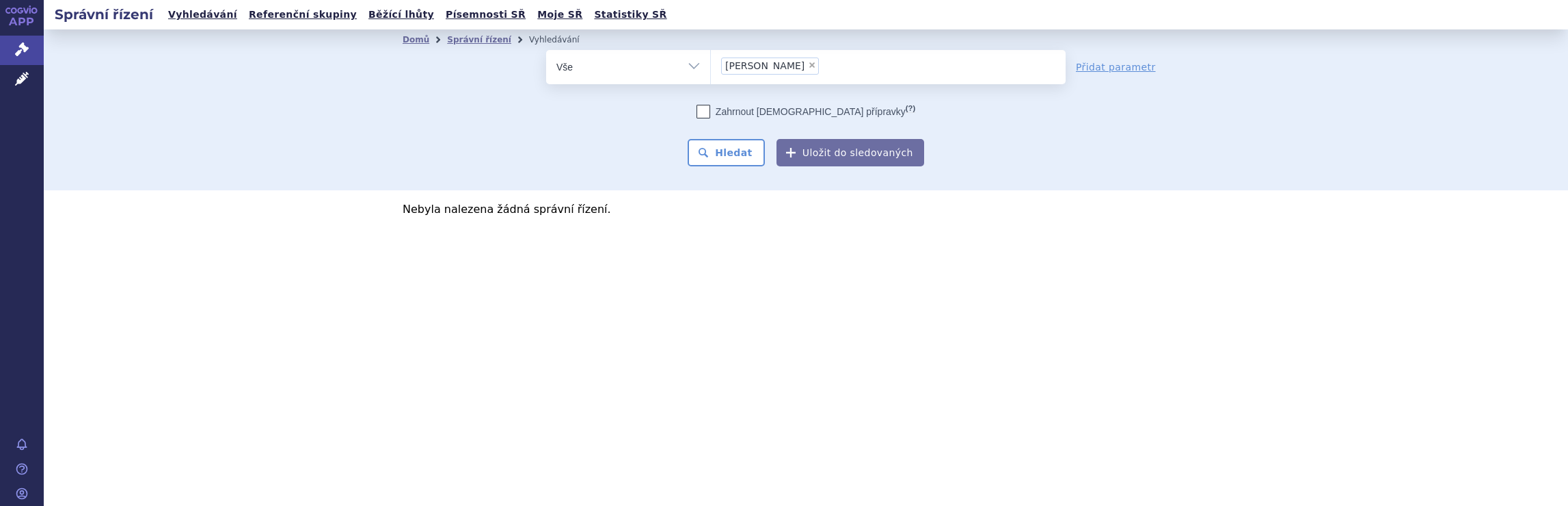
click at [730, 67] on span "[PERSON_NAME]" at bounding box center [765, 65] width 79 height 9
click at [711, 67] on select "[PERSON_NAME]" at bounding box center [710, 66] width 1 height 35
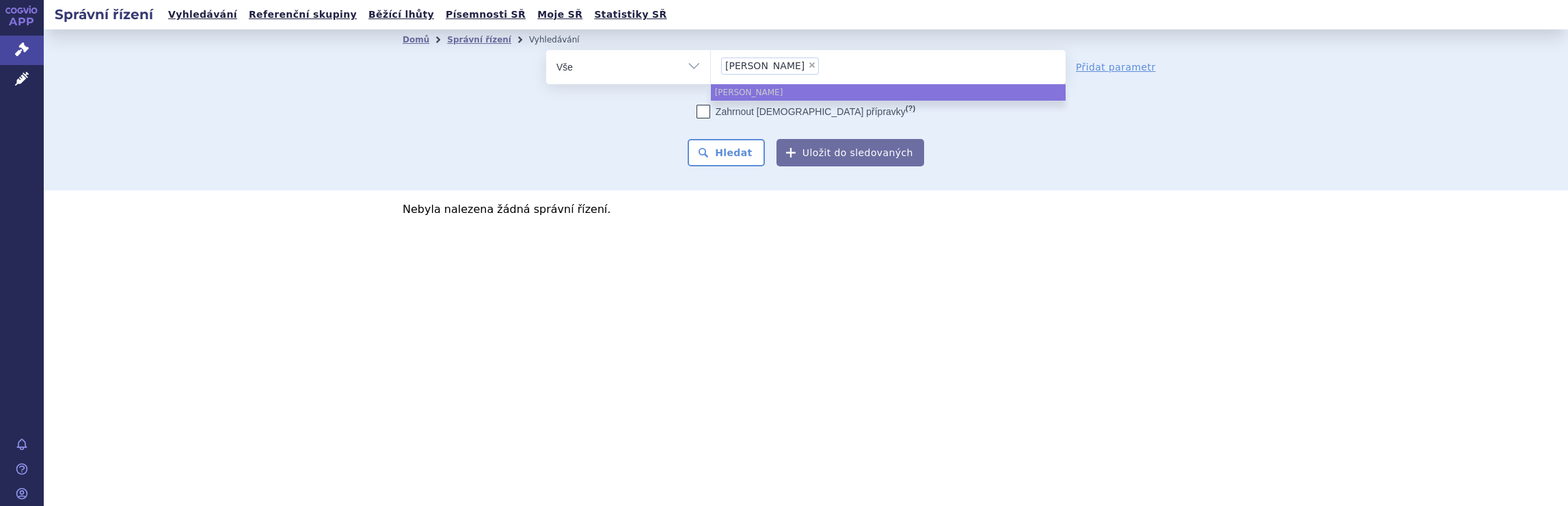
select select
type input "[PERSON_NAME]"
type input "jen"
type input "je"
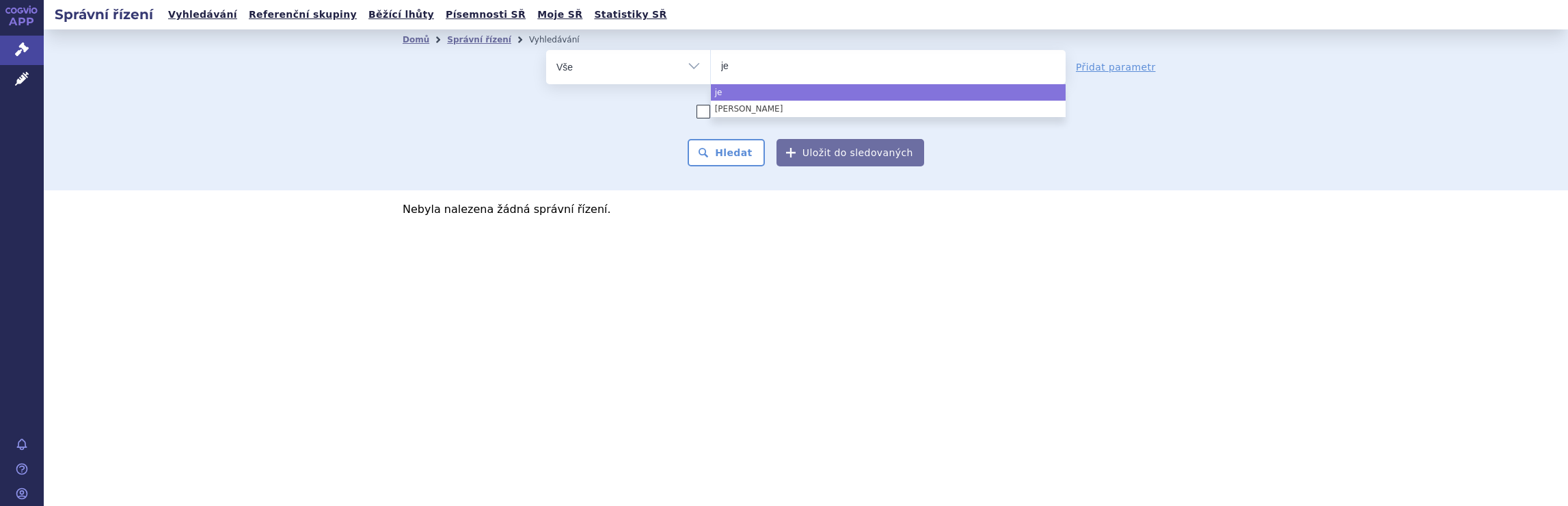
type input "j"
type input "ja"
type input "jan"
type input "janss"
type input "jansse"
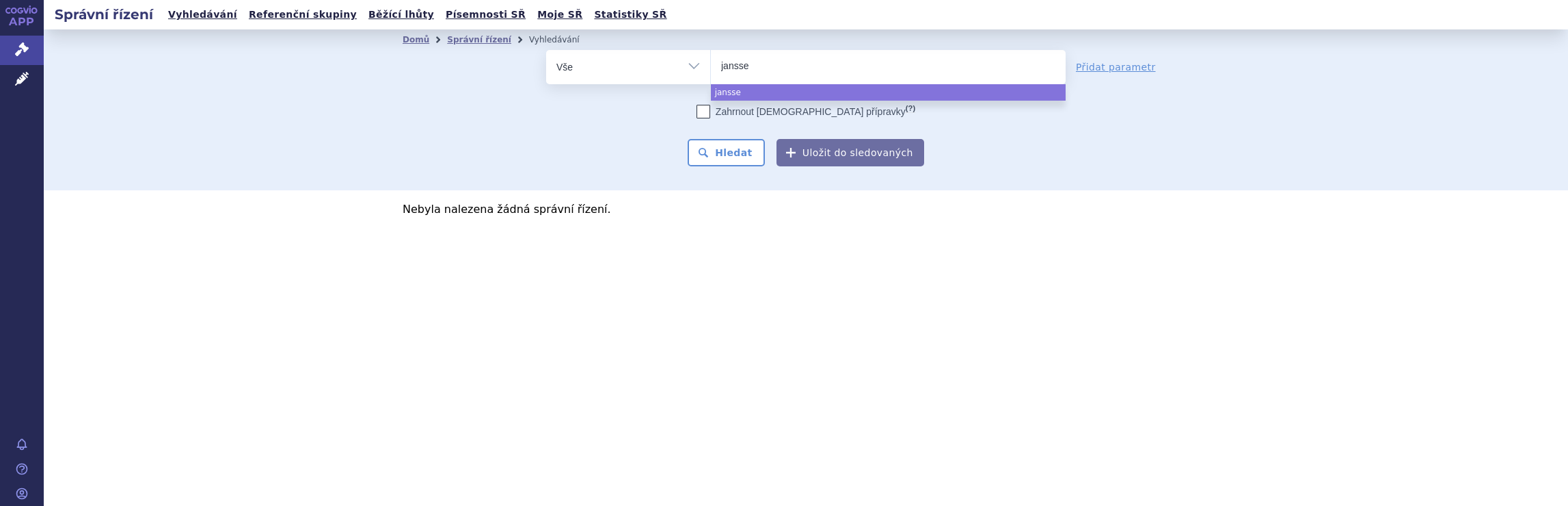
type input "janssen"
select select "janssen"
click at [738, 148] on button "Hledat" at bounding box center [726, 153] width 78 height 27
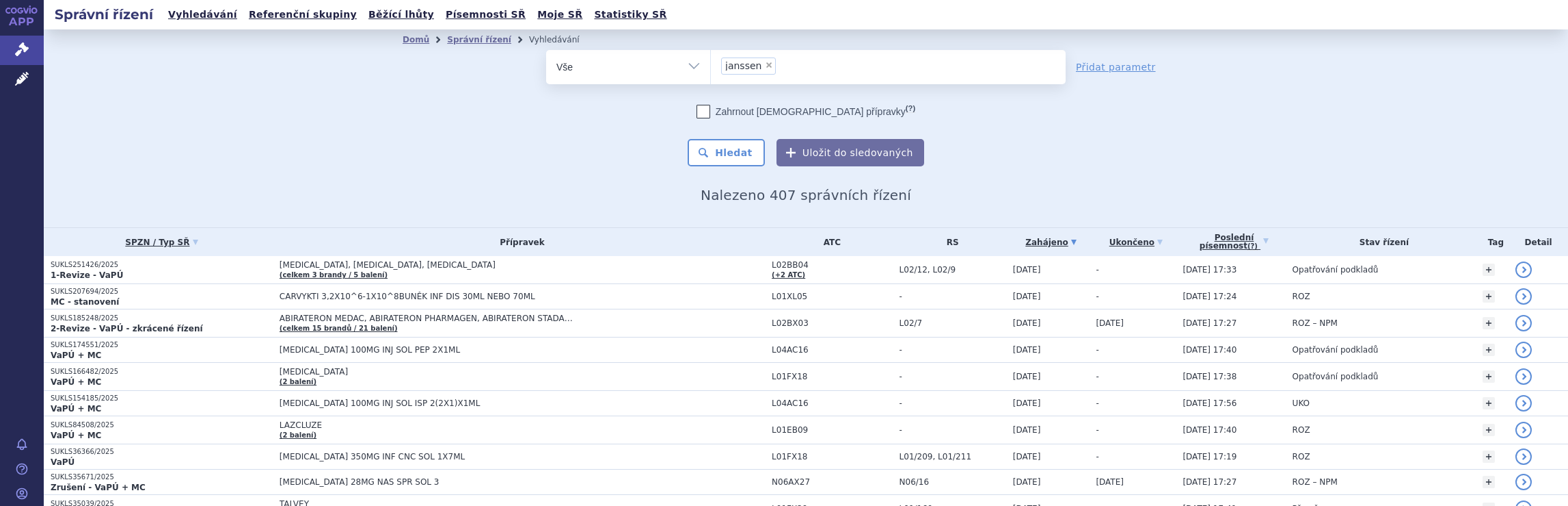
click at [799, 71] on ul "× janssen" at bounding box center [888, 65] width 355 height 30
click at [711, 71] on select "janssen" at bounding box center [710, 66] width 1 height 35
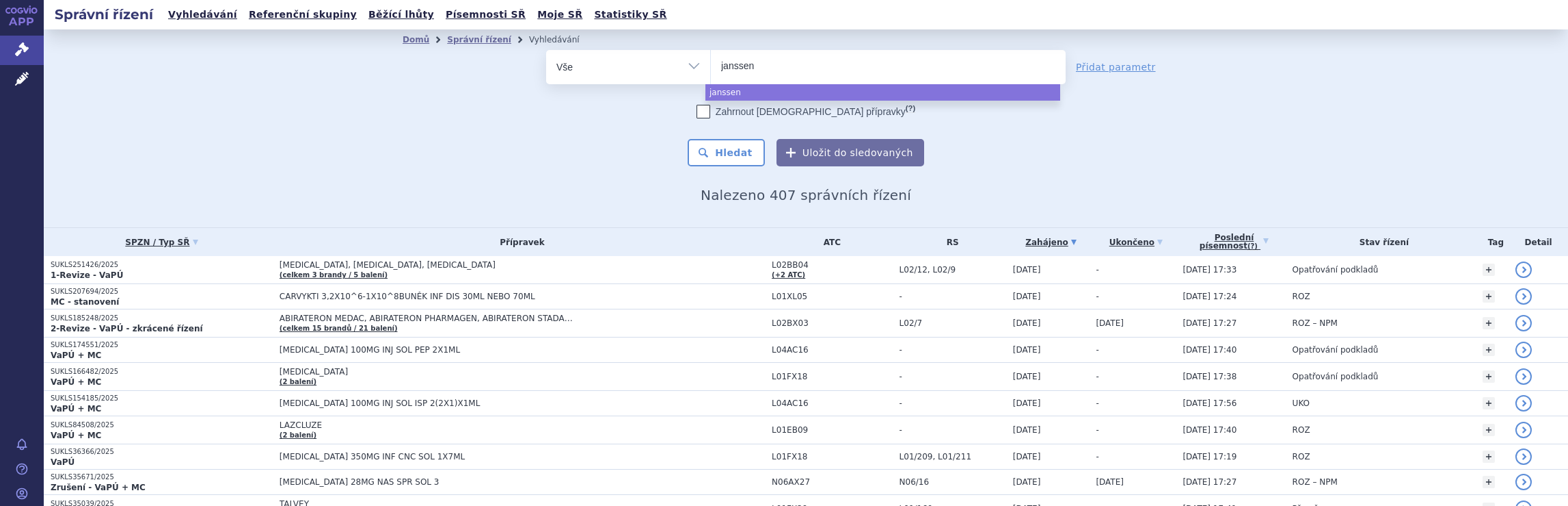
select select
type input "j"
type input "br"
type input "bri"
type input "bris"
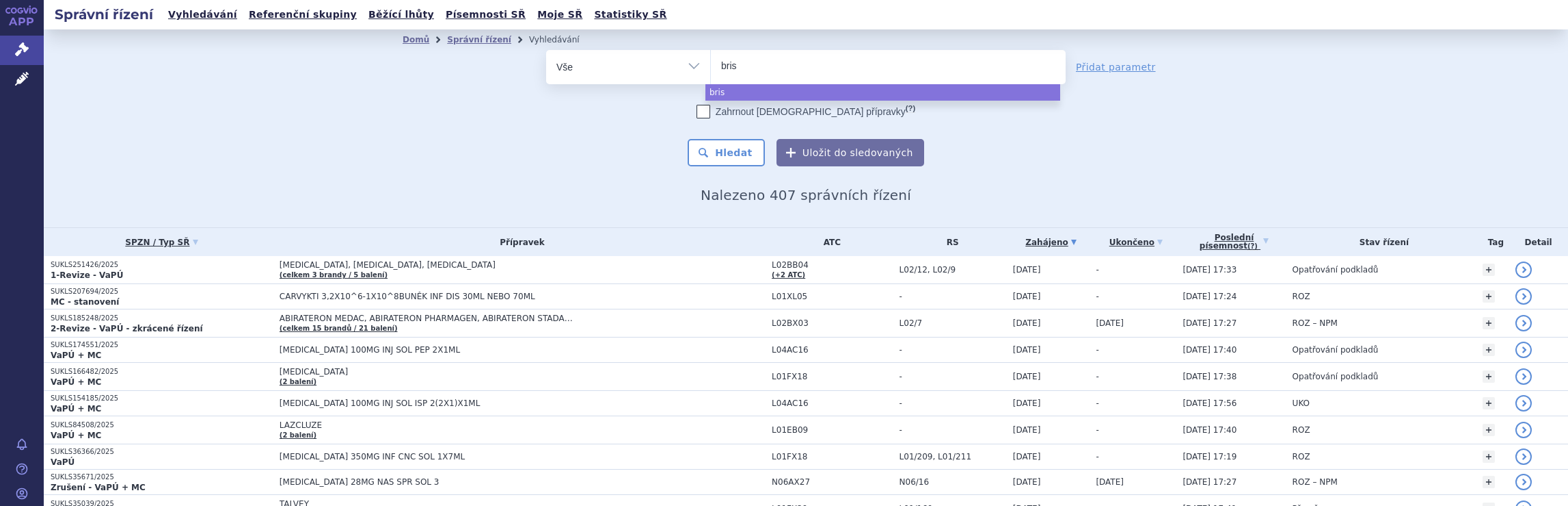
type input "brist"
type input "bristo"
type input "bristol"
select select "bristol"
click at [730, 156] on button "Hledat" at bounding box center [726, 153] width 78 height 27
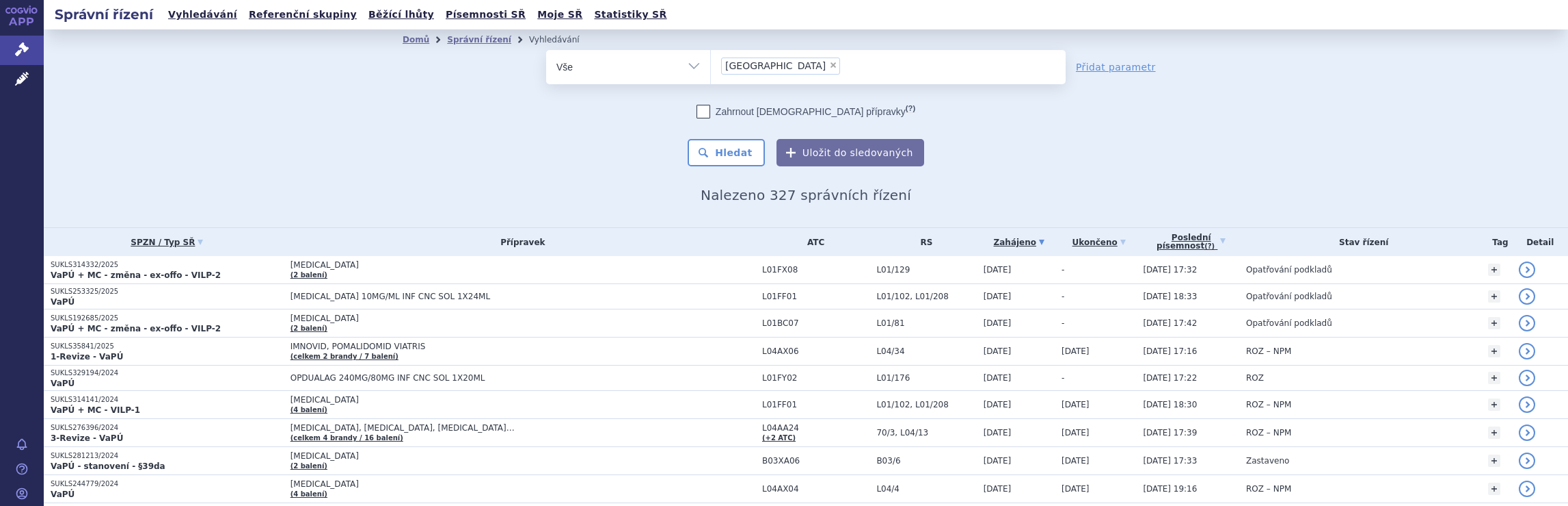
click at [775, 74] on ul "× [GEOGRAPHIC_DATA]" at bounding box center [888, 65] width 355 height 30
click at [711, 74] on select "[GEOGRAPHIC_DATA]" at bounding box center [710, 66] width 1 height 35
select select
type input "bristol"
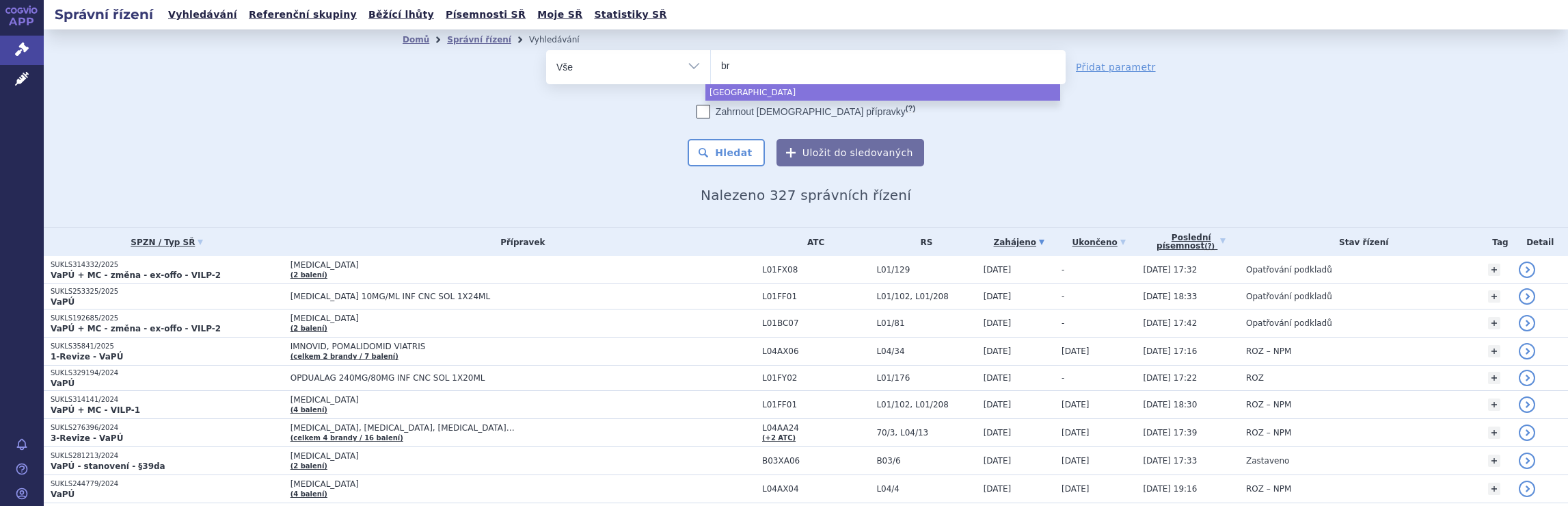
type input "b"
type input "me"
type input "mer"
type input "merck"
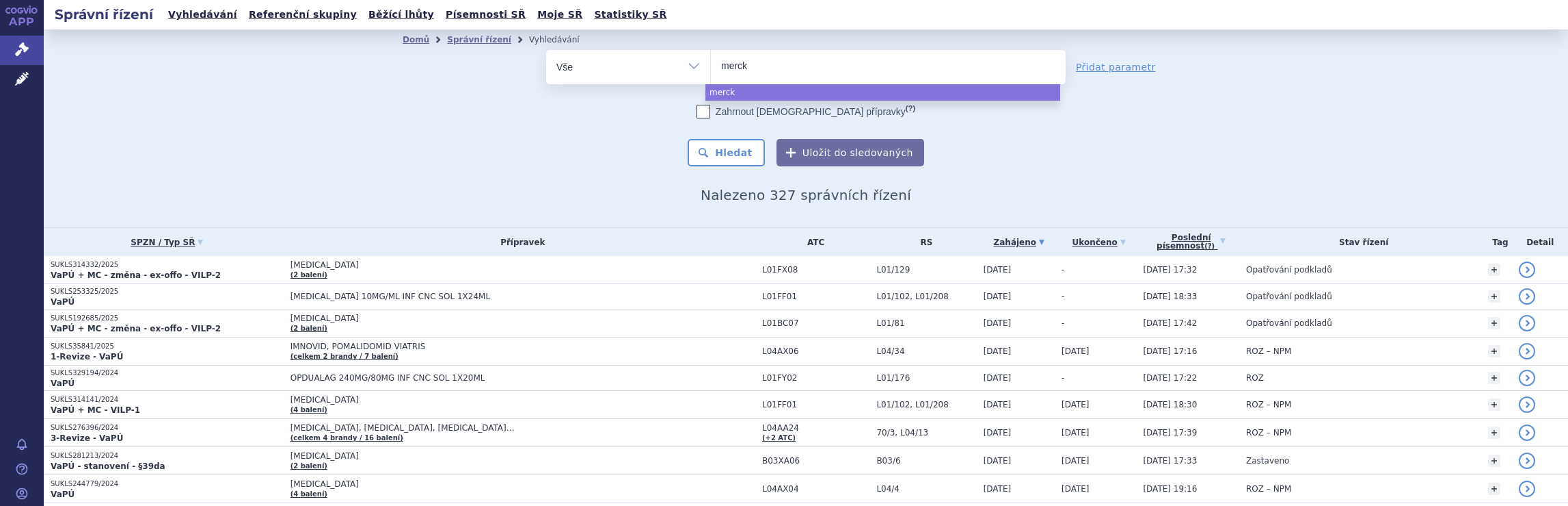
type input "merck s"
type input "merck sp"
type input "merck spo"
type input "merck spol"
select select "merck spol"
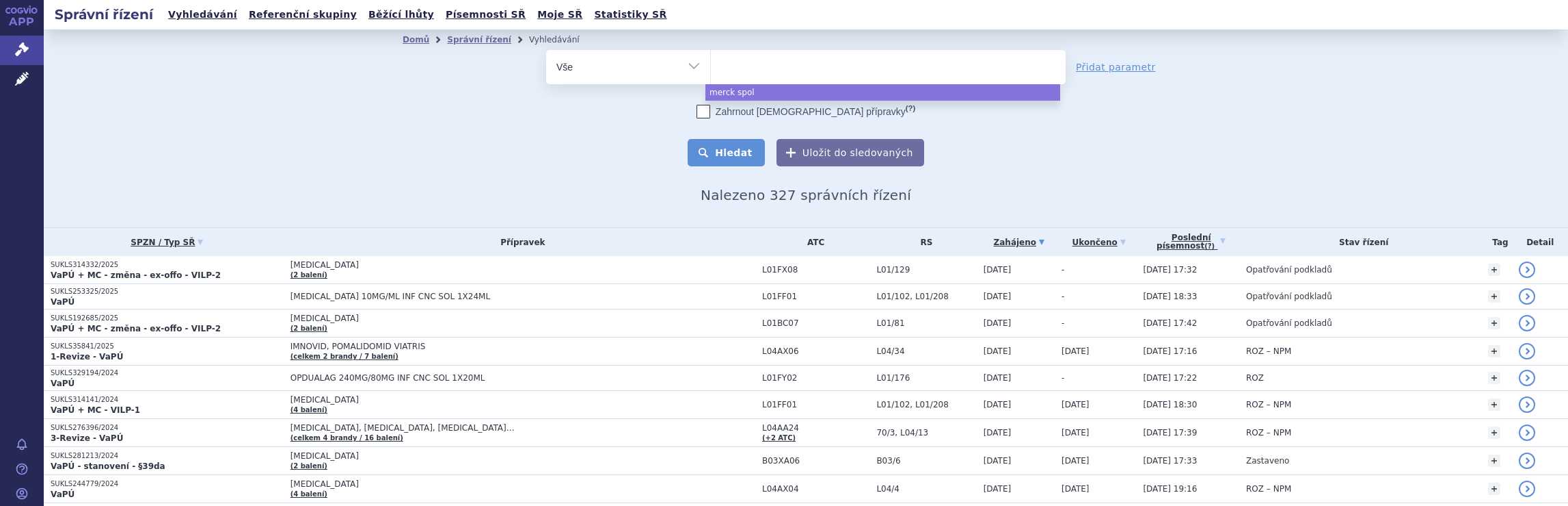
click at [739, 153] on button "Hledat" at bounding box center [726, 153] width 78 height 27
